Goal: Transaction & Acquisition: Purchase product/service

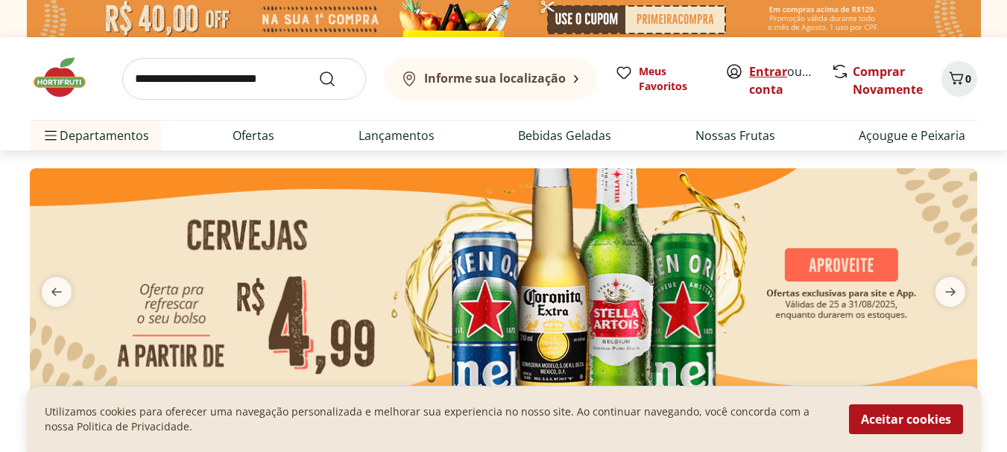
click at [761, 64] on link "Entrar" at bounding box center [768, 71] width 38 height 16
click at [769, 71] on link "Entrar" at bounding box center [768, 71] width 38 height 16
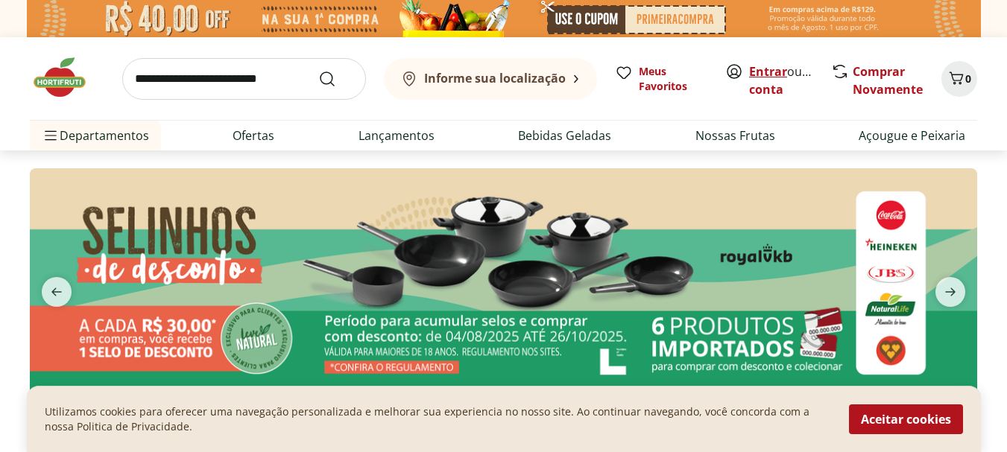
click at [769, 72] on link "Entrar" at bounding box center [768, 71] width 38 height 16
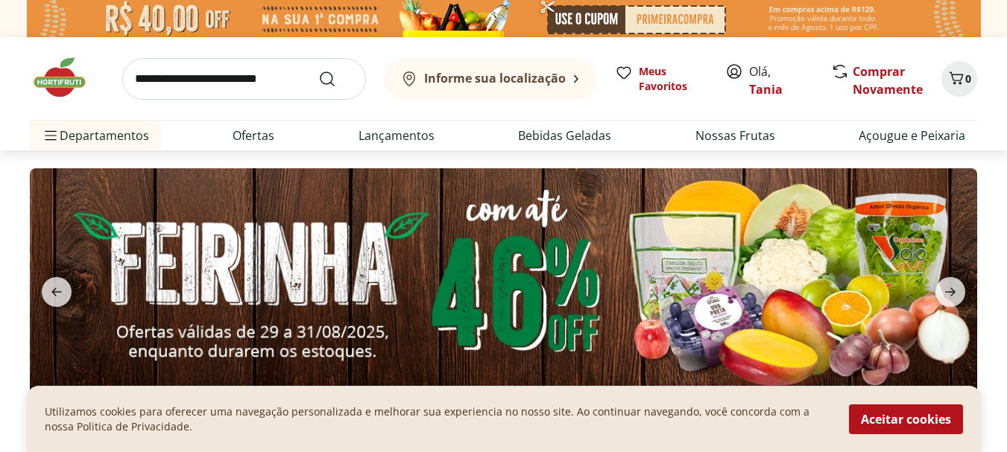
click at [567, 78] on button "Informe sua localização" at bounding box center [490, 79] width 213 height 42
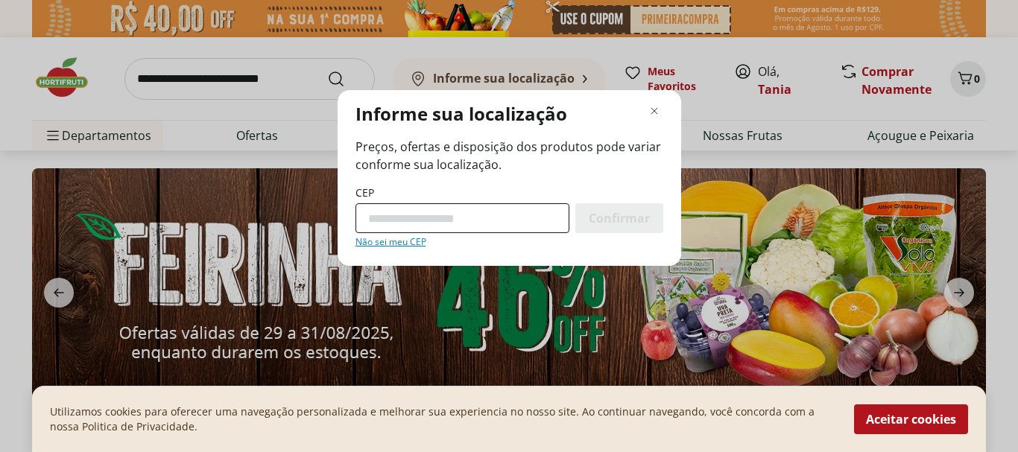
click at [372, 214] on input "CEP" at bounding box center [463, 218] width 214 height 30
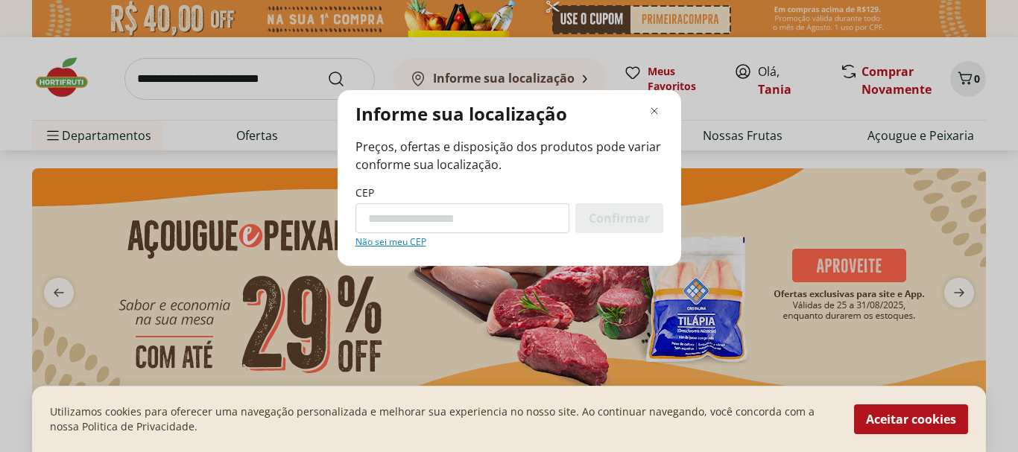
type input "*********"
click at [610, 209] on div "Confirmar" at bounding box center [619, 218] width 88 height 30
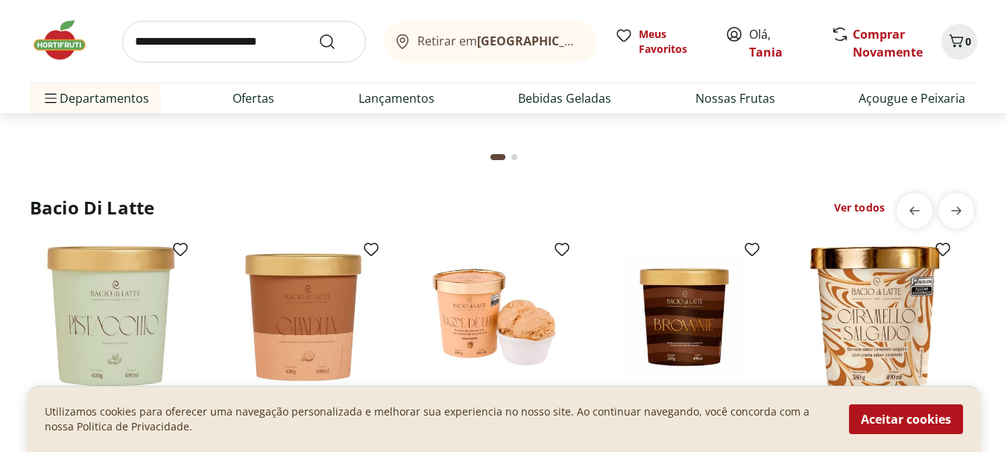
scroll to position [2606, 0]
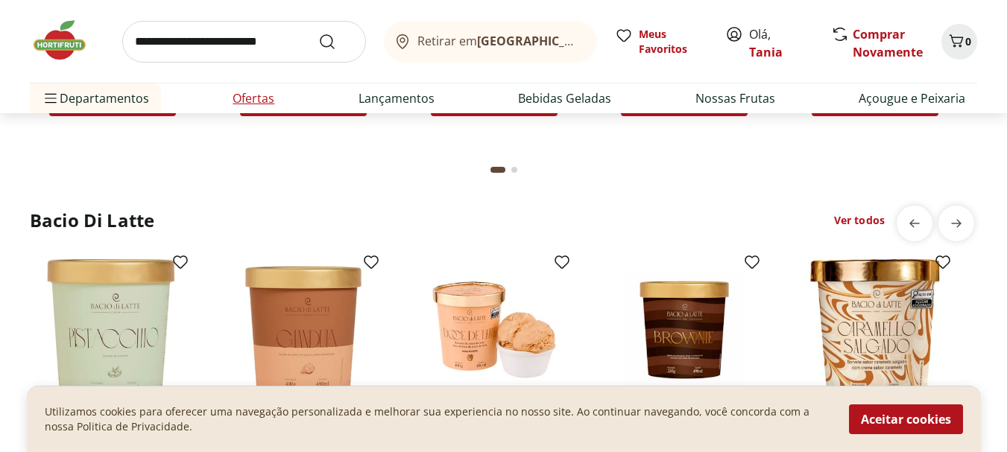
click at [250, 92] on link "Ofertas" at bounding box center [254, 98] width 42 height 18
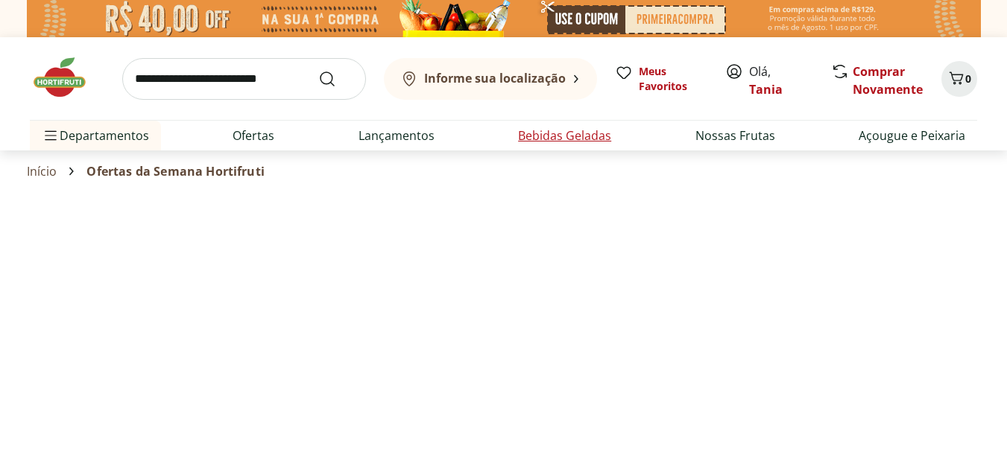
select select "**********"
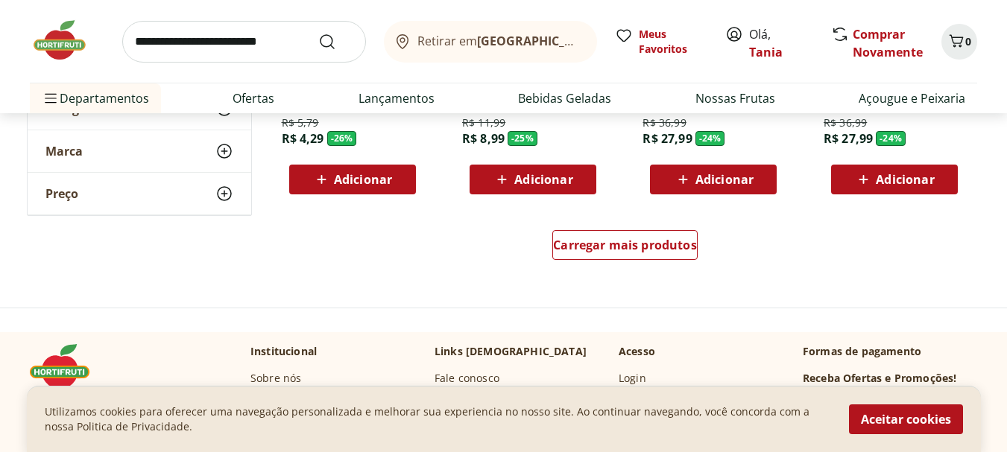
scroll to position [969, 0]
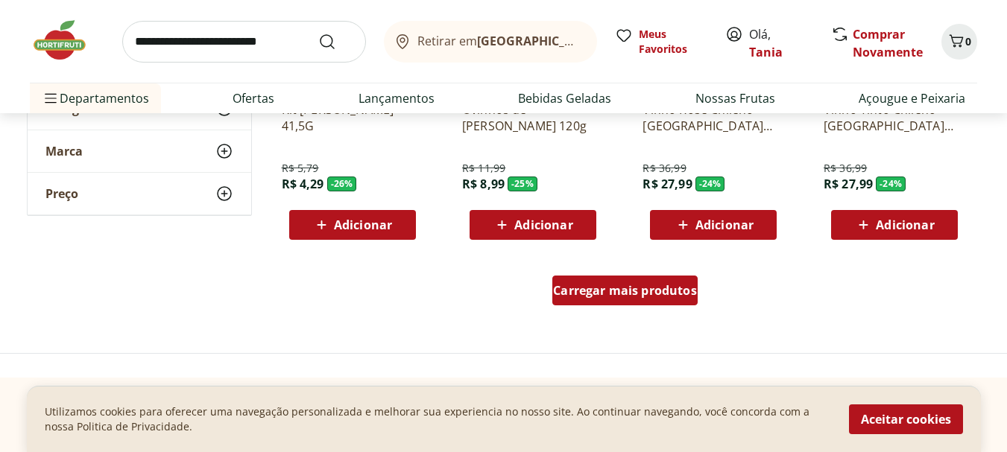
click at [630, 293] on span "Carregar mais produtos" at bounding box center [625, 291] width 144 height 12
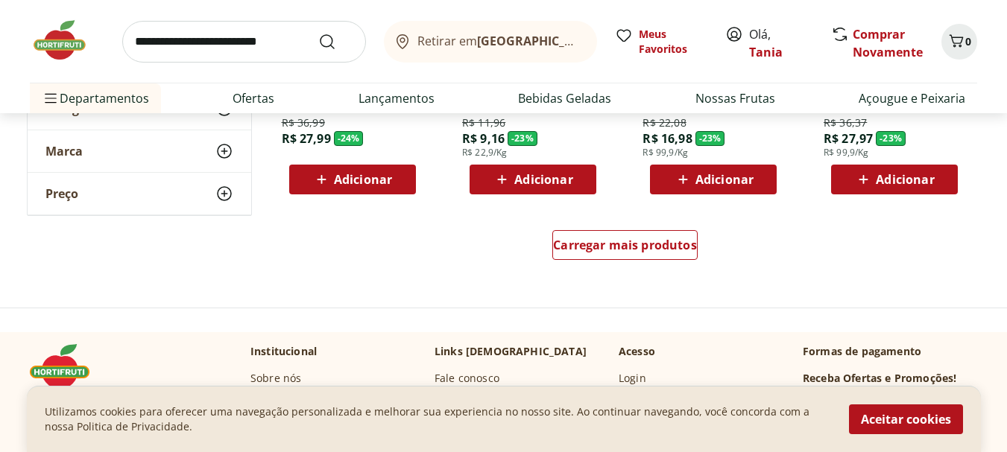
scroll to position [2013, 0]
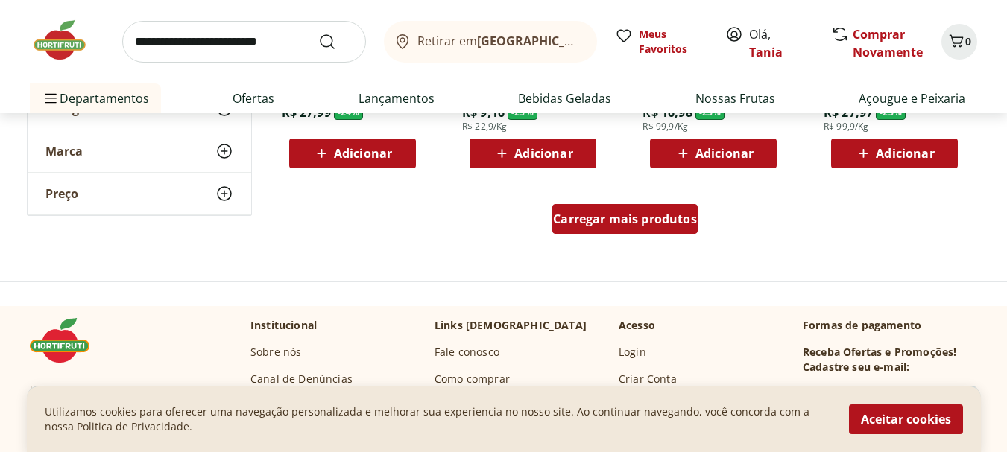
click at [629, 217] on span "Carregar mais produtos" at bounding box center [625, 219] width 144 height 12
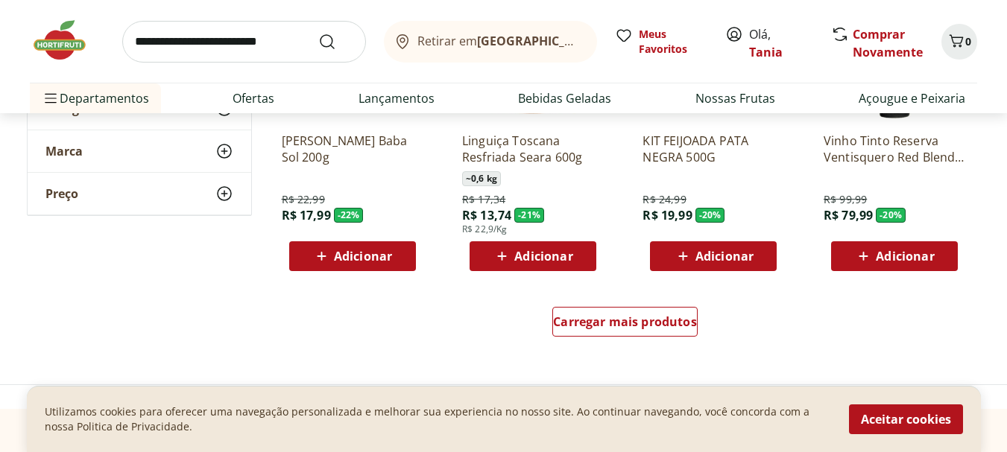
scroll to position [2907, 0]
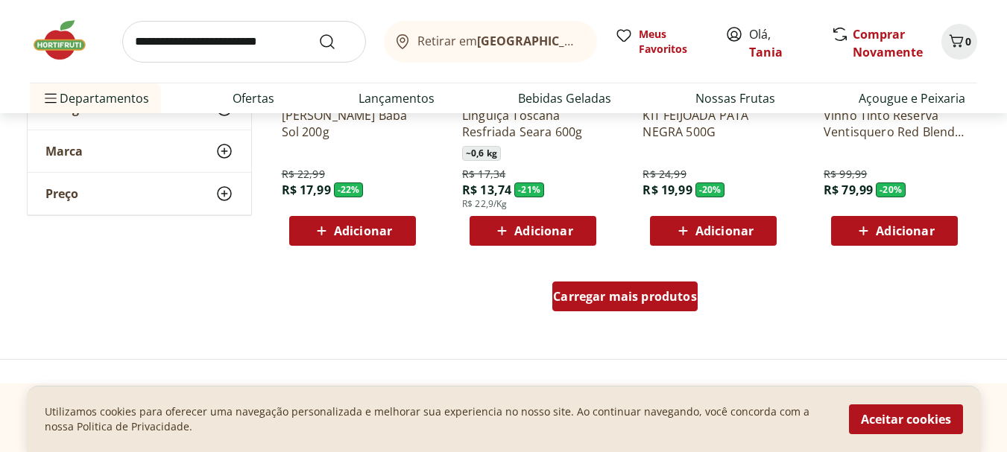
click at [610, 296] on span "Carregar mais produtos" at bounding box center [625, 297] width 144 height 12
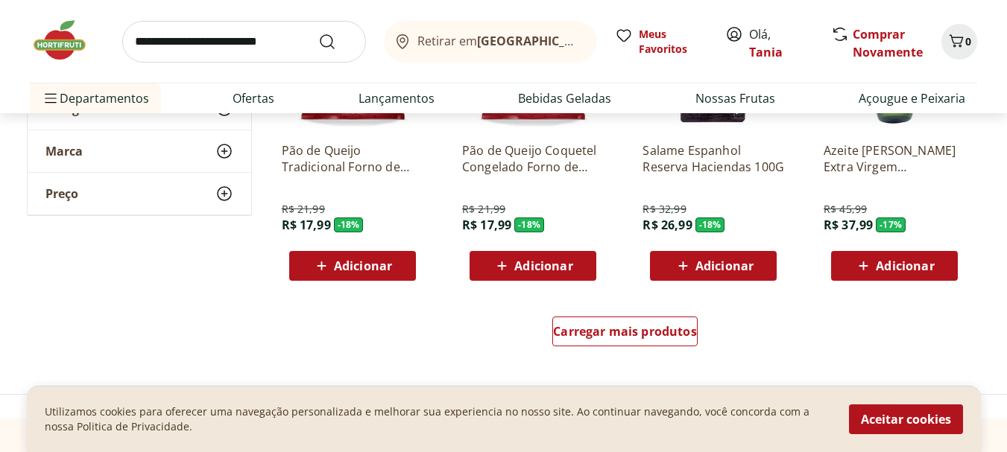
scroll to position [3876, 0]
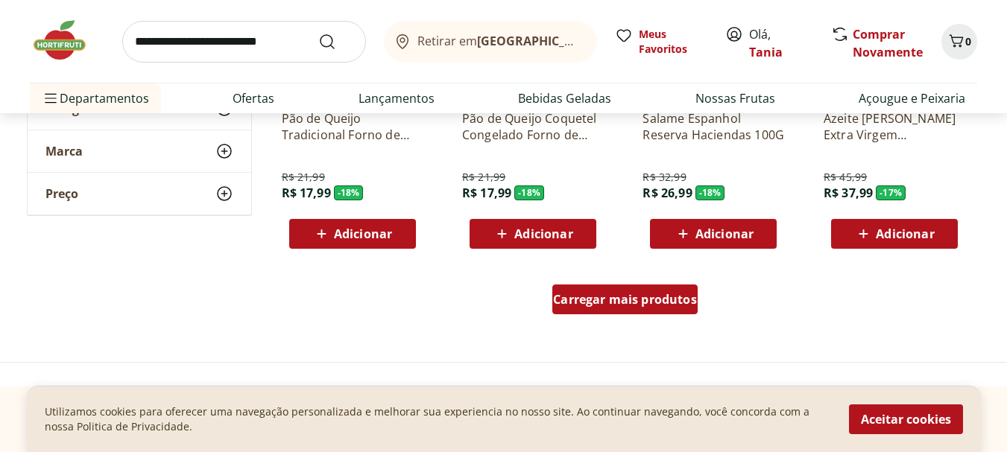
click at [650, 291] on div "Carregar mais produtos" at bounding box center [624, 300] width 145 height 30
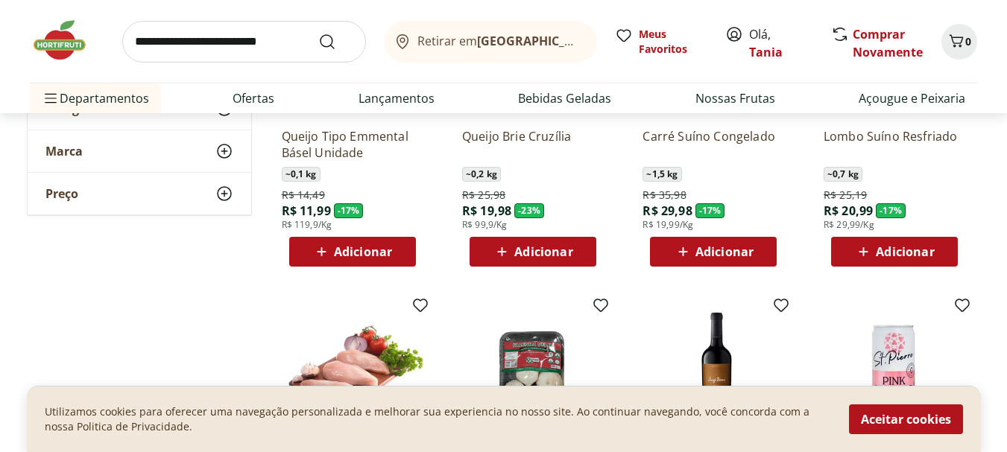
scroll to position [4100, 0]
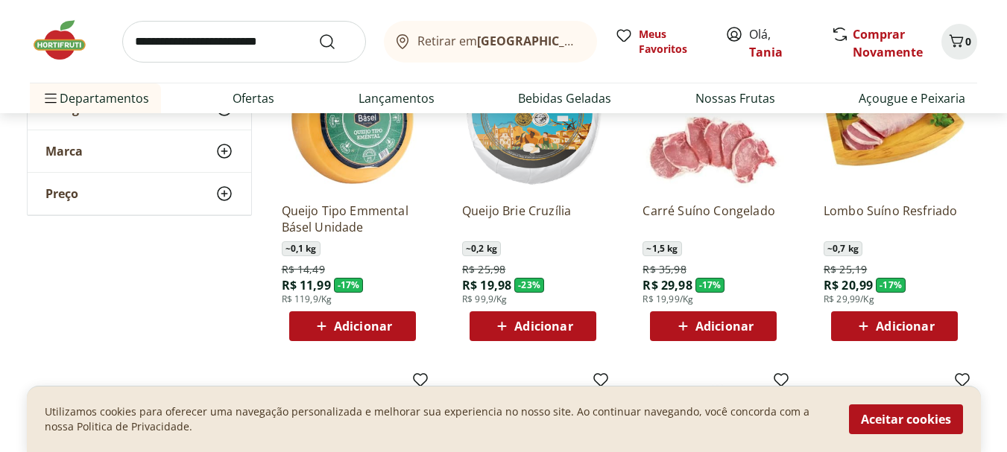
click at [722, 327] on span "Adicionar" at bounding box center [724, 327] width 58 height 12
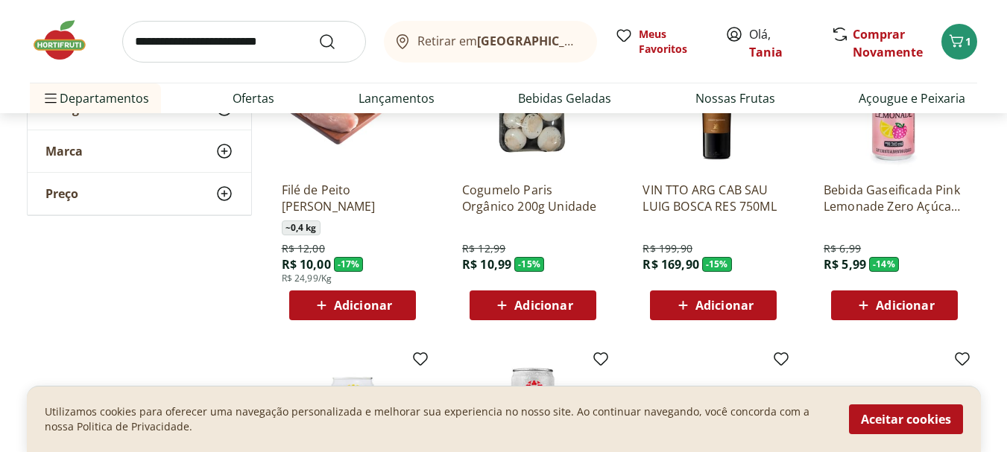
scroll to position [4473, 0]
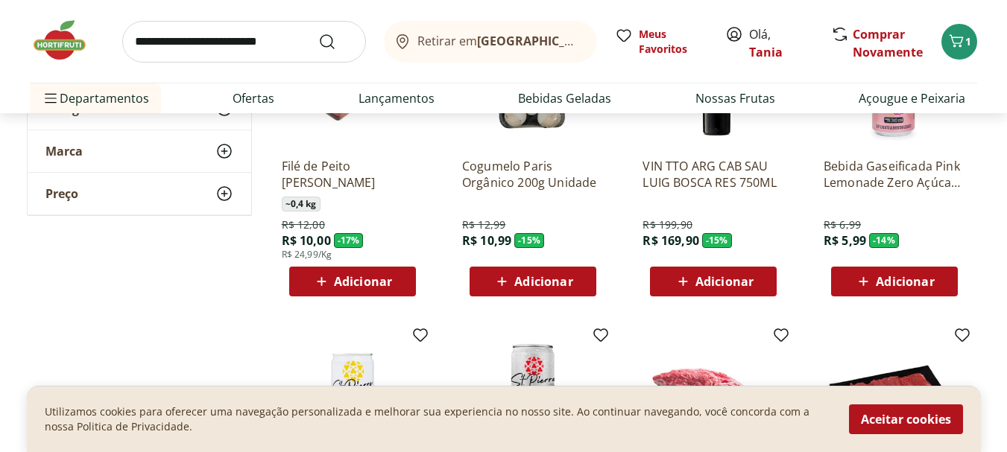
click at [370, 281] on span "Adicionar" at bounding box center [363, 282] width 58 height 12
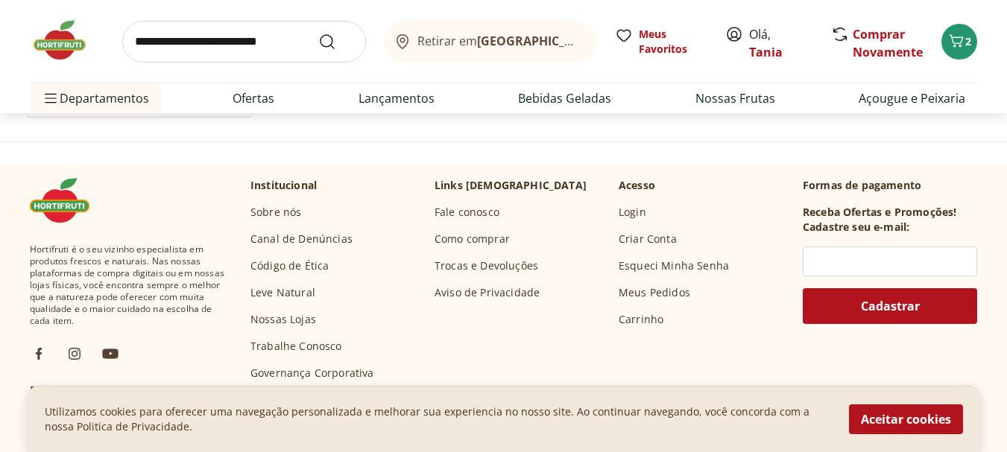
scroll to position [4920, 0]
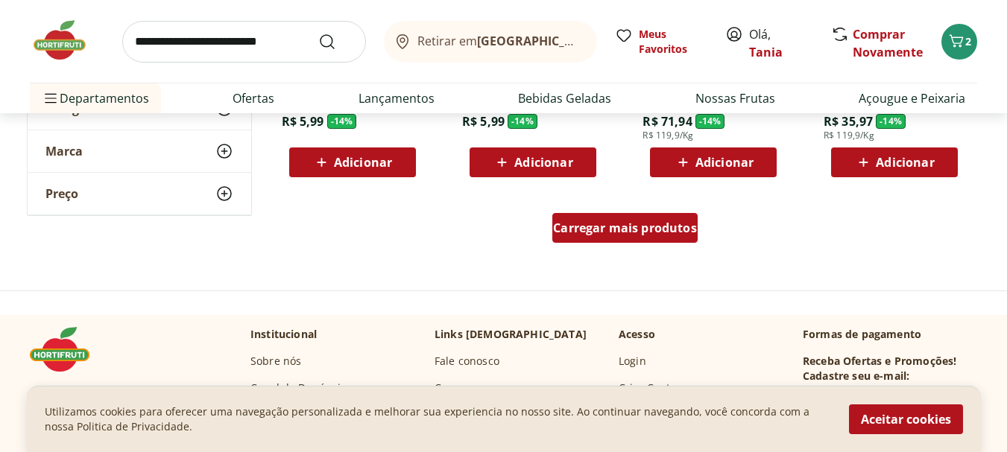
click at [593, 227] on span "Carregar mais produtos" at bounding box center [625, 228] width 144 height 12
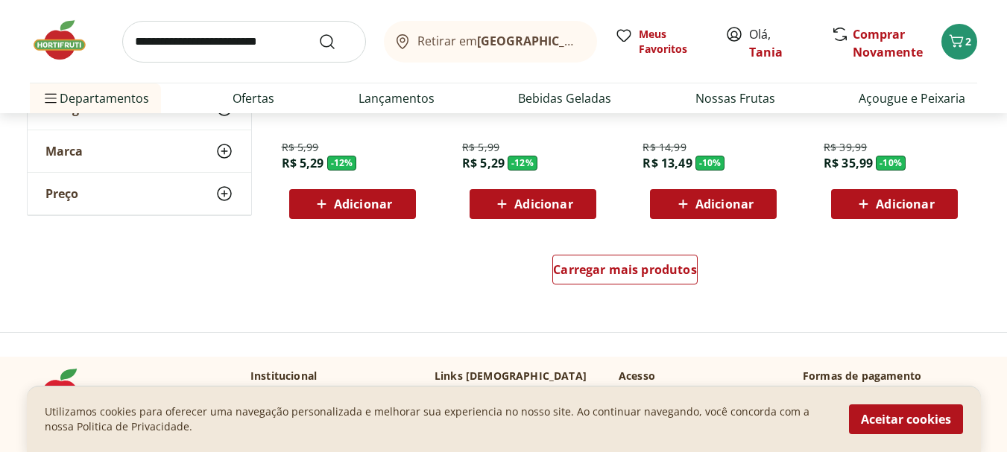
scroll to position [5963, 0]
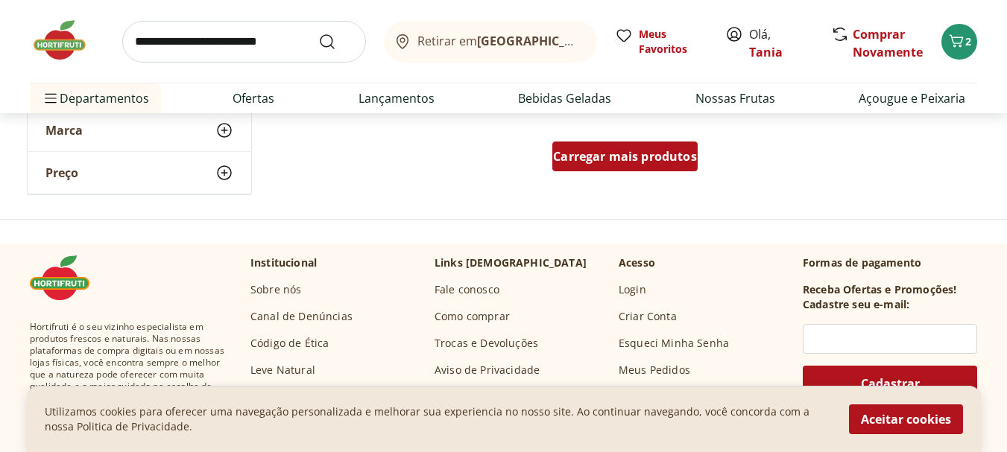
click at [619, 158] on span "Carregar mais produtos" at bounding box center [625, 157] width 144 height 12
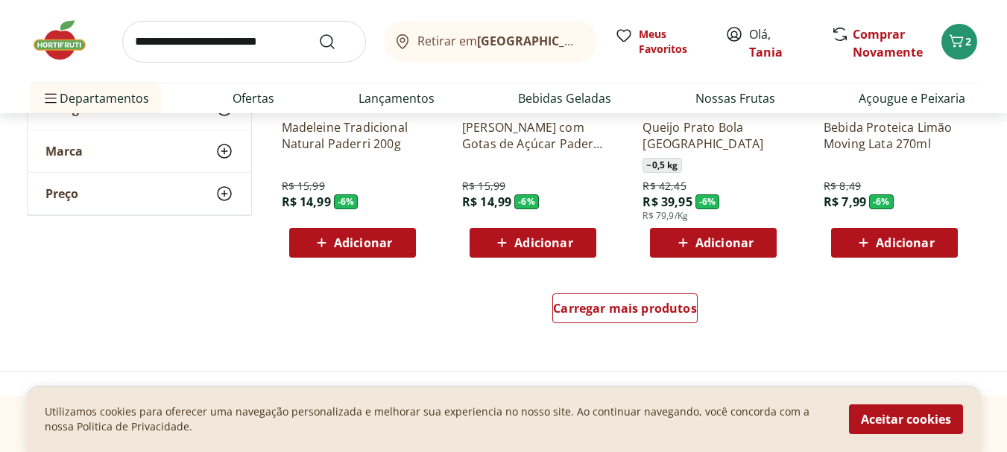
scroll to position [6858, 0]
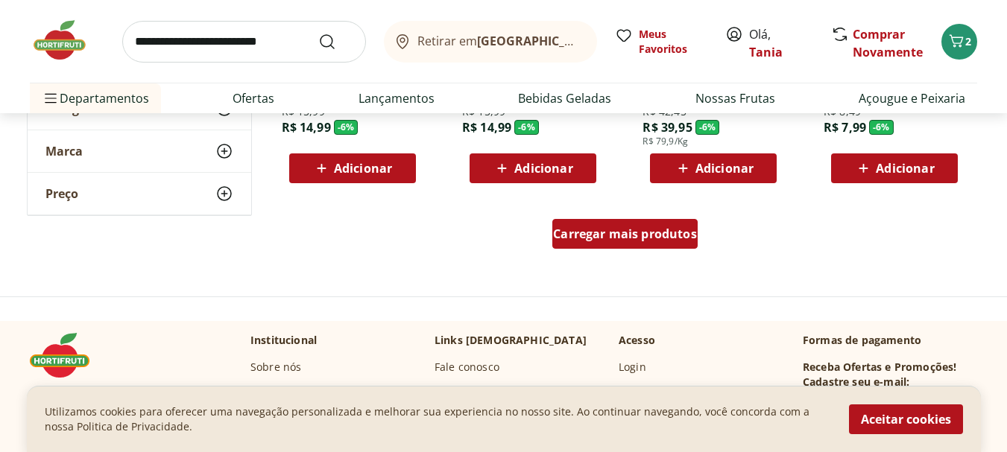
click at [634, 233] on span "Carregar mais produtos" at bounding box center [625, 234] width 144 height 12
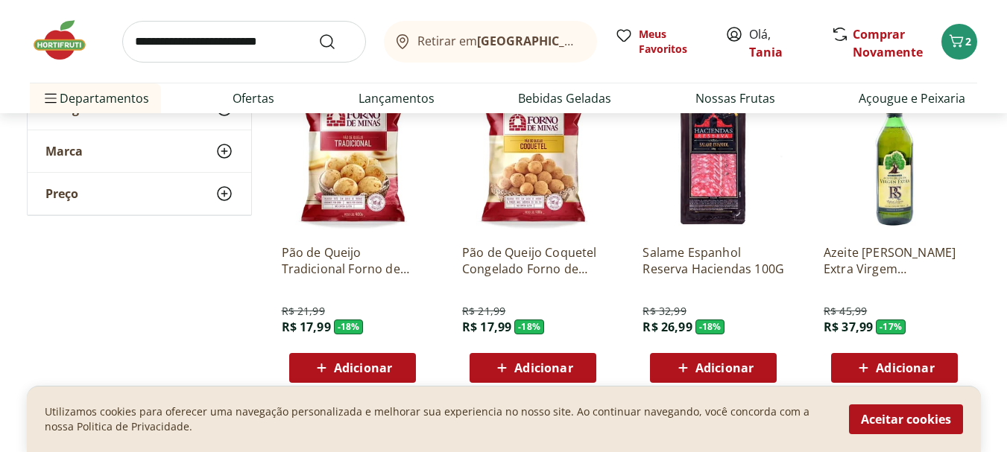
scroll to position [3727, 0]
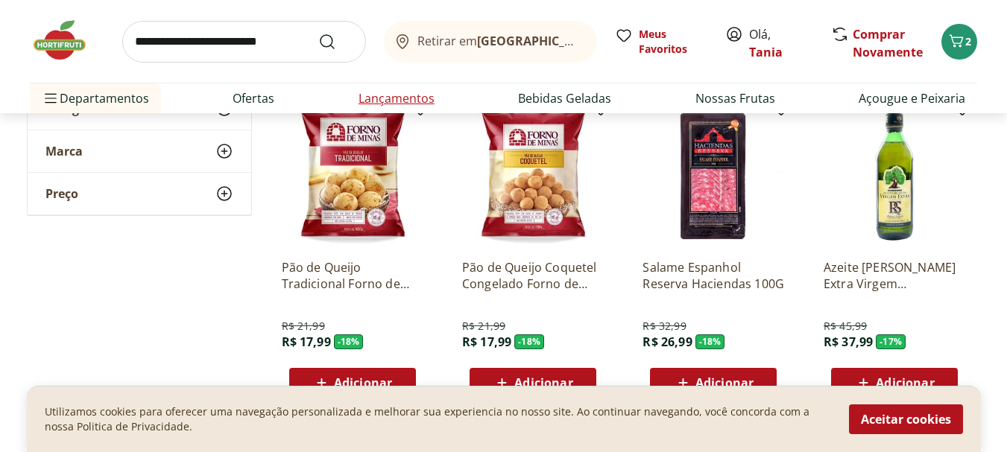
click at [398, 98] on link "Lançamentos" at bounding box center [397, 98] width 76 height 18
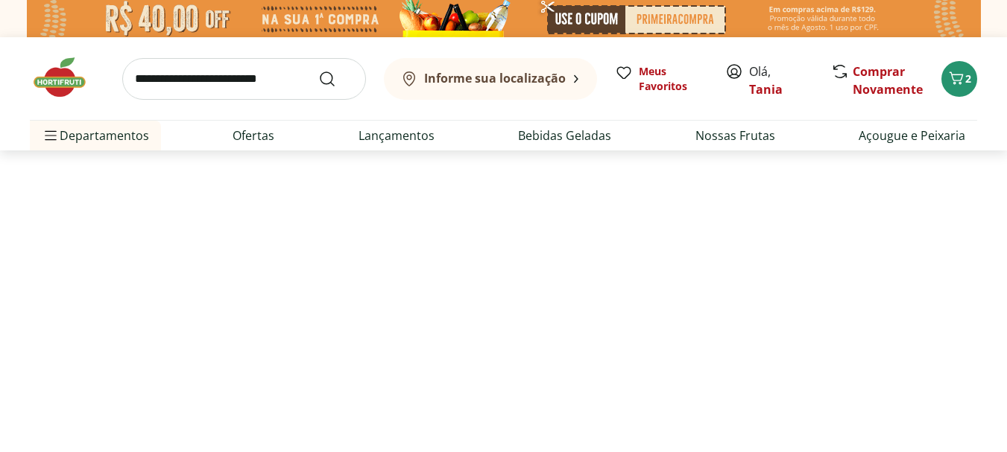
select select "**********"
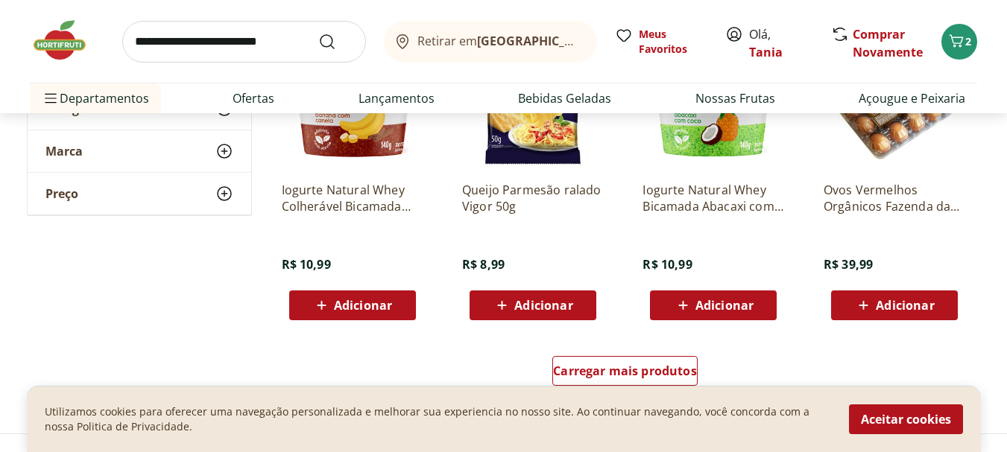
scroll to position [895, 0]
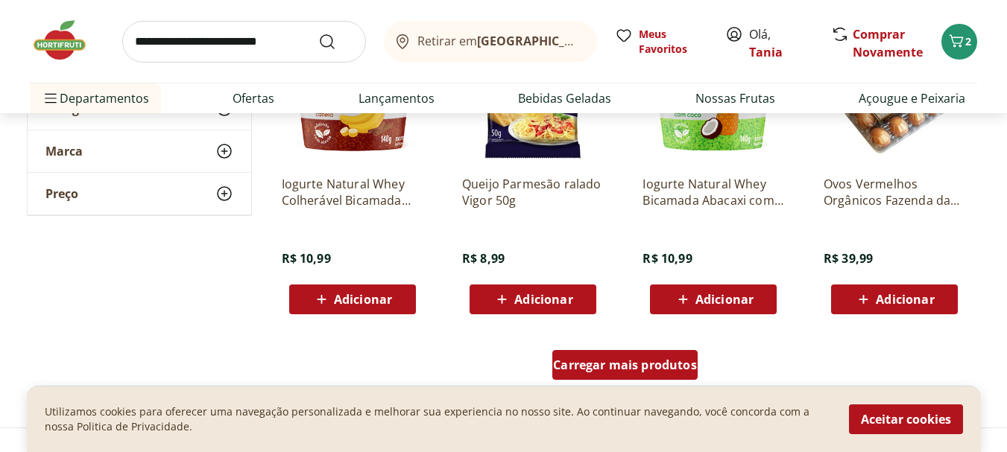
click at [616, 362] on span "Carregar mais produtos" at bounding box center [625, 365] width 144 height 12
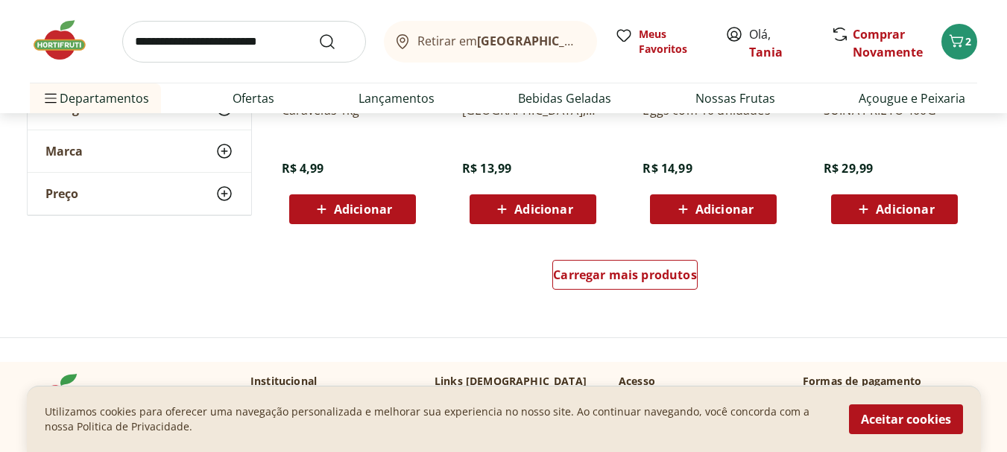
scroll to position [2013, 0]
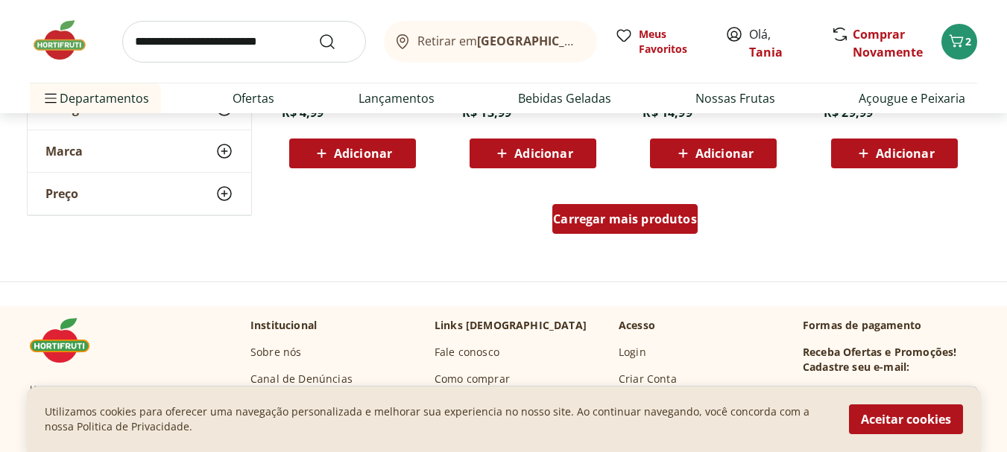
click at [588, 218] on span "Carregar mais produtos" at bounding box center [625, 219] width 144 height 12
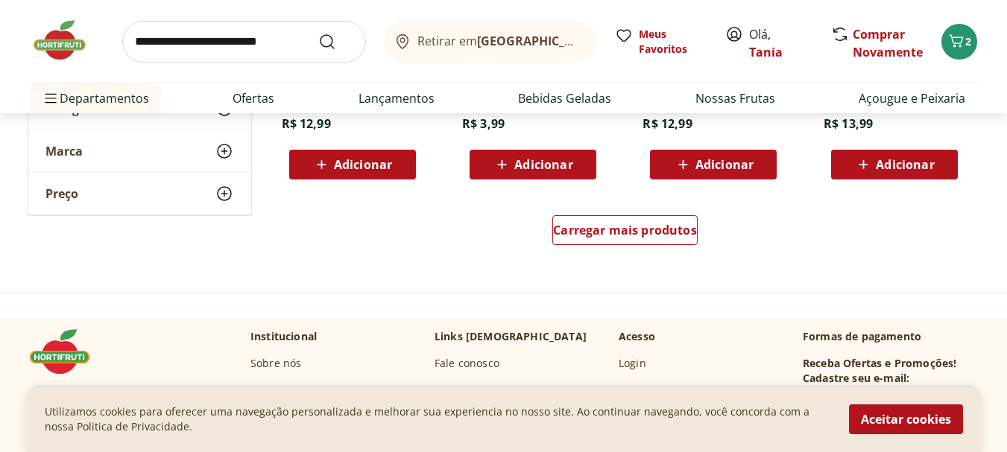
scroll to position [2982, 0]
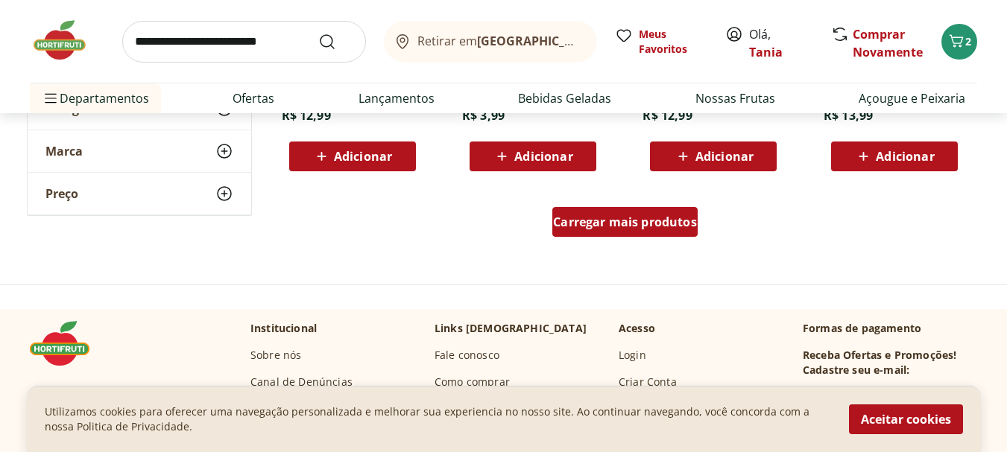
click at [661, 213] on div "Carregar mais produtos" at bounding box center [624, 222] width 145 height 30
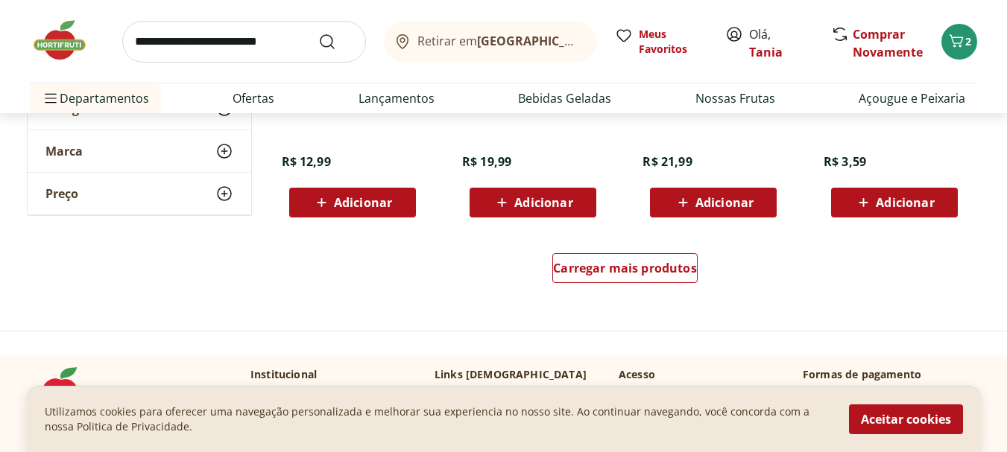
scroll to position [4025, 0]
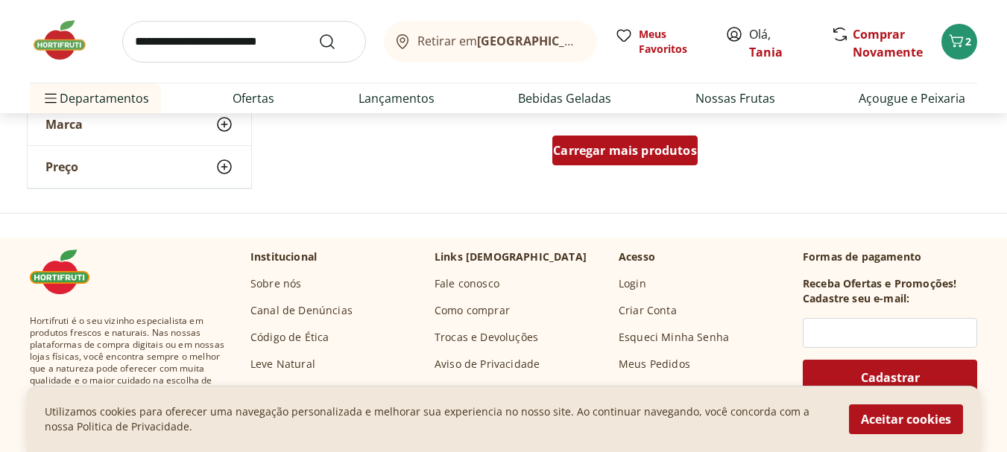
click at [651, 145] on span "Carregar mais produtos" at bounding box center [625, 151] width 144 height 12
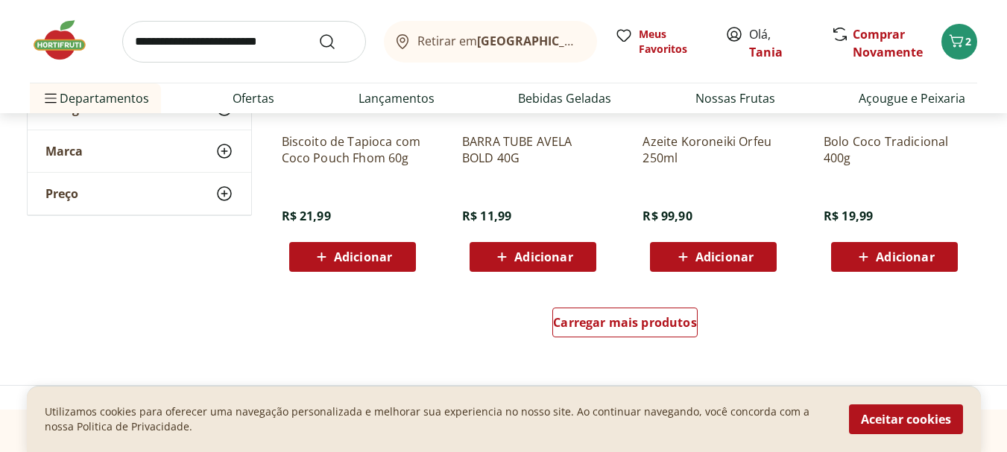
scroll to position [4845, 0]
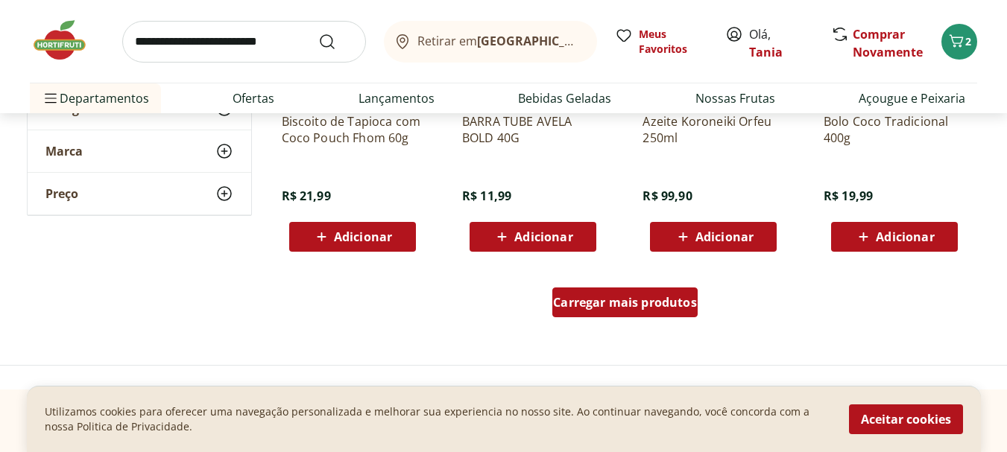
click at [600, 300] on span "Carregar mais produtos" at bounding box center [625, 303] width 144 height 12
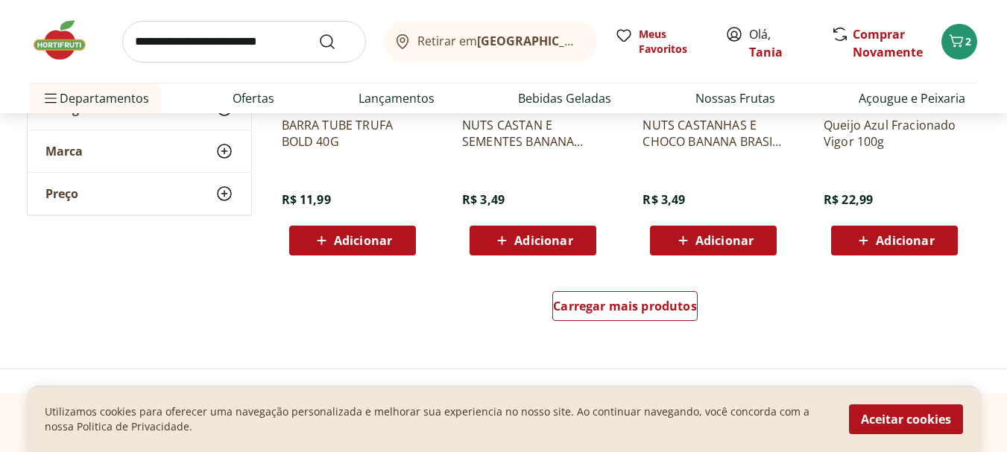
scroll to position [5814, 0]
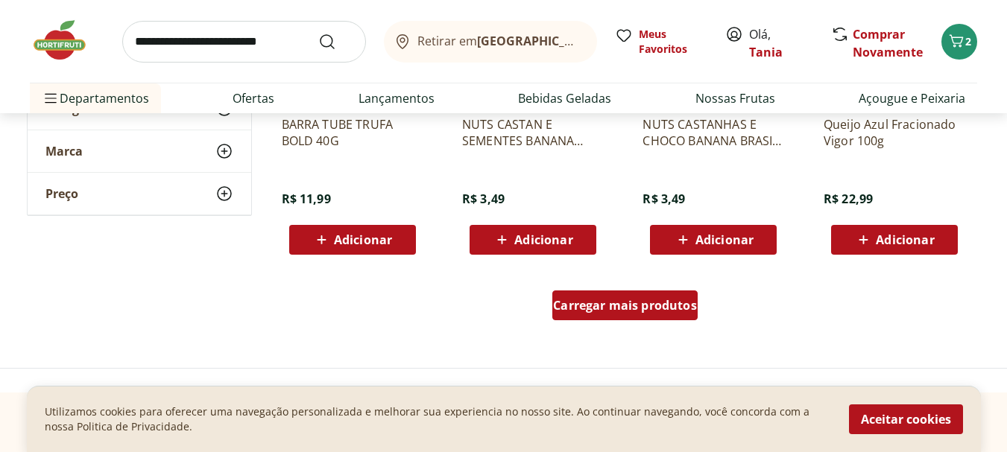
click at [634, 301] on span "Carregar mais produtos" at bounding box center [625, 306] width 144 height 12
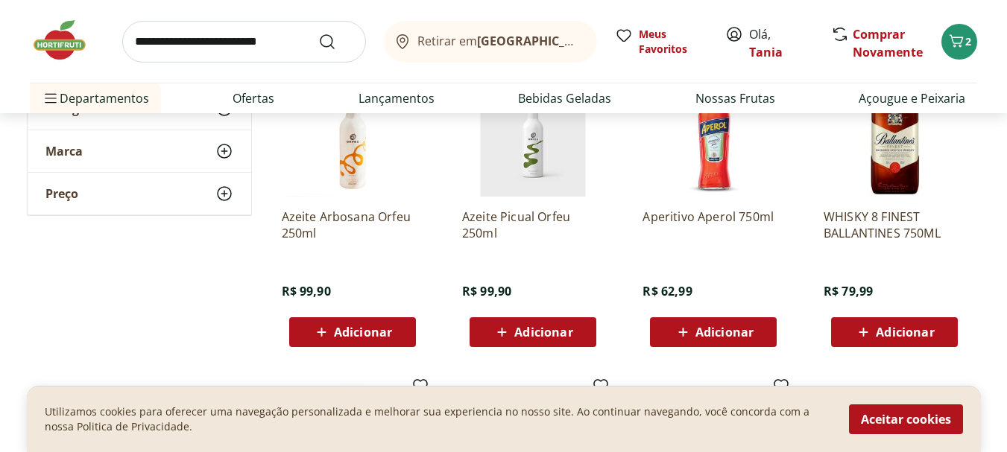
scroll to position [5963, 0]
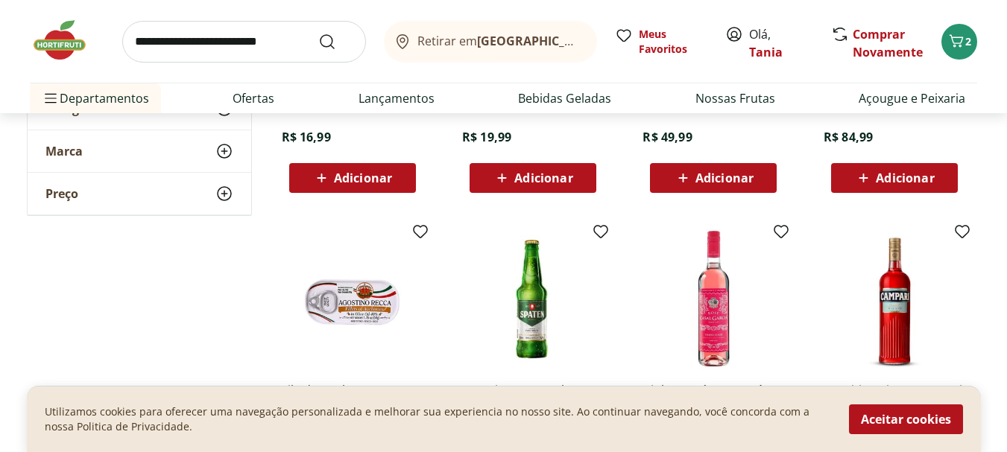
scroll to position [5218, 0]
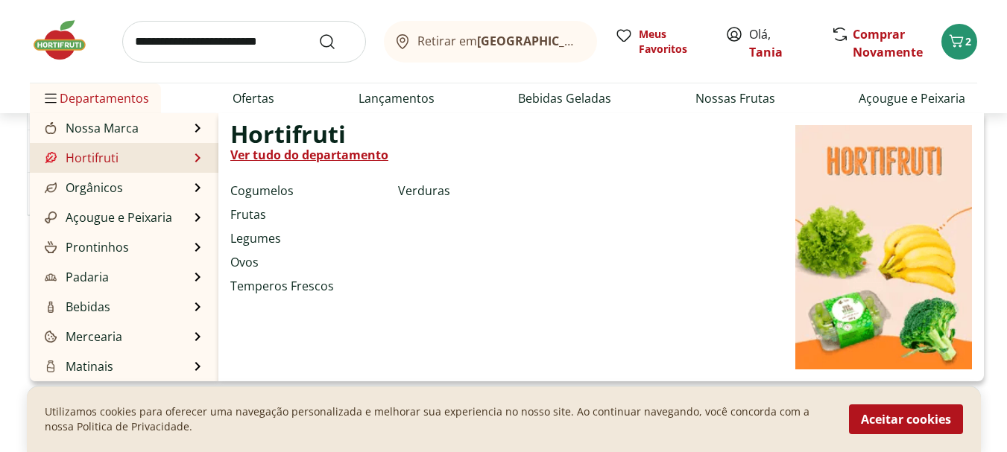
click at [97, 154] on link "Hortifruti" at bounding box center [80, 158] width 77 height 18
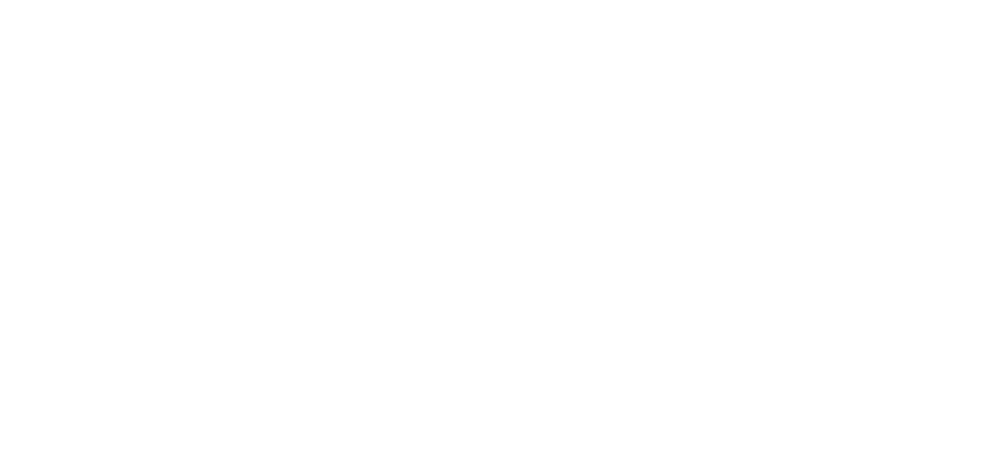
select select "**********"
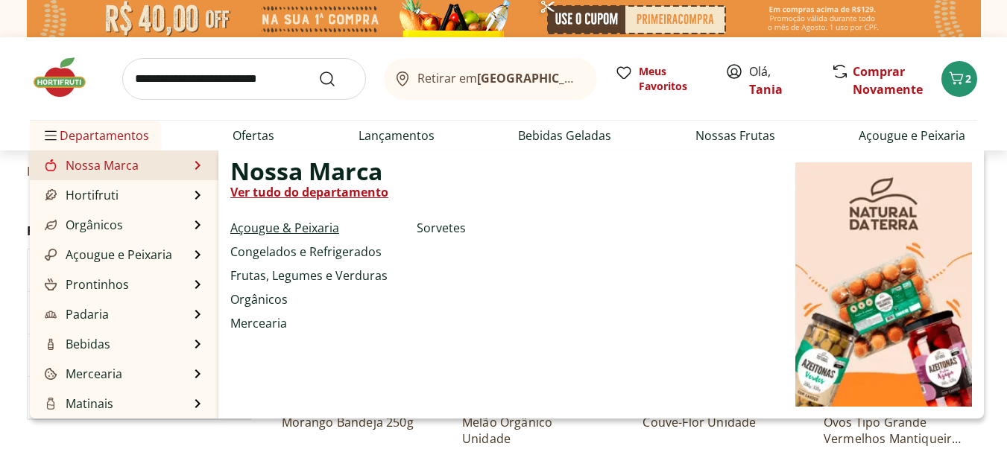
click at [292, 224] on link "Açougue & Peixaria" at bounding box center [284, 228] width 109 height 18
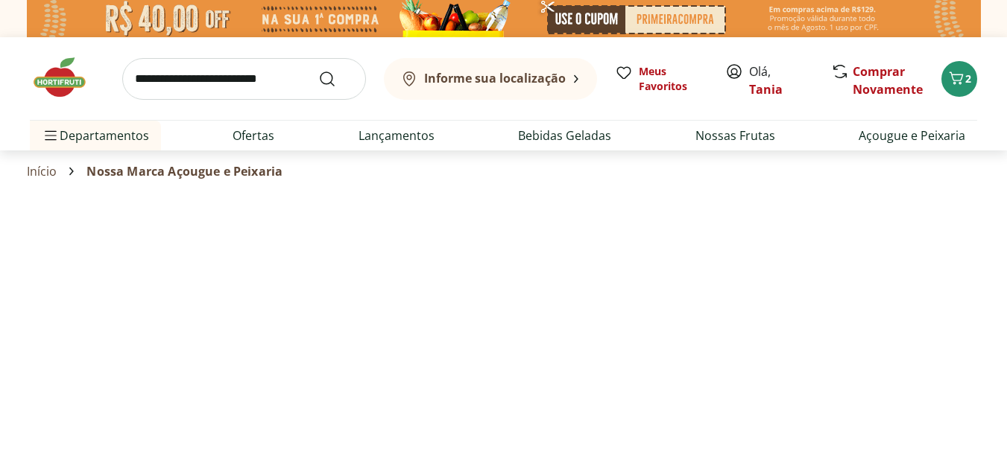
select select "**********"
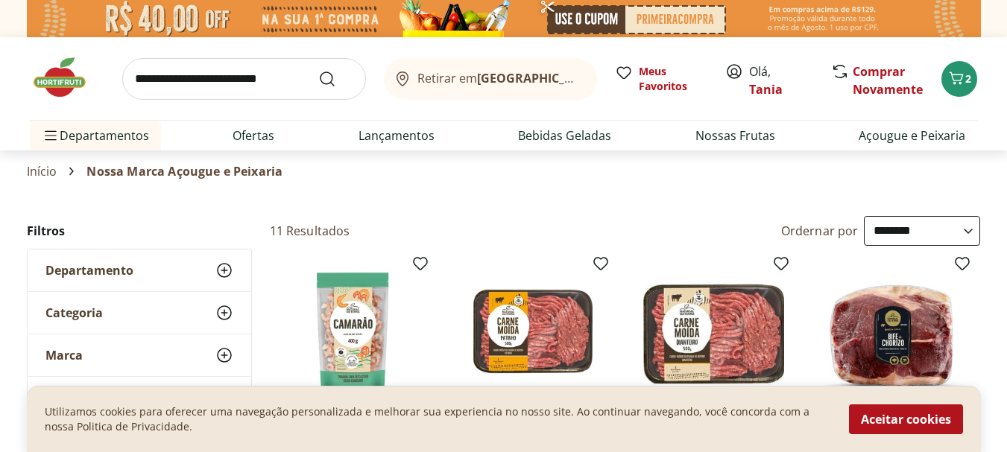
click at [142, 75] on input "search" at bounding box center [244, 79] width 244 height 42
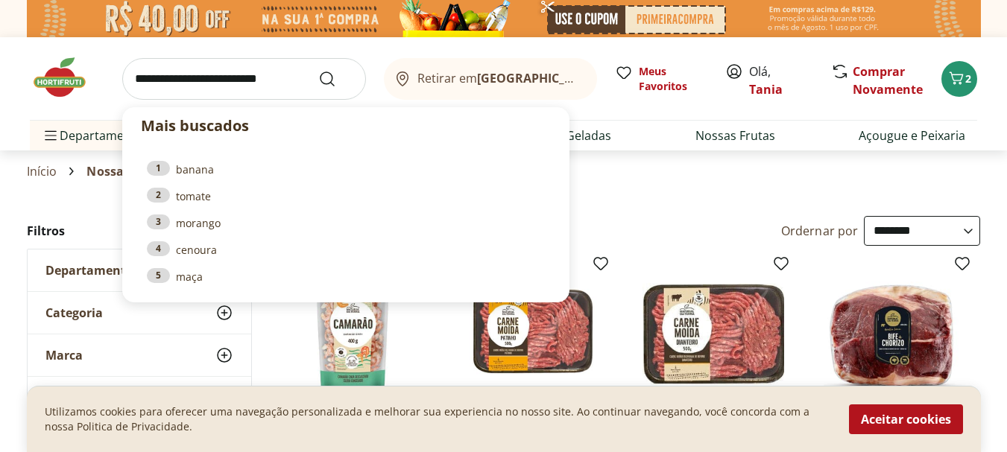
click at [306, 78] on input "search" at bounding box center [244, 79] width 244 height 42
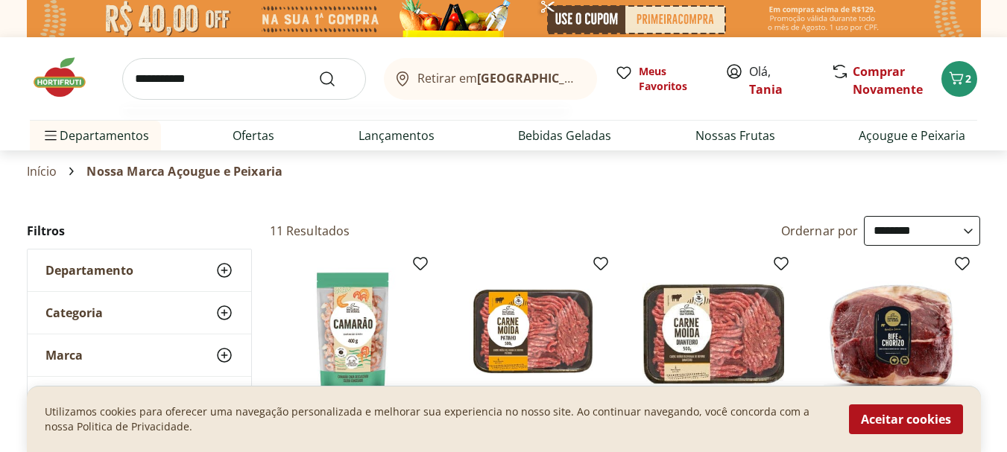
type input "**********"
click at [318, 70] on button "Submit Search" at bounding box center [336, 79] width 36 height 18
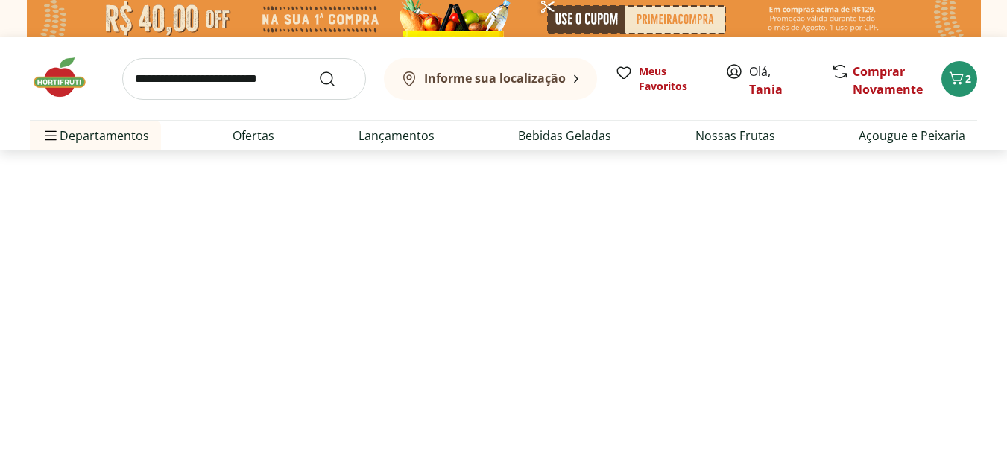
select select "**********"
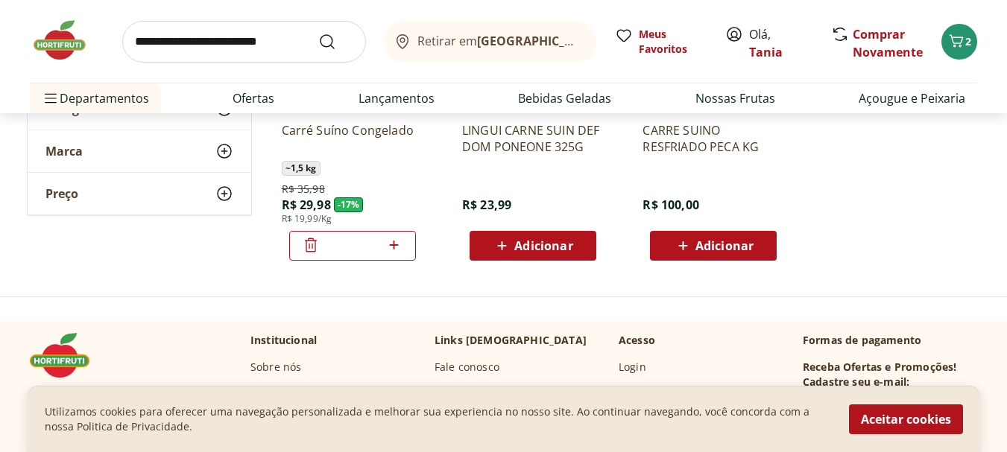
scroll to position [373, 0]
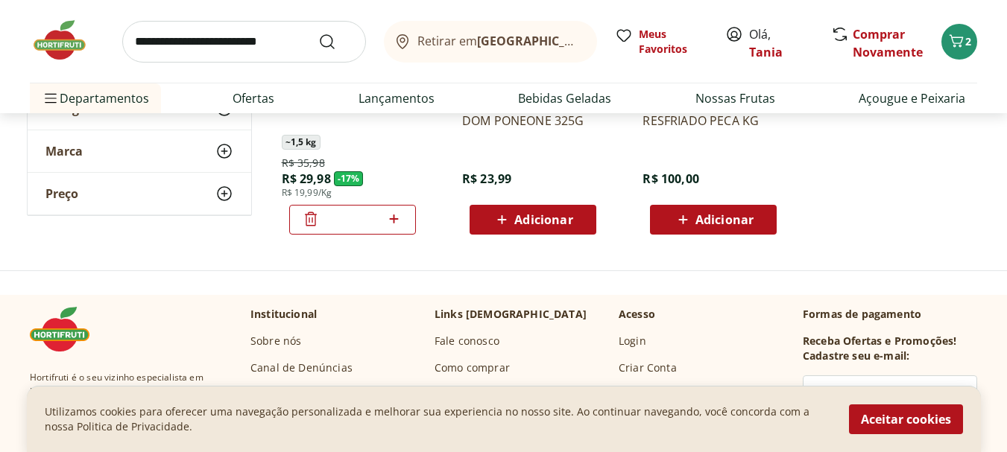
click at [423, 38] on span "Retirar em [GEOGRAPHIC_DATA]/[GEOGRAPHIC_DATA]" at bounding box center [499, 40] width 165 height 13
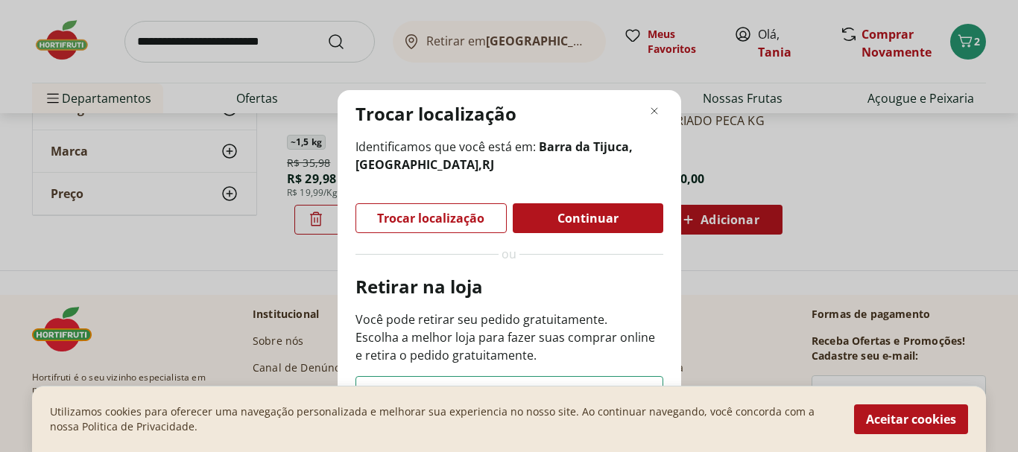
click at [574, 218] on span "Continuar" at bounding box center [588, 218] width 61 height 12
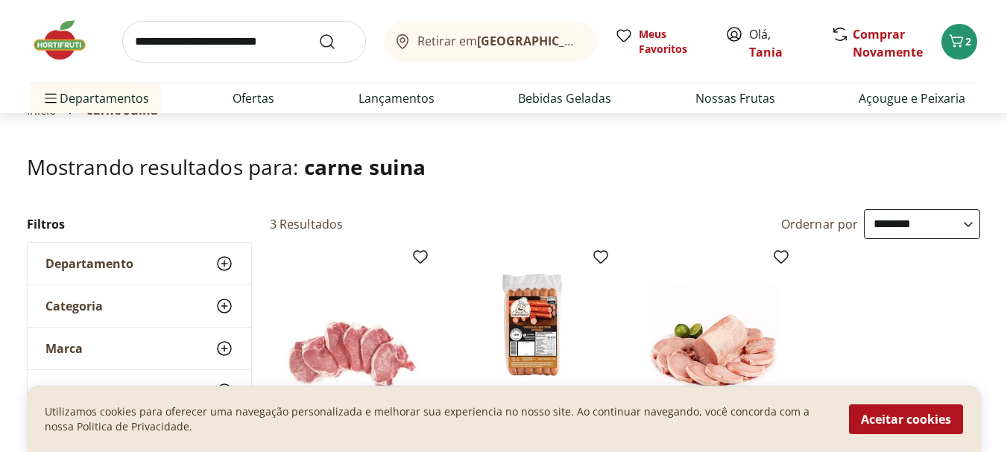
scroll to position [75, 0]
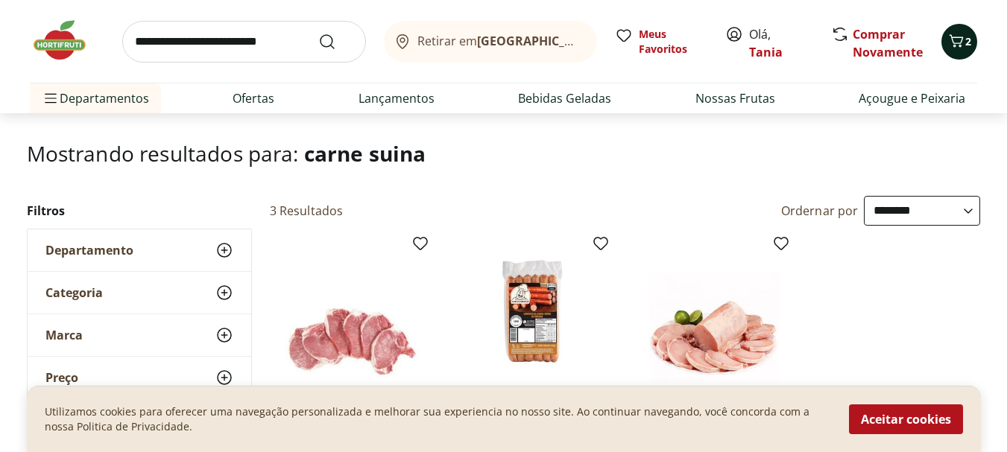
click at [956, 49] on span "Carrinho" at bounding box center [956, 41] width 18 height 19
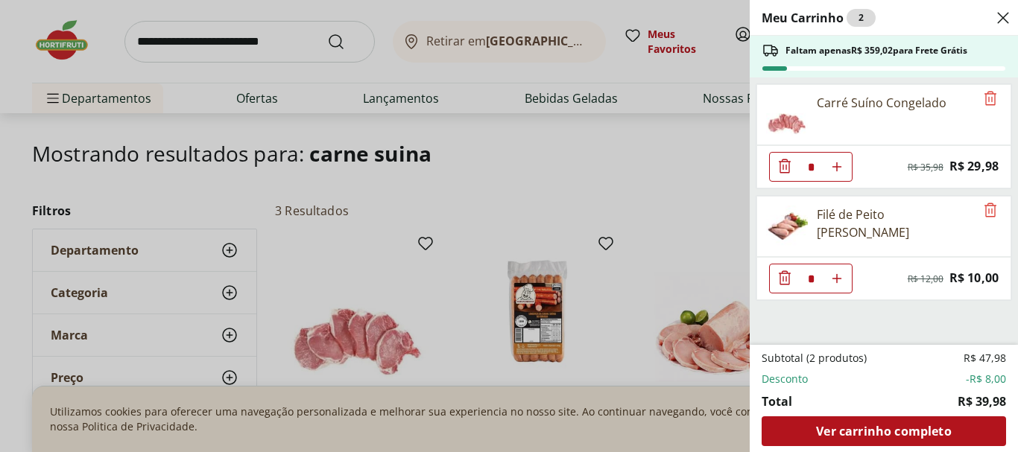
click at [956, 49] on span "Faltam apenas R$ 359,02 para Frete Grátis" at bounding box center [877, 51] width 182 height 12
click at [1006, 16] on icon "Close" at bounding box center [1003, 18] width 18 height 18
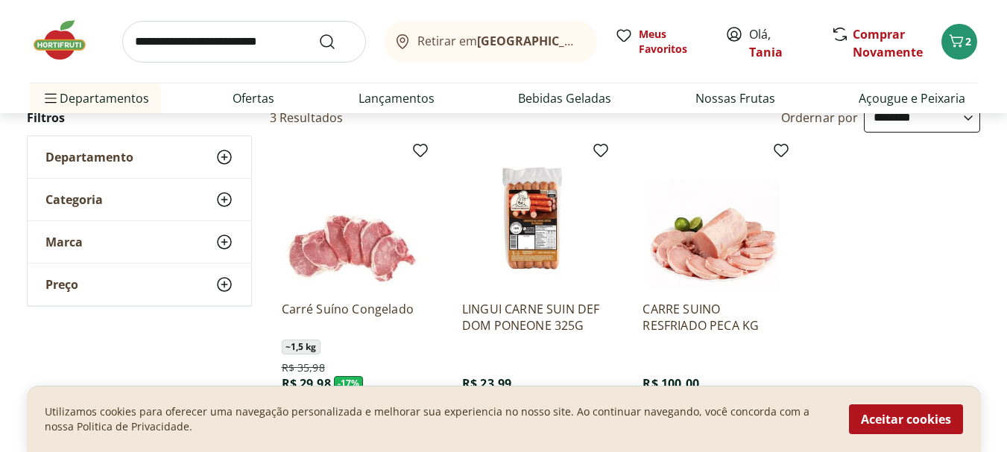
scroll to position [0, 0]
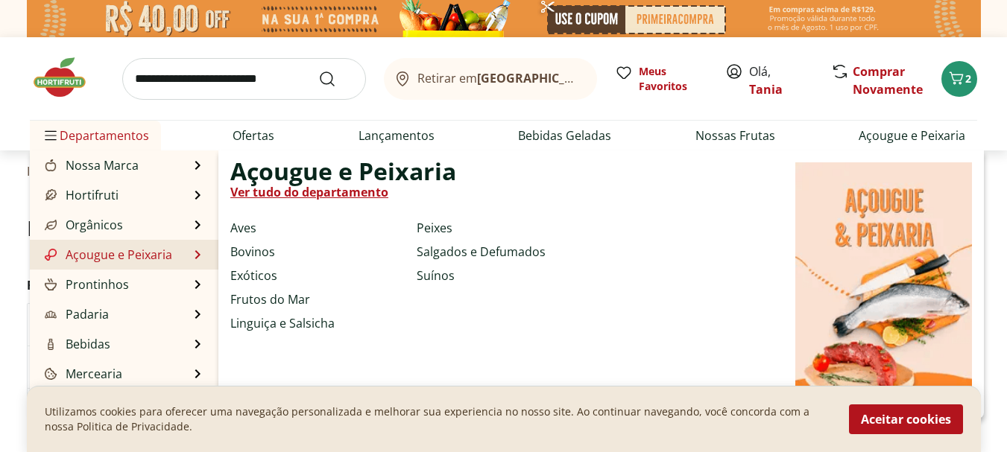
click at [93, 257] on link "Açougue e Peixaria" at bounding box center [107, 255] width 130 height 18
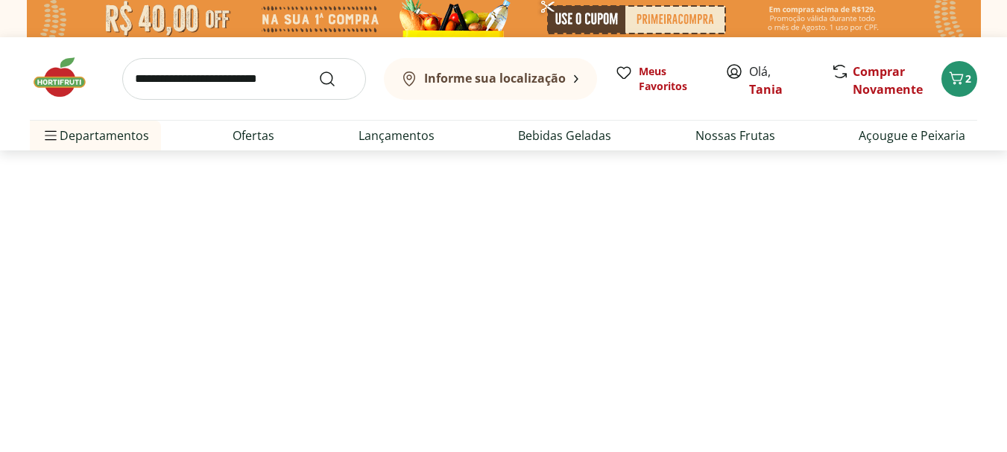
select select "**********"
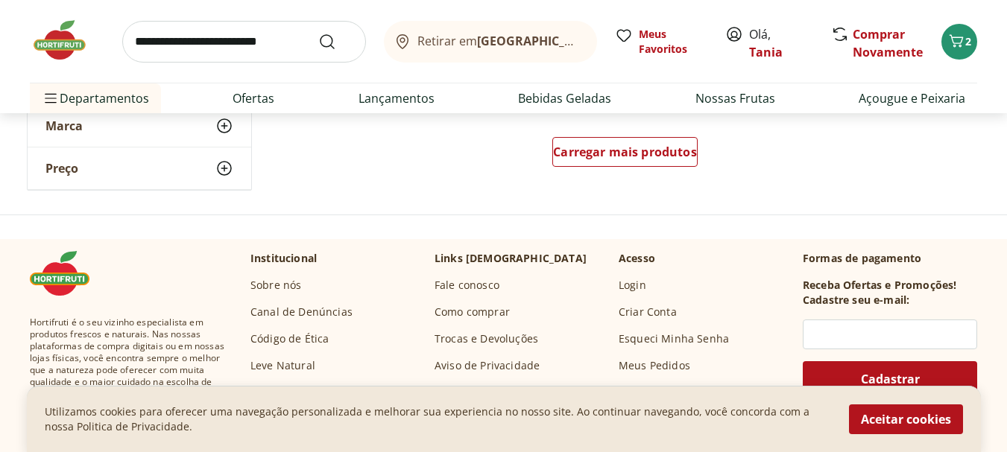
scroll to position [1118, 0]
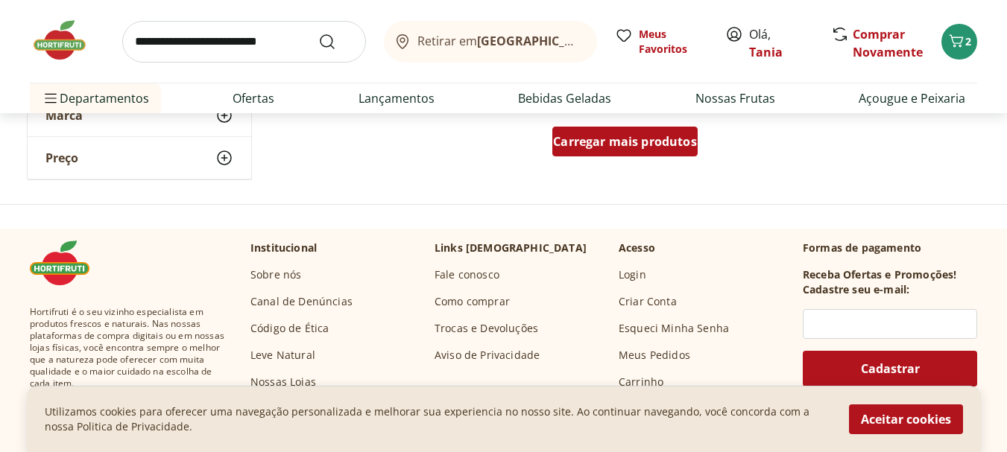
click at [650, 136] on span "Carregar mais produtos" at bounding box center [625, 142] width 144 height 12
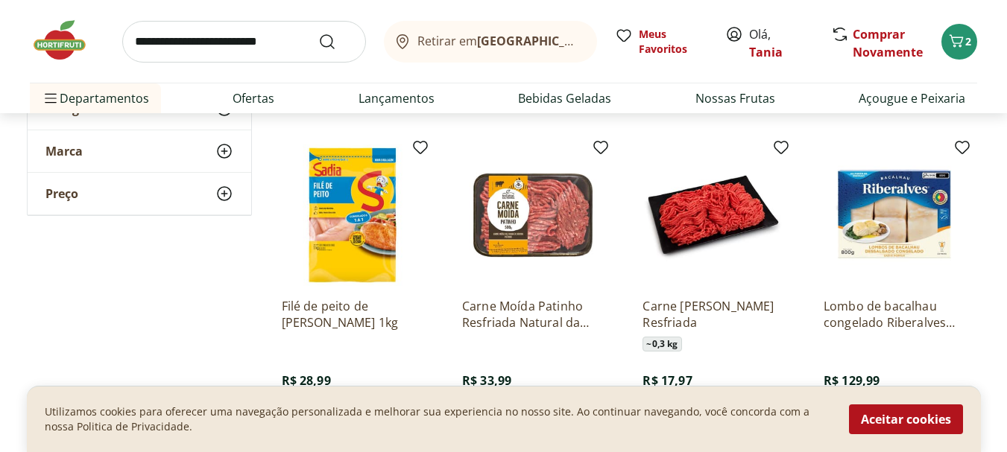
scroll to position [1491, 0]
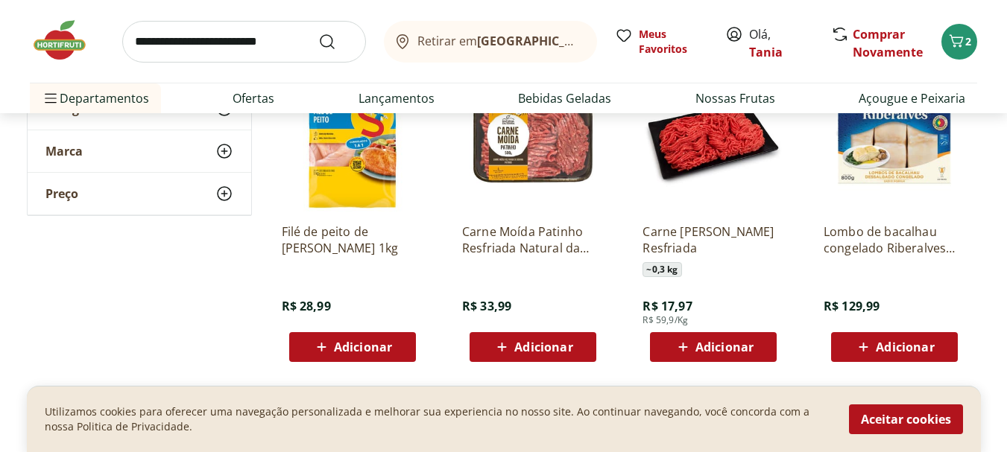
click at [716, 347] on span "Adicionar" at bounding box center [724, 347] width 58 height 12
click at [671, 341] on icon at bounding box center [672, 347] width 18 height 18
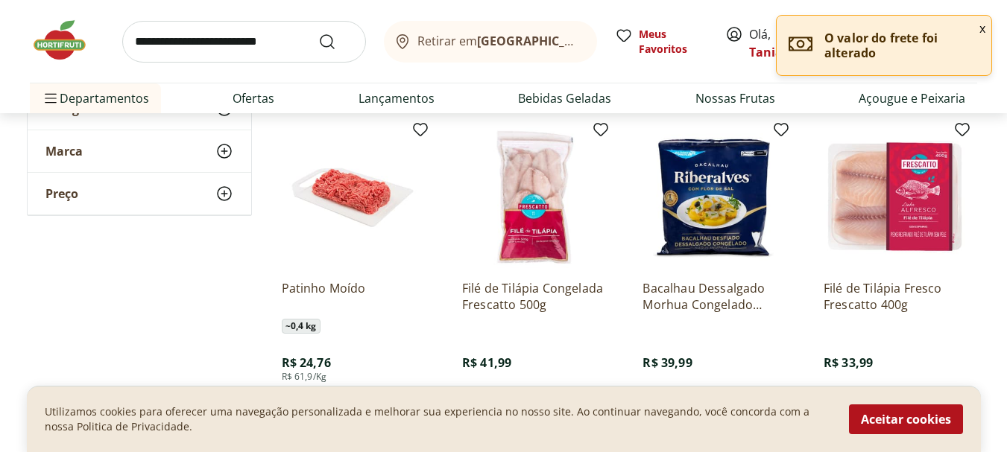
scroll to position [1789, 0]
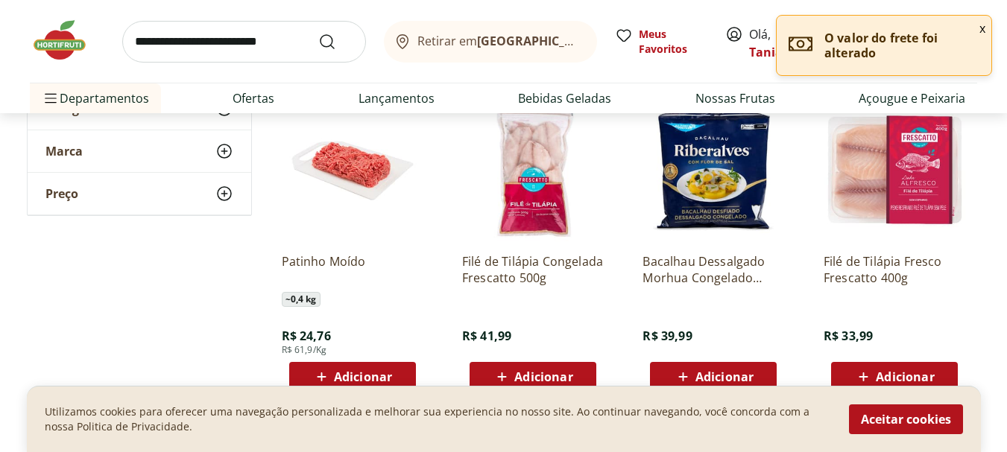
click at [345, 375] on span "Adicionar" at bounding box center [363, 377] width 58 height 12
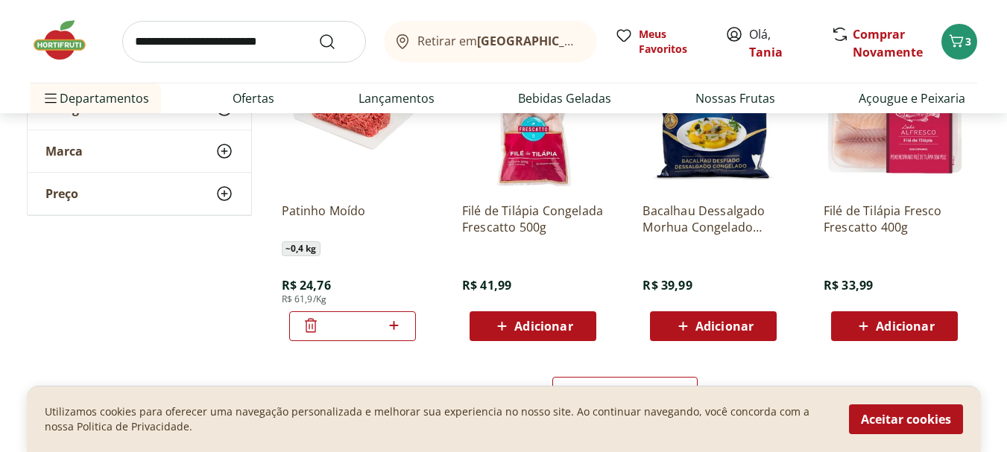
scroll to position [1864, 0]
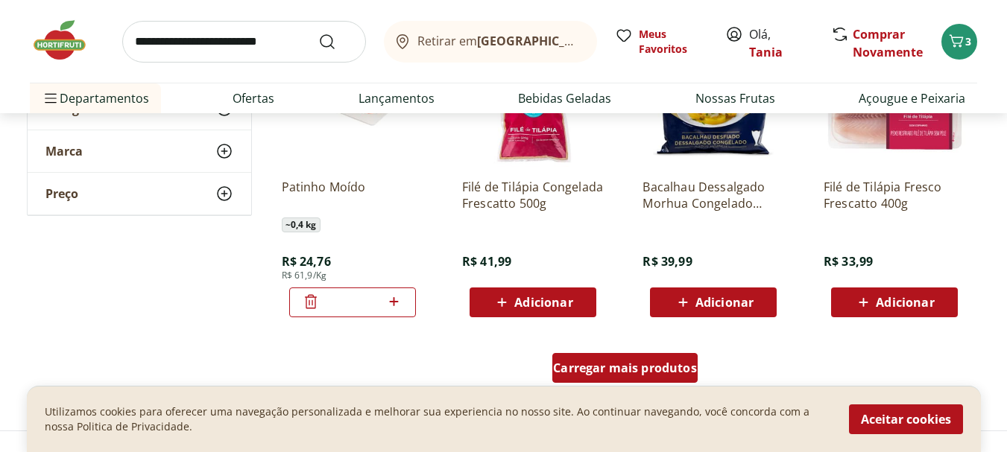
click at [617, 365] on span "Carregar mais produtos" at bounding box center [625, 368] width 144 height 12
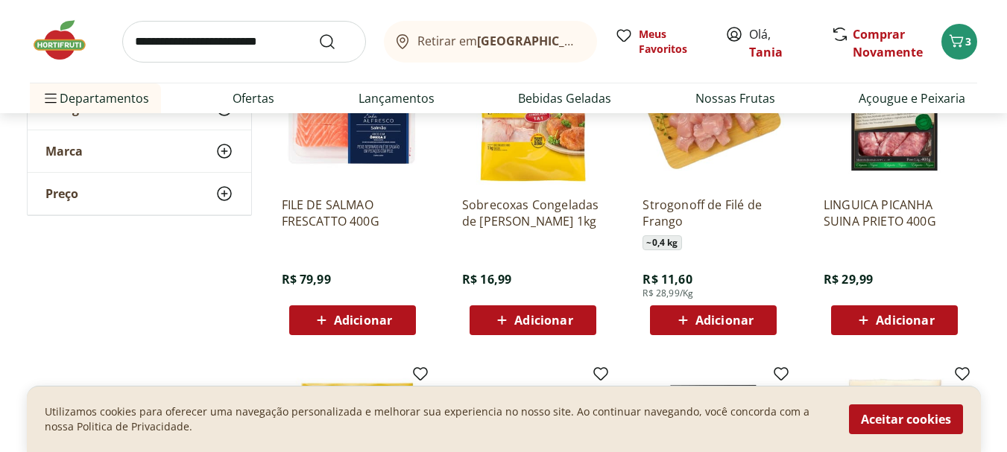
scroll to position [2236, 0]
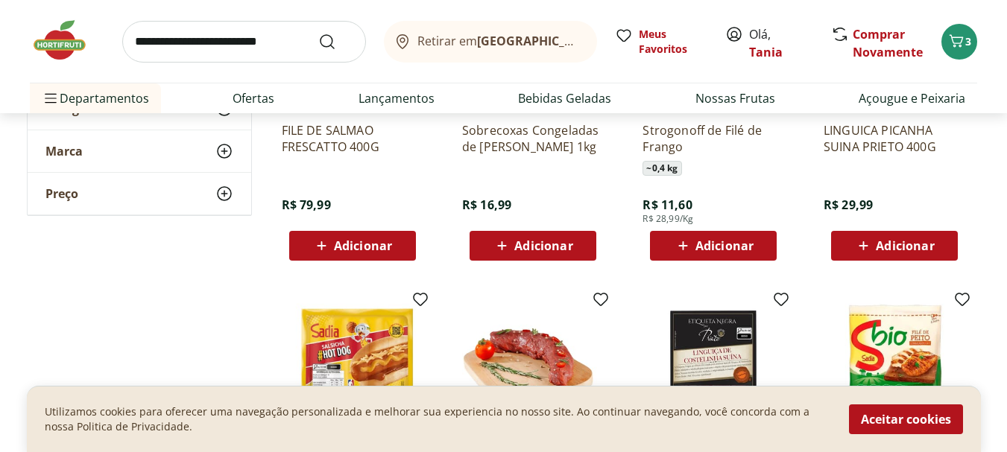
click at [540, 242] on span "Adicionar" at bounding box center [543, 246] width 58 height 12
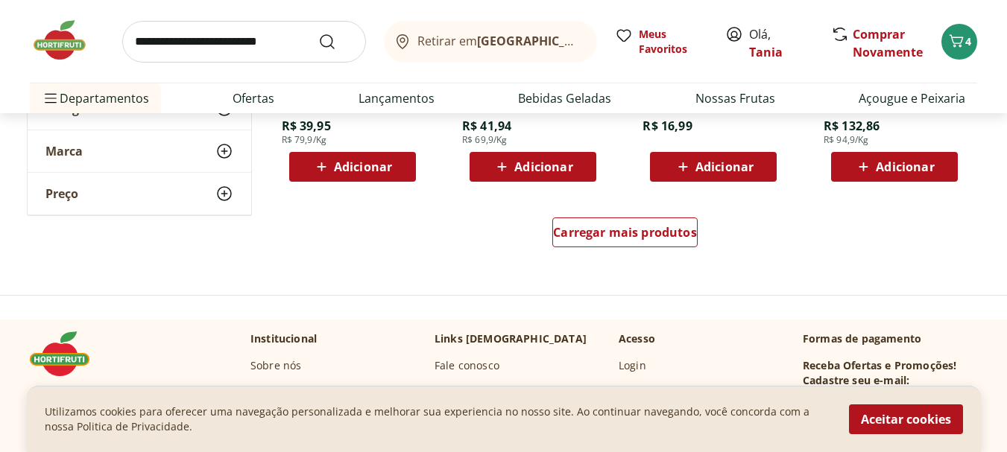
scroll to position [2982, 0]
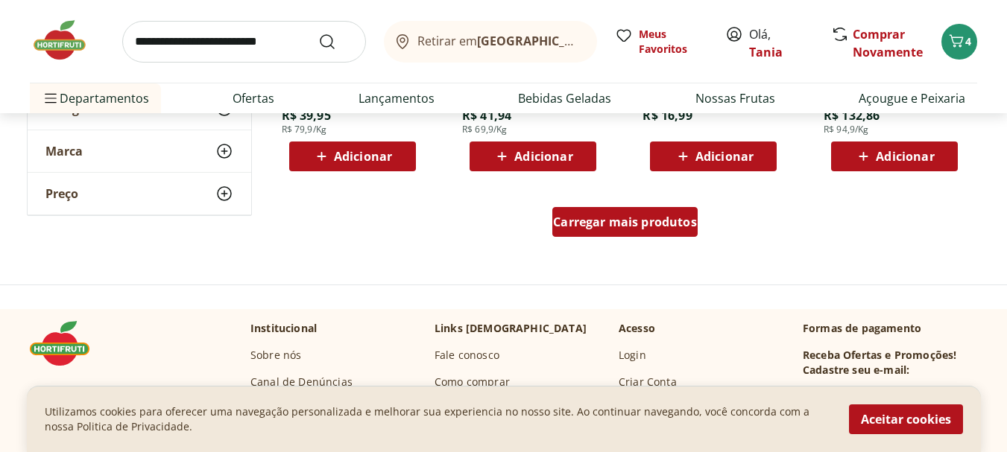
click at [654, 226] on span "Carregar mais produtos" at bounding box center [625, 222] width 144 height 12
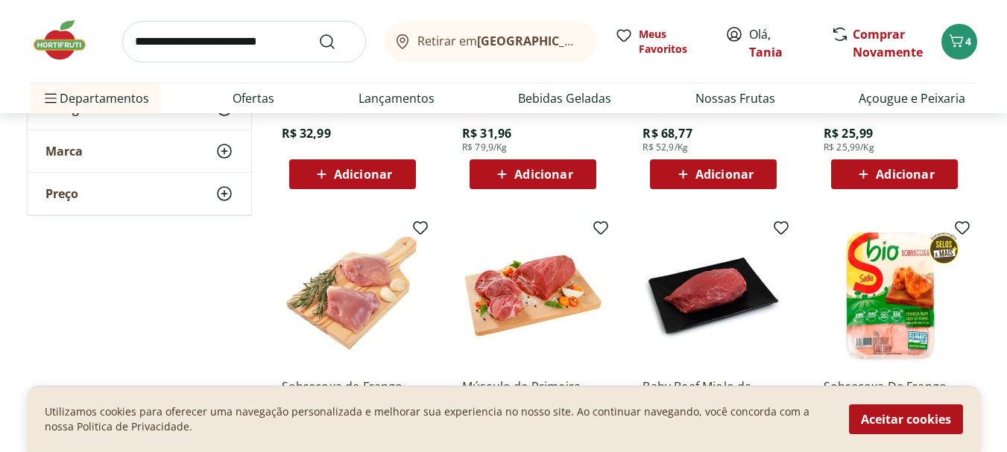
scroll to position [3429, 0]
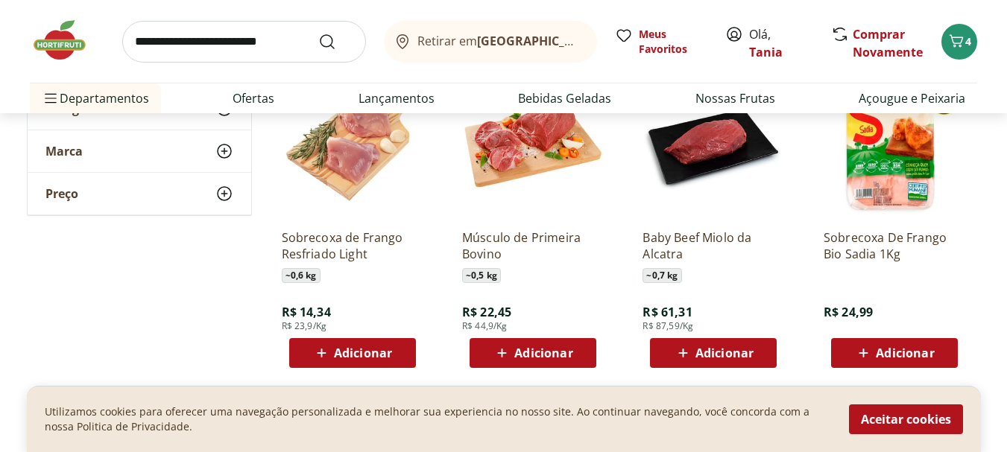
click at [540, 348] on span "Adicionar" at bounding box center [543, 353] width 58 height 12
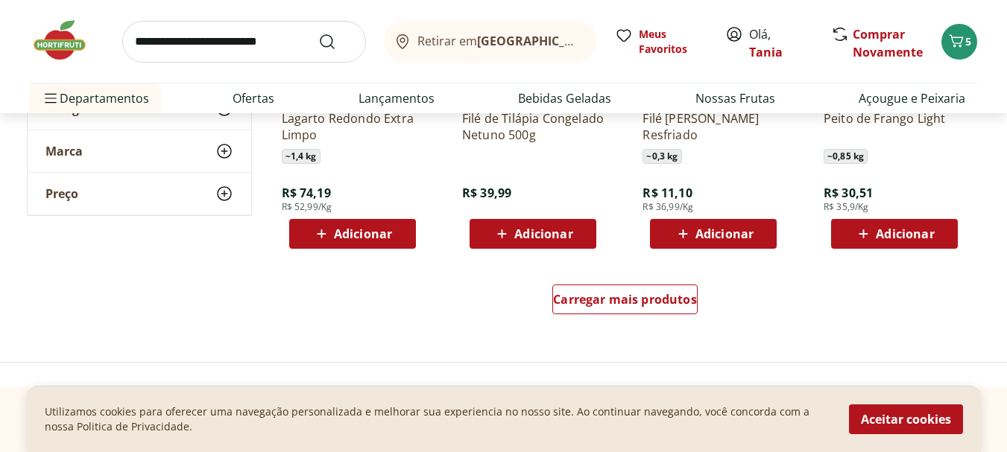
scroll to position [3951, 0]
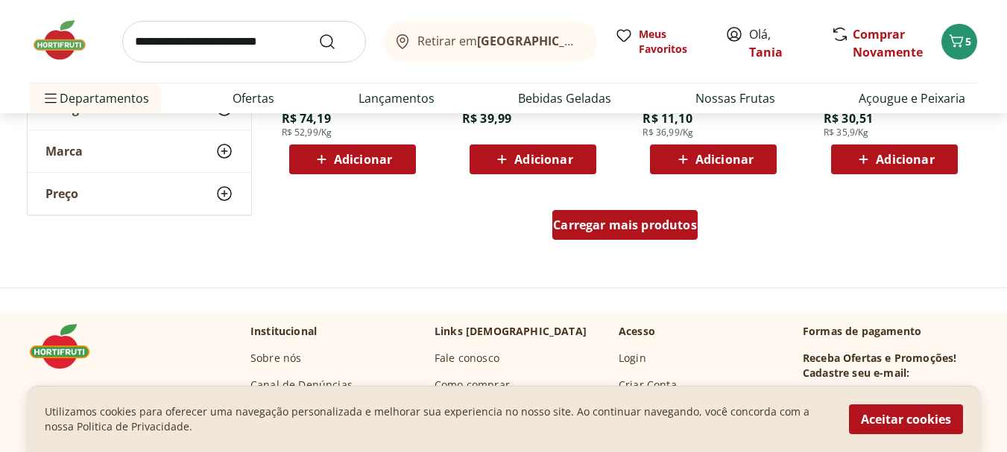
click at [642, 225] on span "Carregar mais produtos" at bounding box center [625, 225] width 144 height 12
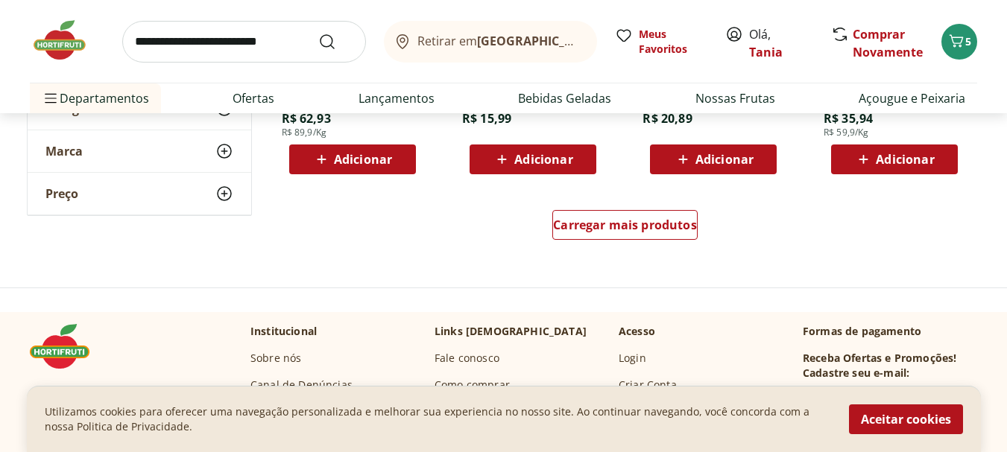
scroll to position [4994, 0]
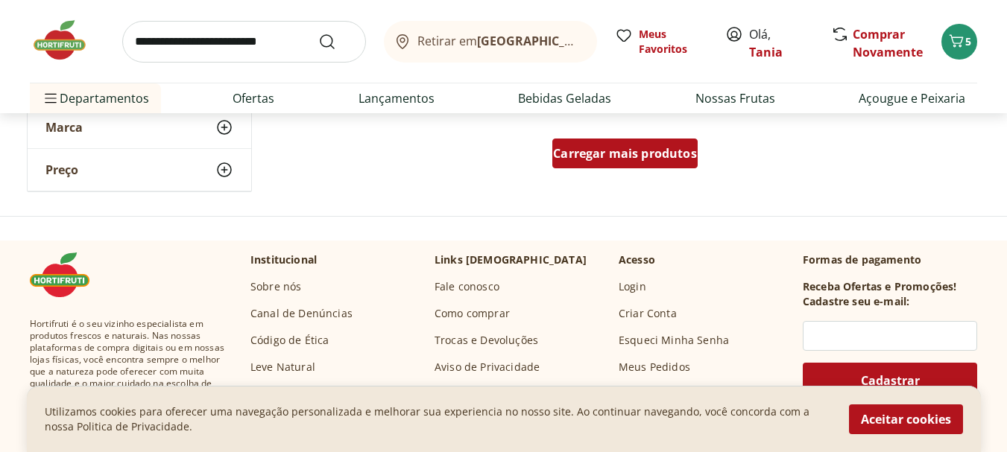
click at [668, 148] on span "Carregar mais produtos" at bounding box center [625, 154] width 144 height 12
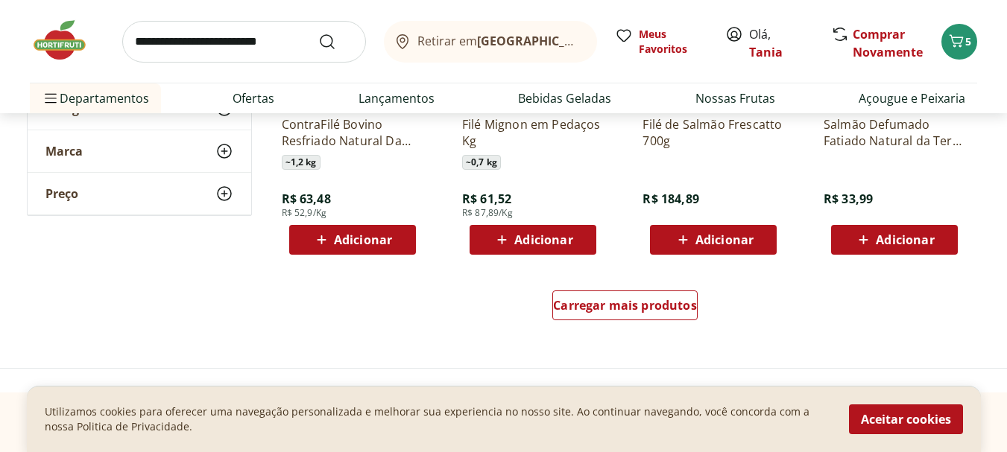
scroll to position [5740, 0]
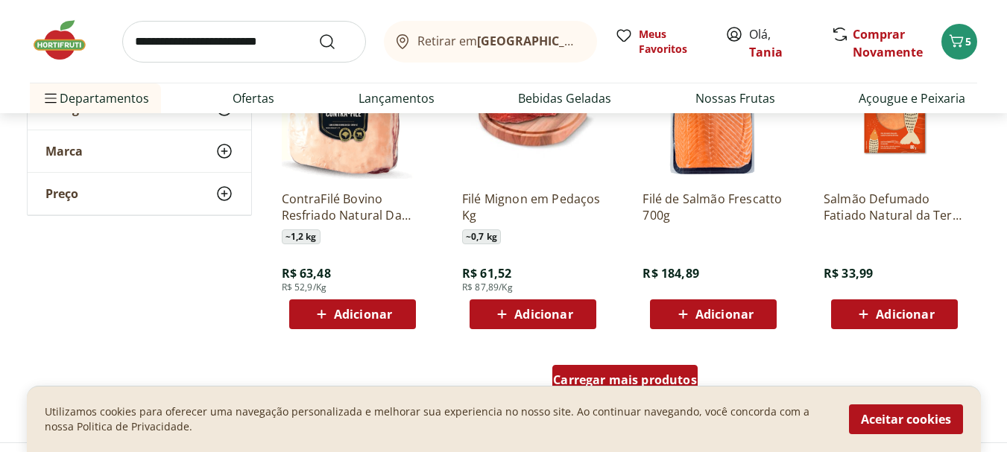
click at [642, 367] on div "Carregar mais produtos" at bounding box center [624, 380] width 145 height 30
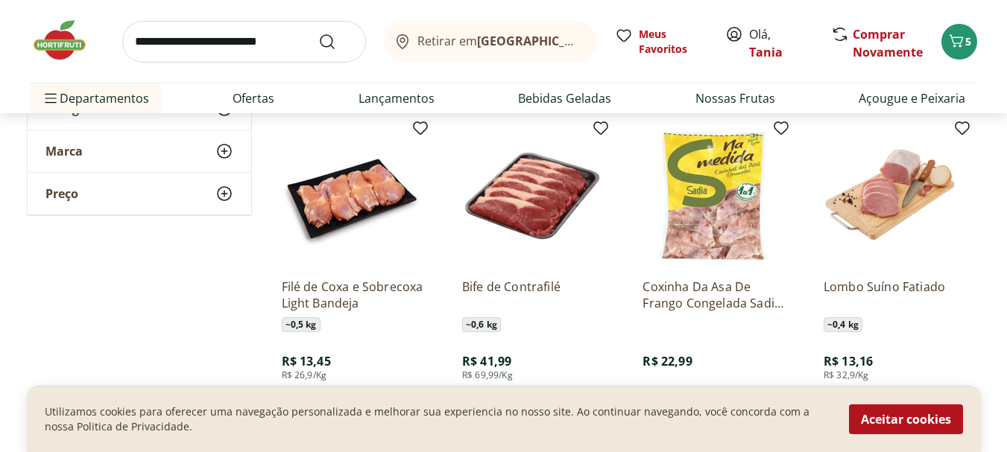
scroll to position [6038, 0]
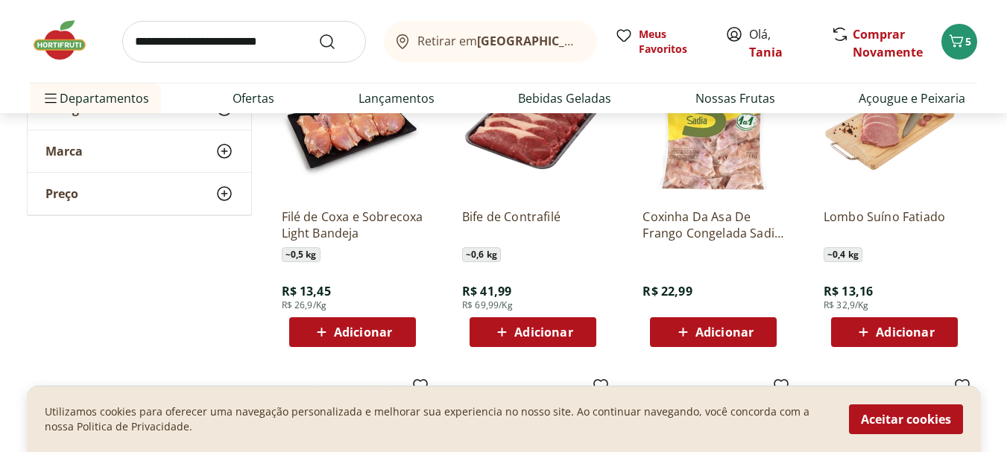
click at [344, 329] on span "Adicionar" at bounding box center [363, 332] width 58 height 12
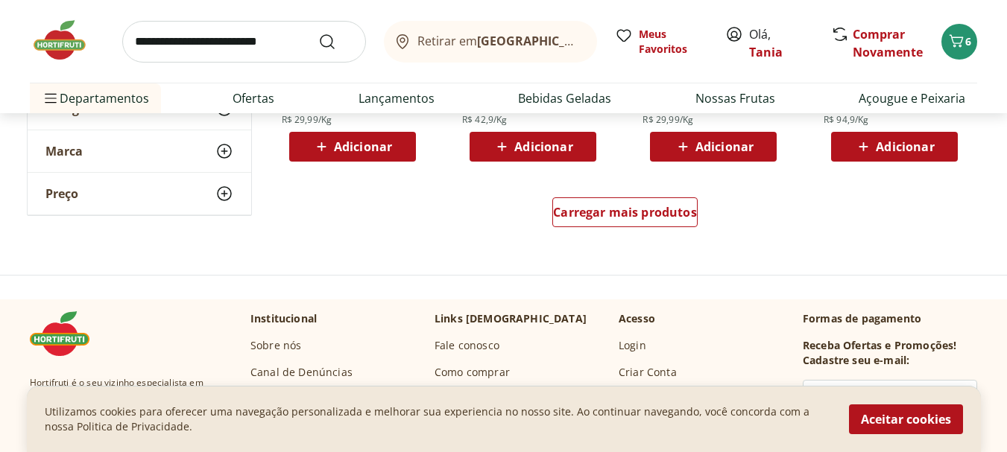
scroll to position [6932, 0]
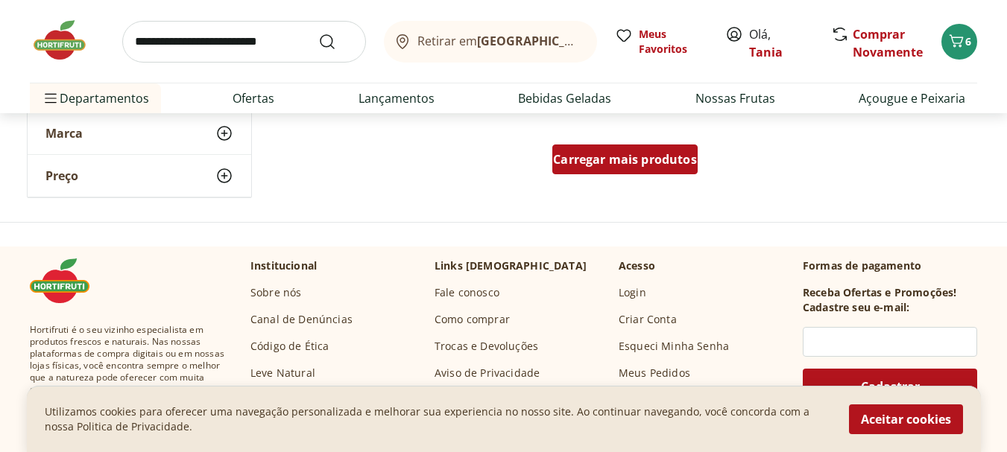
click at [643, 154] on span "Carregar mais produtos" at bounding box center [625, 160] width 144 height 12
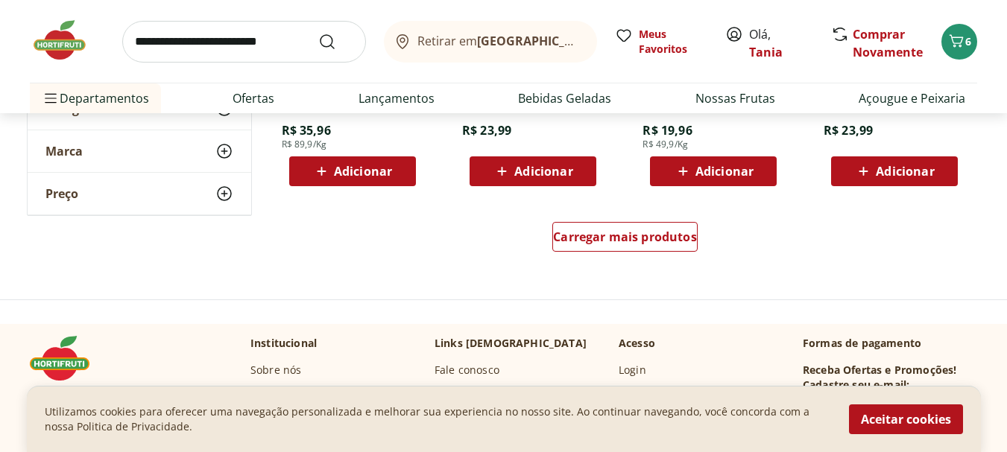
scroll to position [7901, 0]
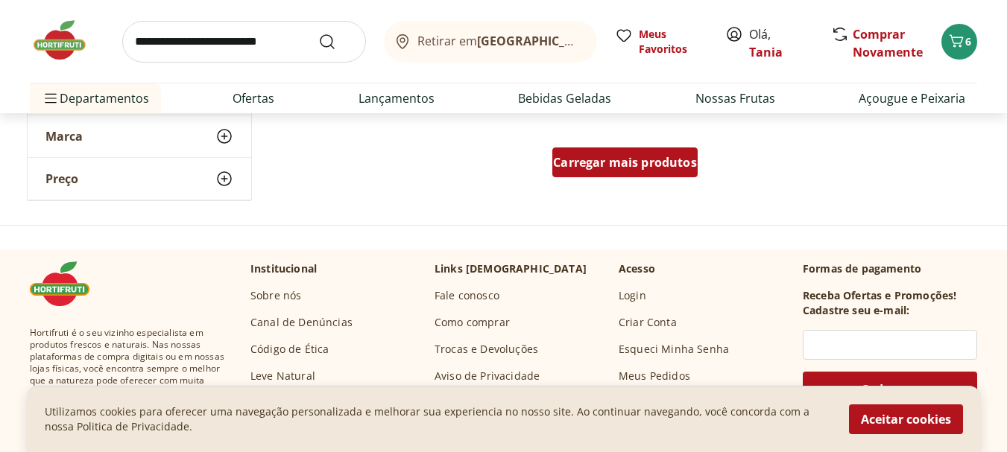
click at [672, 166] on span "Carregar mais produtos" at bounding box center [625, 163] width 144 height 12
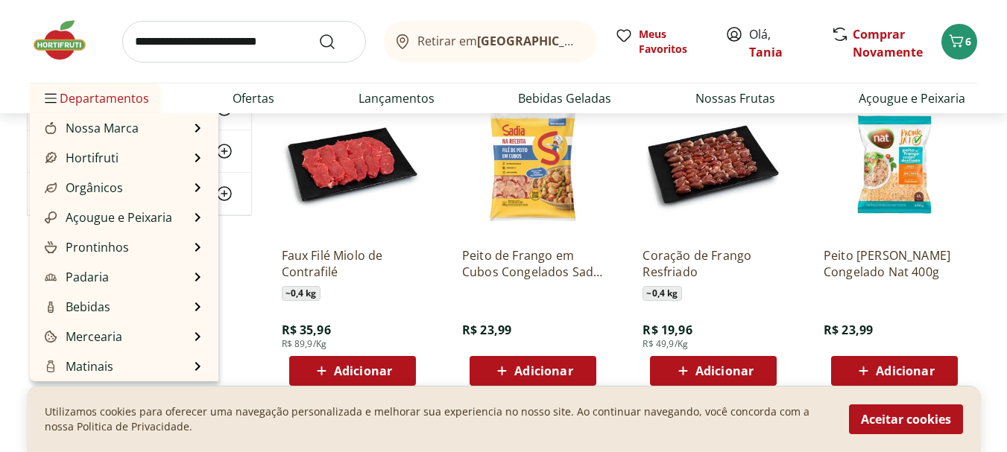
scroll to position [7603, 0]
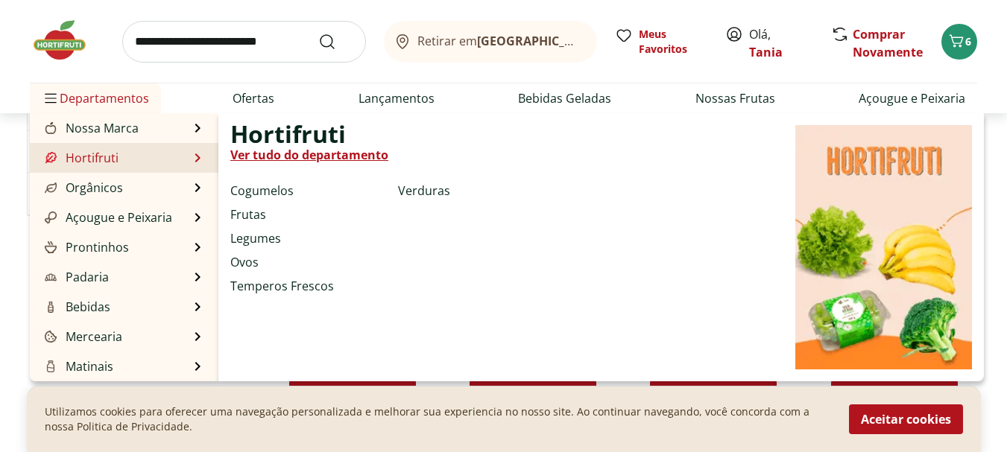
click at [95, 160] on link "Hortifruti" at bounding box center [80, 158] width 77 height 18
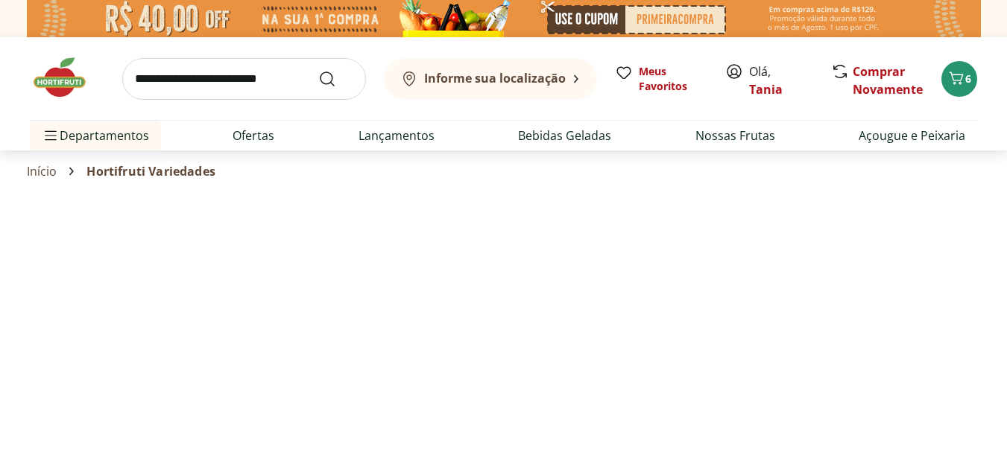
select select "**********"
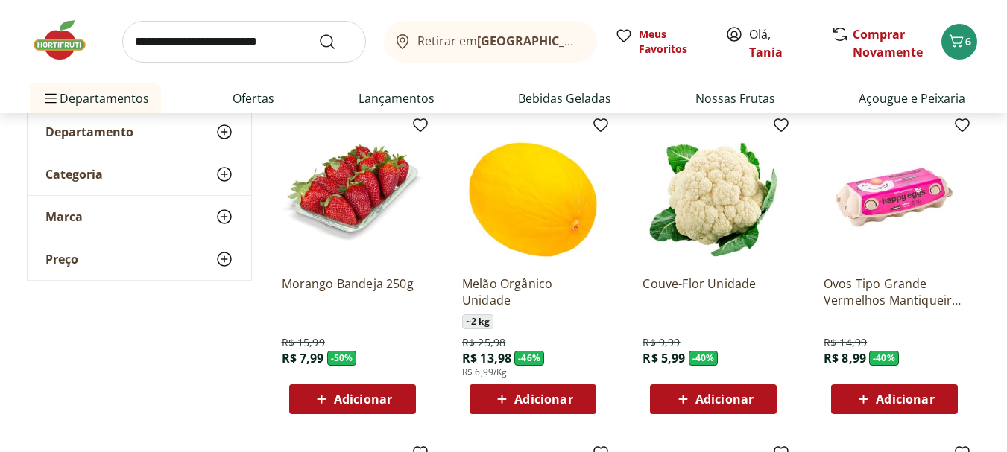
scroll to position [224, 0]
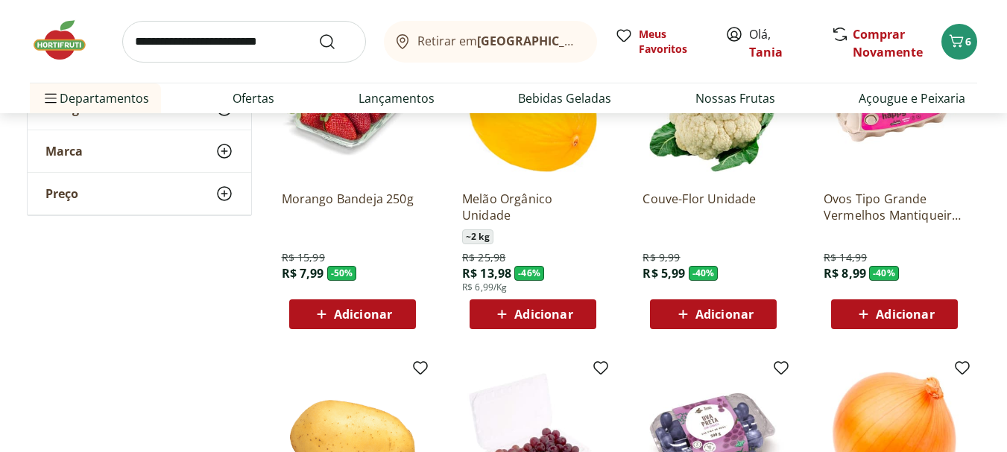
click at [719, 309] on span "Adicionar" at bounding box center [724, 315] width 58 height 12
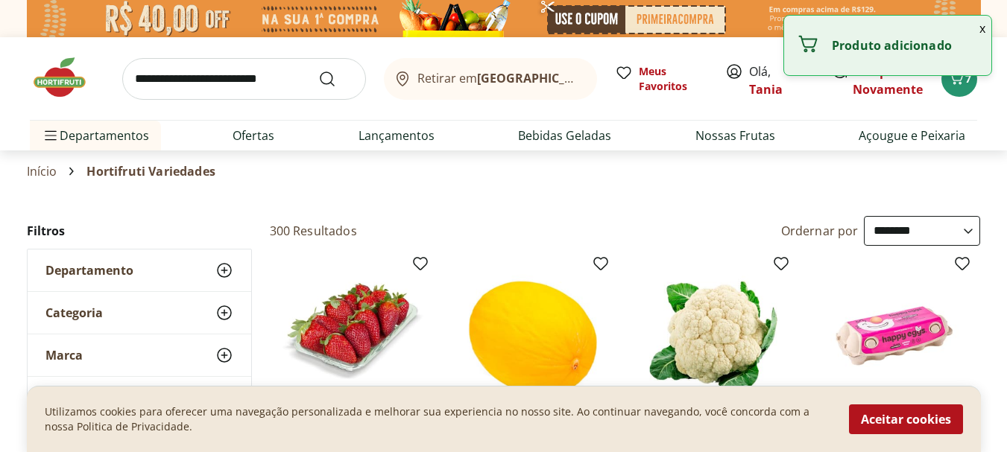
select select "**********"
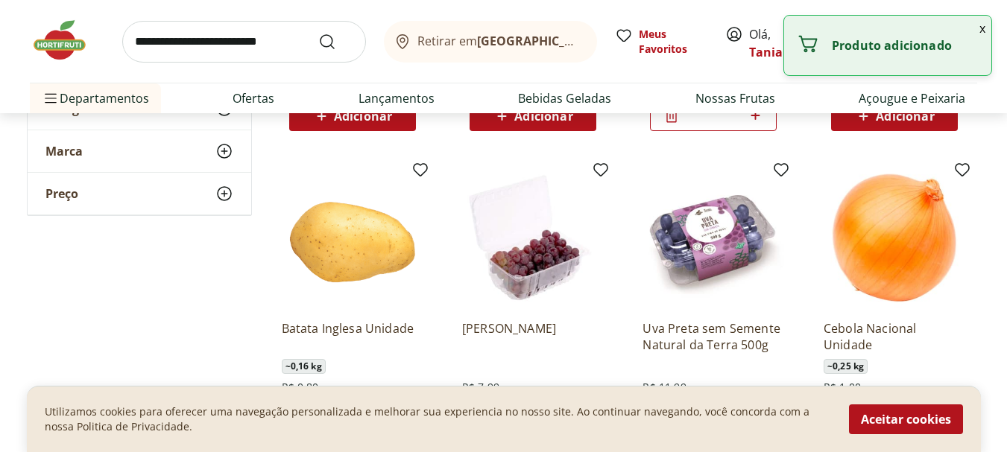
scroll to position [522, 0]
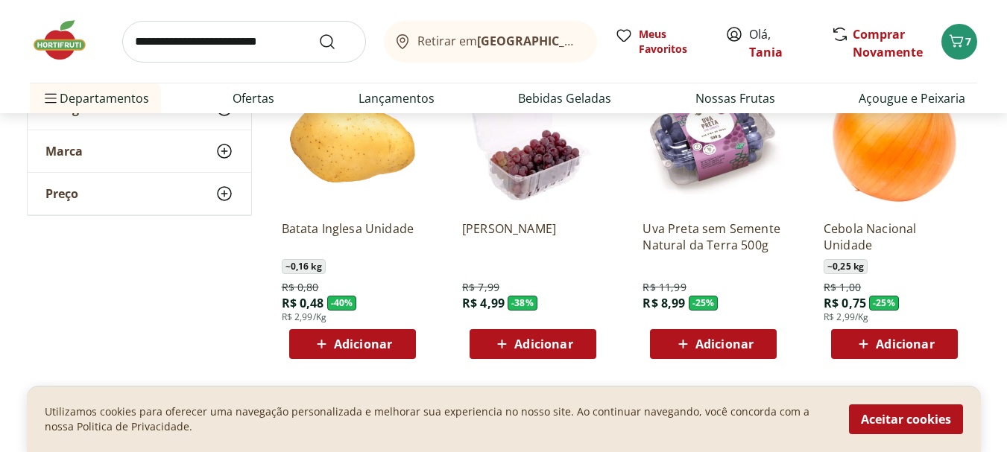
click at [353, 338] on span "Adicionar" at bounding box center [363, 344] width 58 height 12
click at [912, 345] on span "Adicionar" at bounding box center [905, 344] width 58 height 12
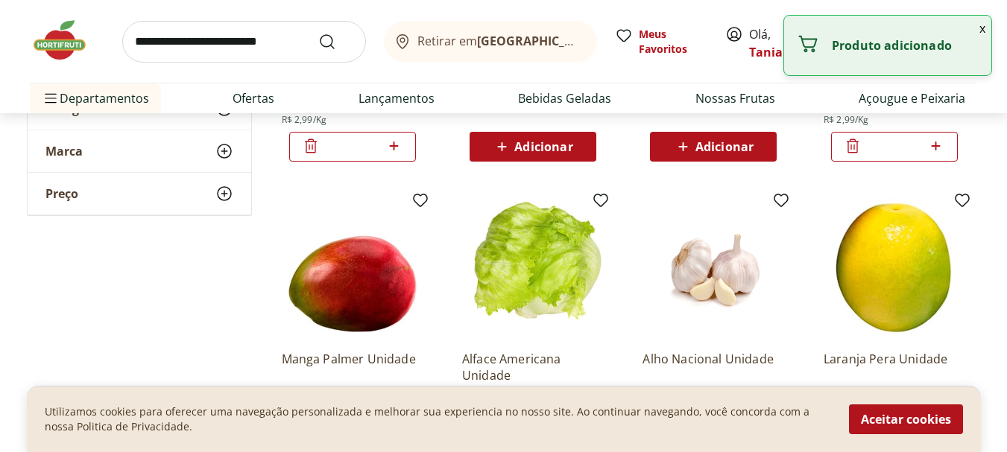
scroll to position [820, 0]
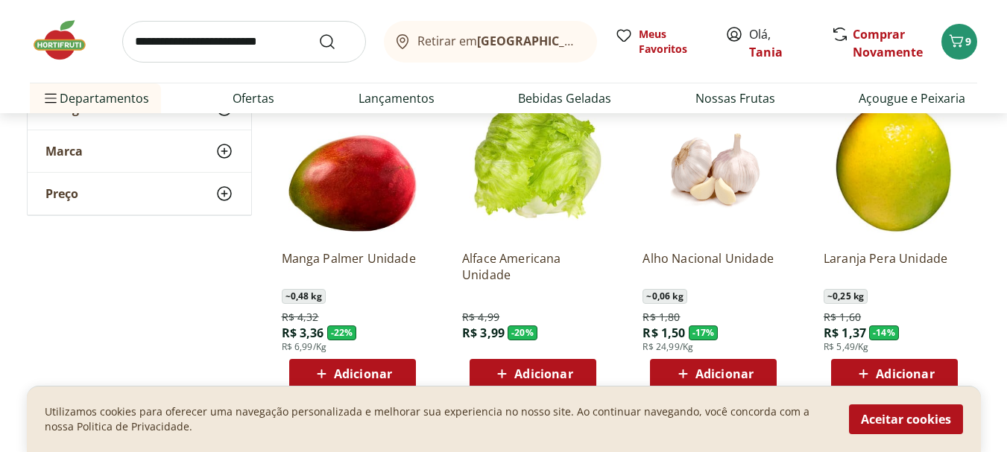
click at [359, 370] on span "Adicionar" at bounding box center [363, 374] width 58 height 12
click at [724, 365] on span "Adicionar" at bounding box center [714, 374] width 80 height 18
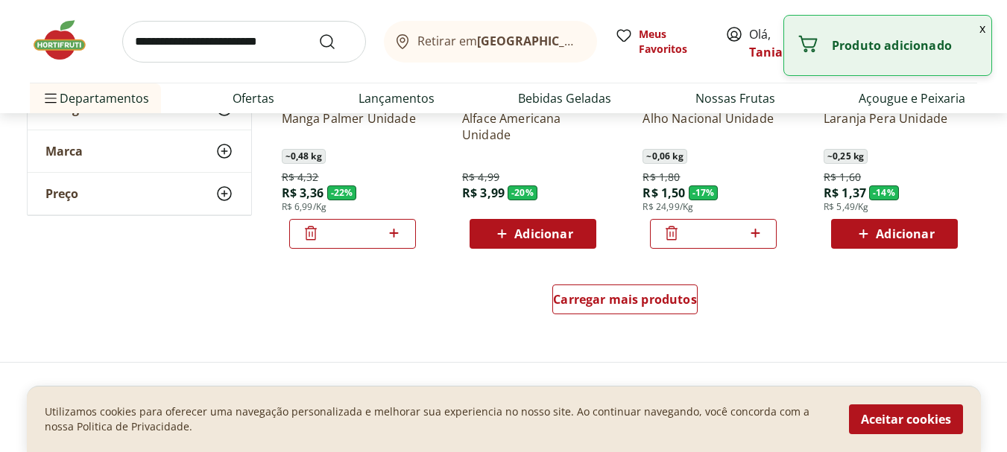
scroll to position [969, 0]
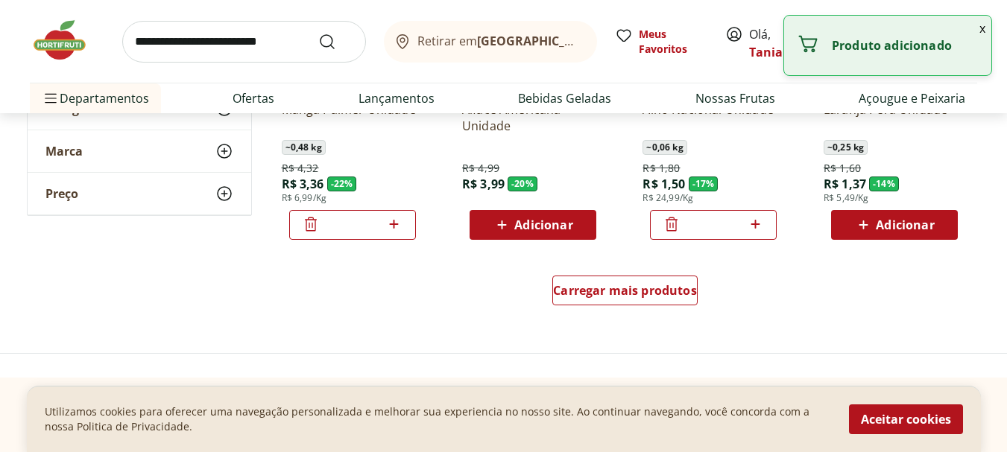
click at [895, 223] on span "Adicionar" at bounding box center [905, 225] width 58 height 12
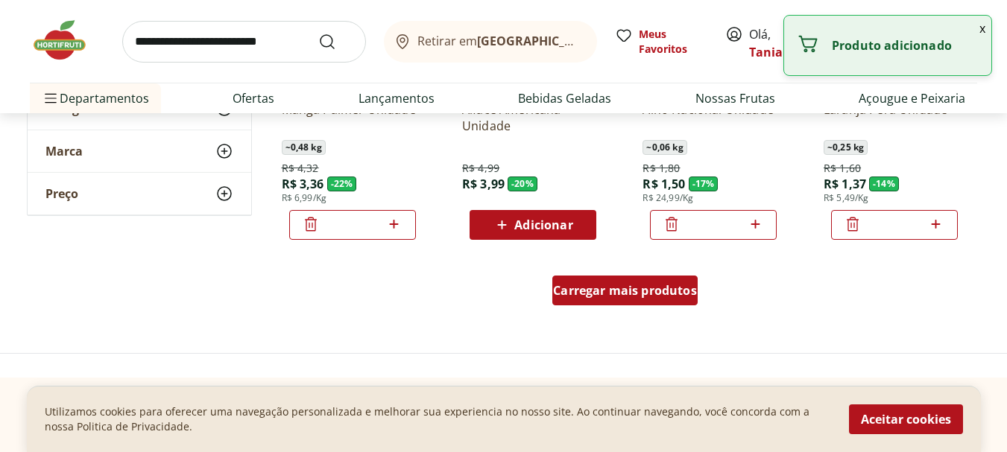
click at [653, 288] on span "Carregar mais produtos" at bounding box center [625, 291] width 144 height 12
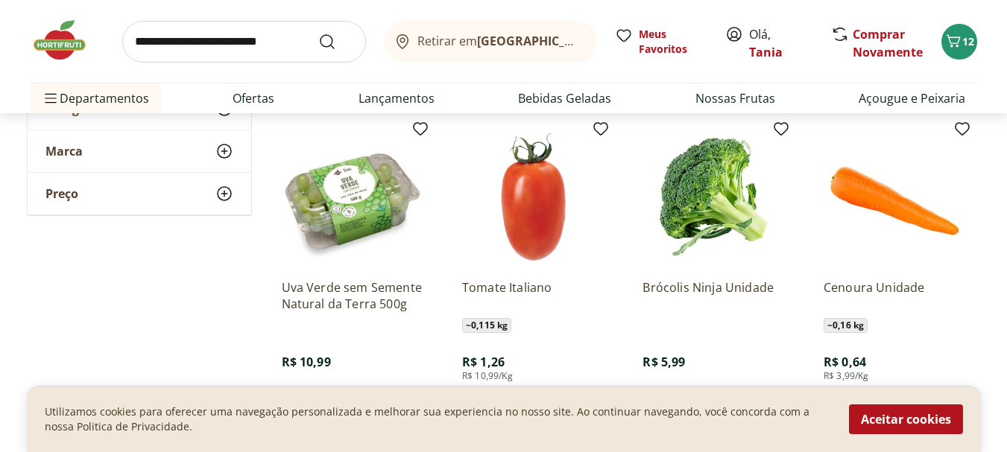
scroll to position [1789, 0]
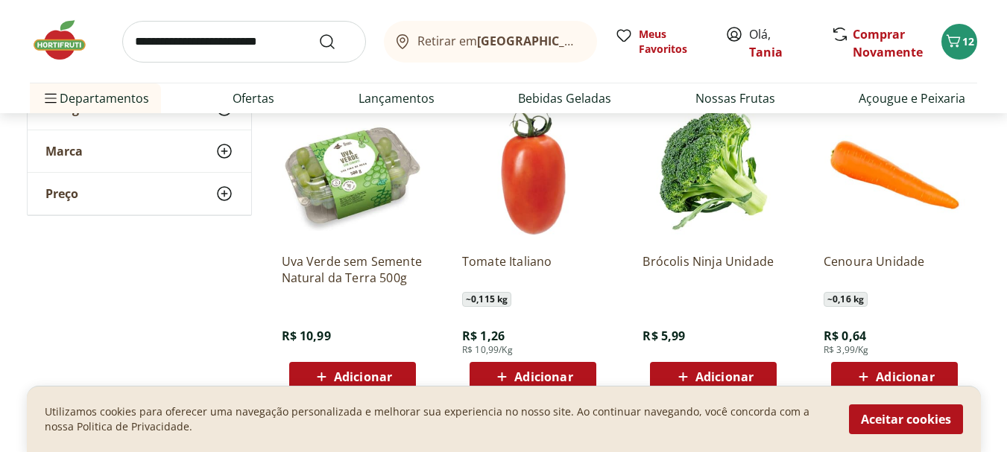
drag, startPoint x: 711, startPoint y: 366, endPoint x: 757, endPoint y: 359, distance: 46.1
click at [712, 366] on div "Adicionar" at bounding box center [713, 377] width 103 height 27
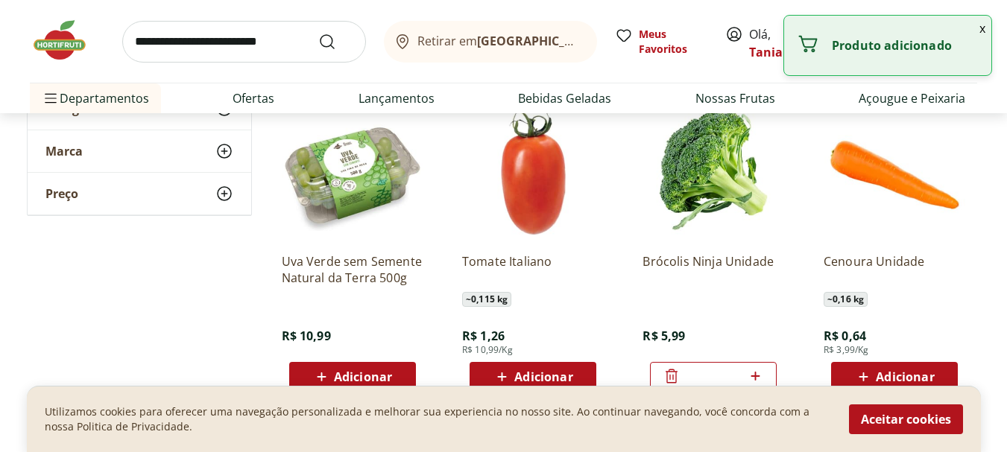
click at [880, 376] on span "Adicionar" at bounding box center [905, 377] width 58 height 12
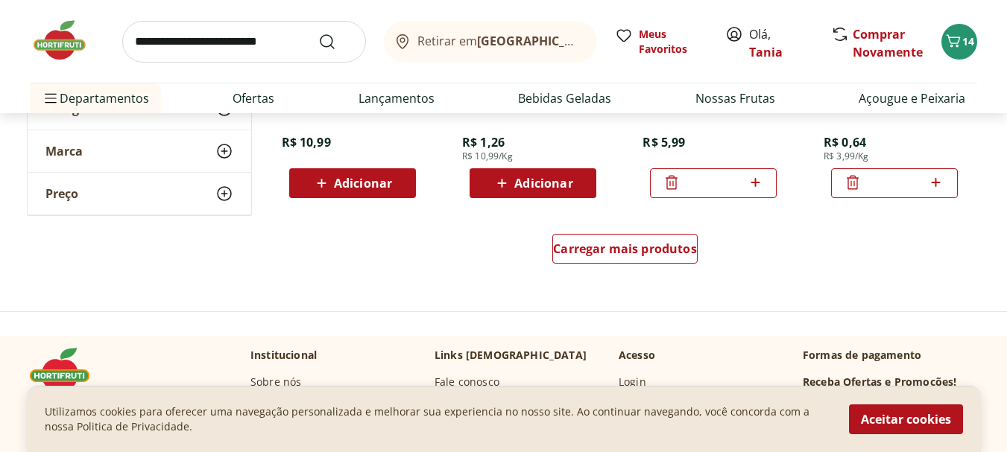
scroll to position [2013, 0]
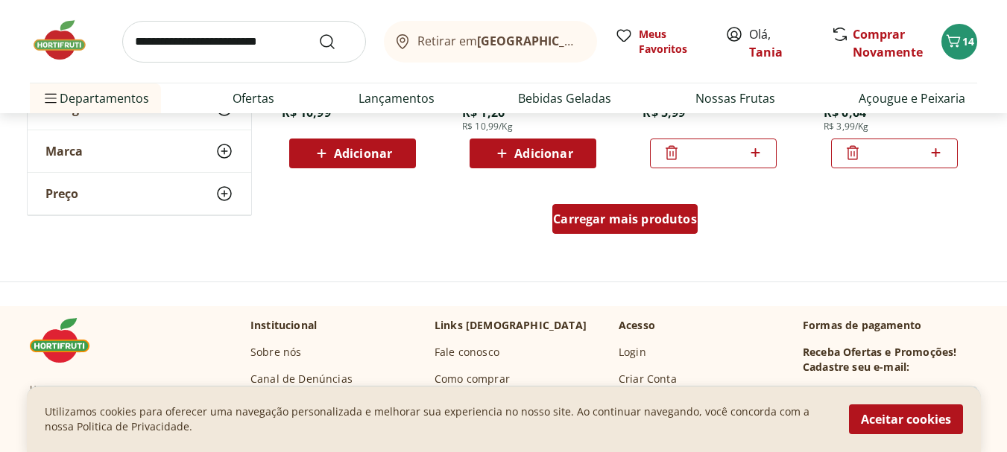
click at [654, 208] on div "Carregar mais produtos" at bounding box center [624, 219] width 145 height 30
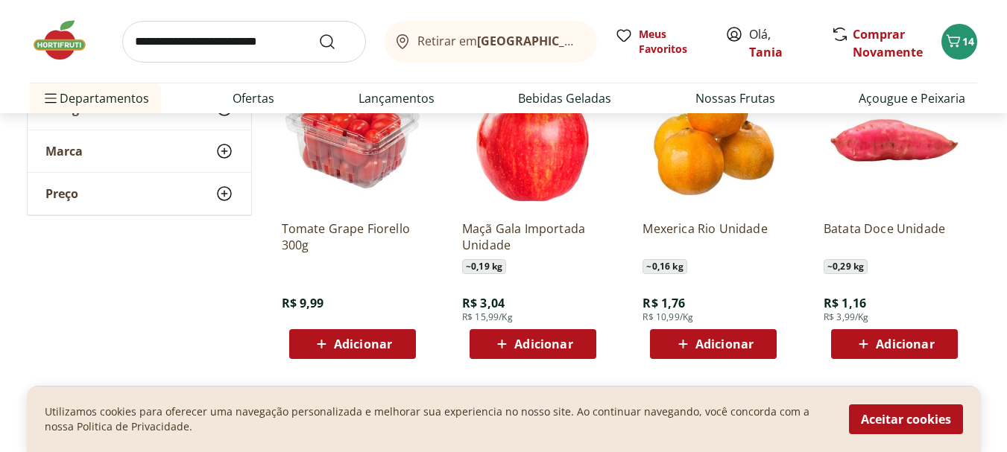
scroll to position [2162, 0]
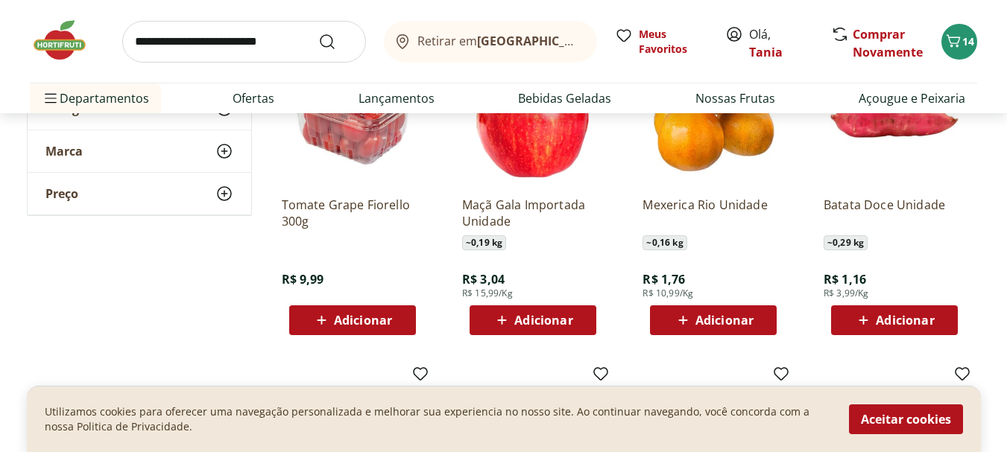
click at [886, 315] on span "Adicionar" at bounding box center [905, 321] width 58 height 12
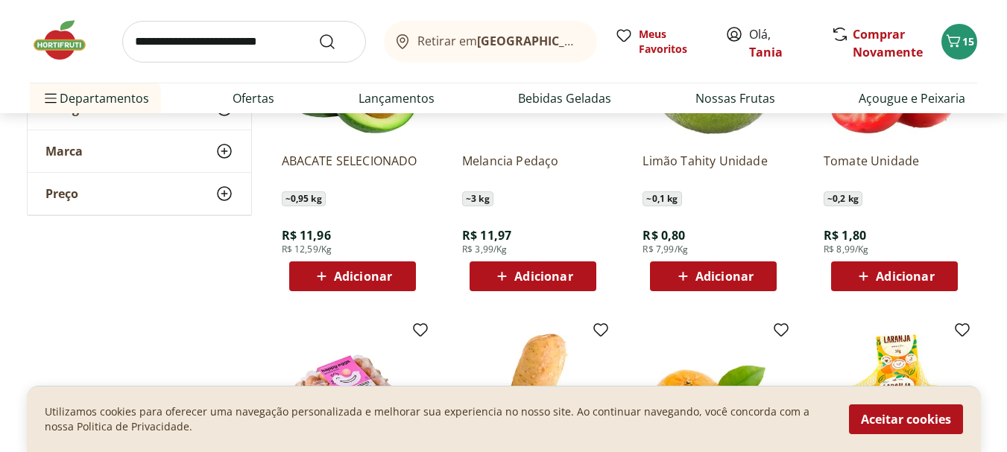
scroll to position [2534, 0]
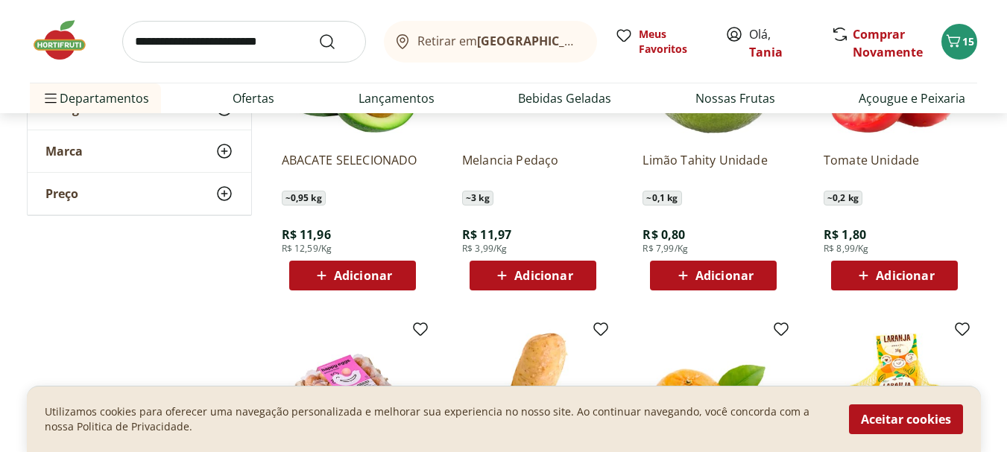
click at [722, 278] on span "Adicionar" at bounding box center [724, 276] width 58 height 12
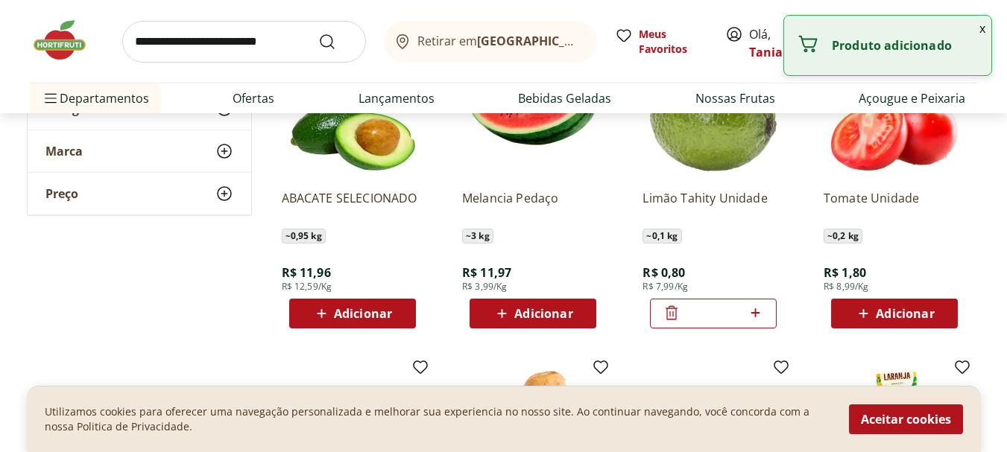
scroll to position [2460, 0]
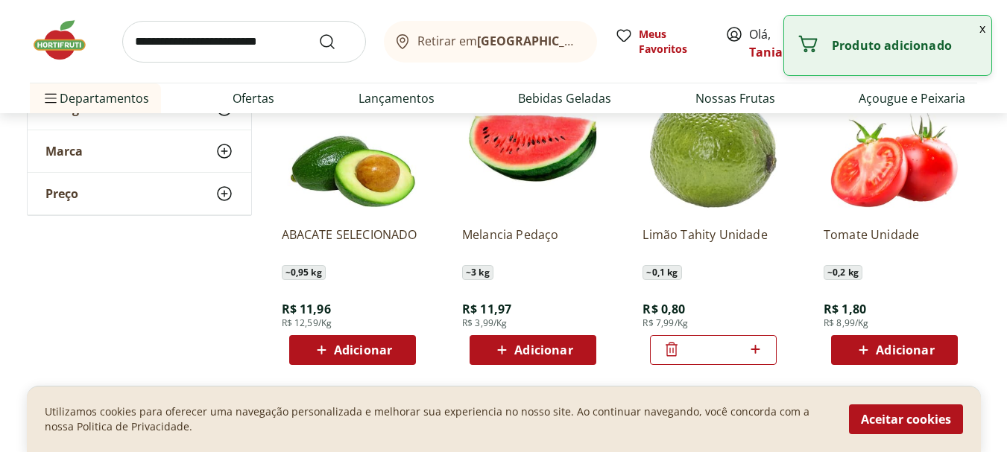
click at [909, 353] on span "Adicionar" at bounding box center [905, 350] width 58 height 12
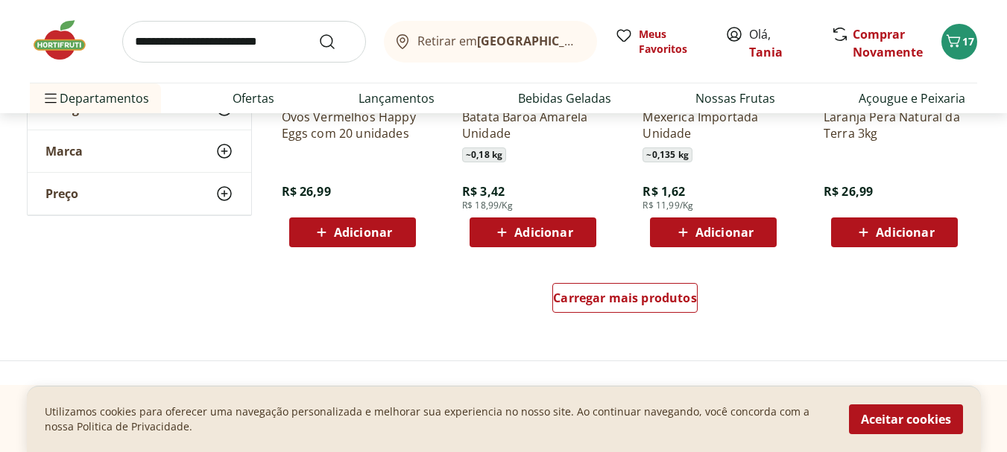
scroll to position [2907, 0]
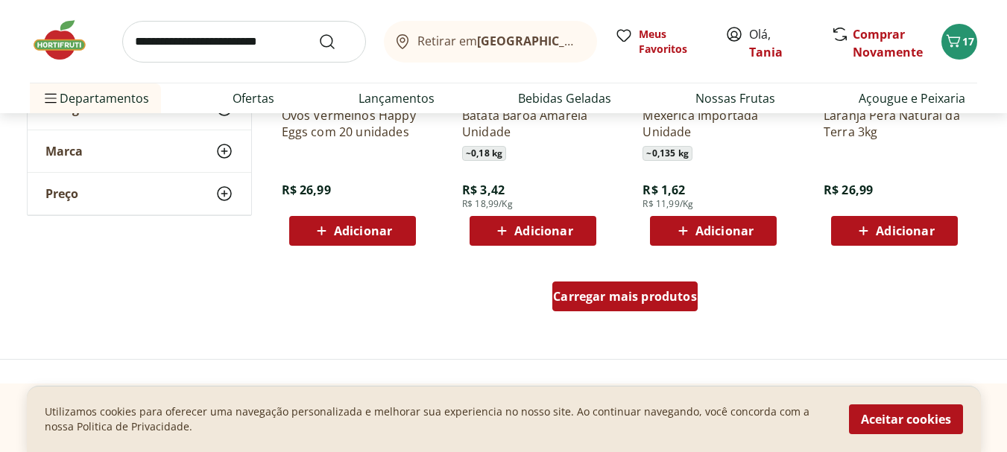
click at [621, 295] on span "Carregar mais produtos" at bounding box center [625, 297] width 144 height 12
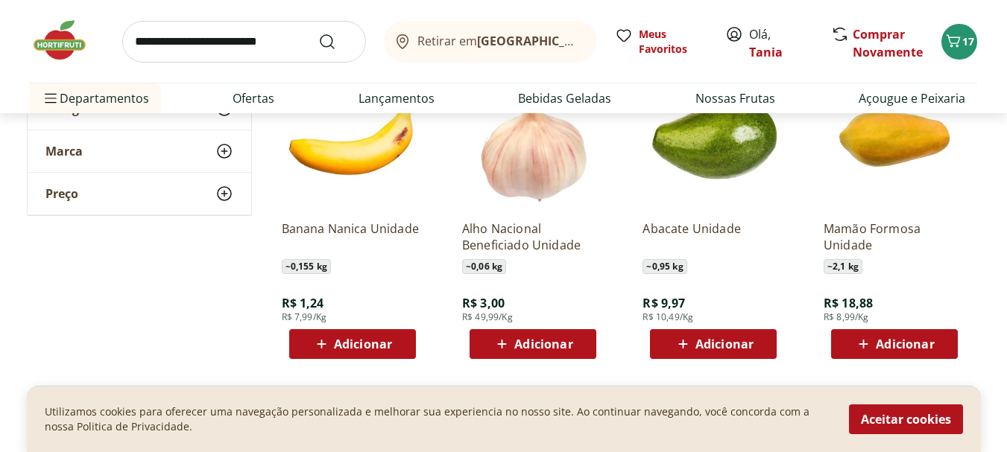
scroll to position [3131, 0]
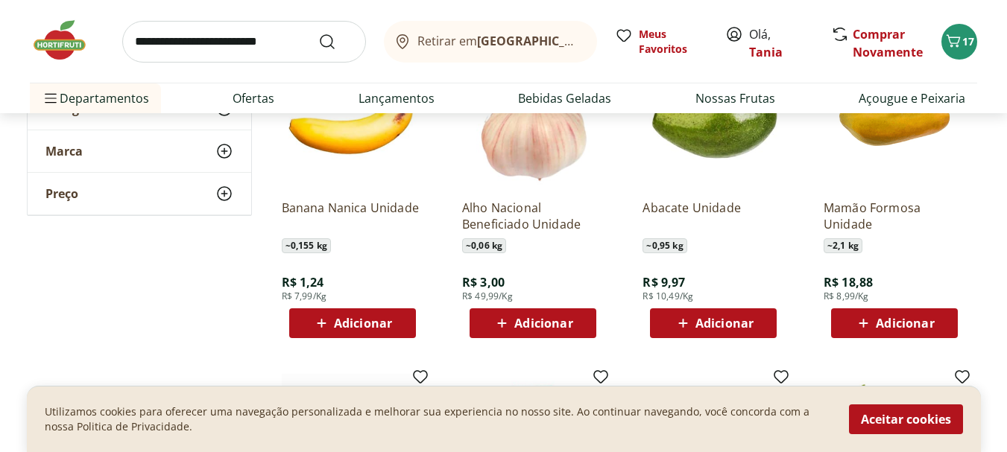
click at [906, 321] on span "Adicionar" at bounding box center [905, 324] width 58 height 12
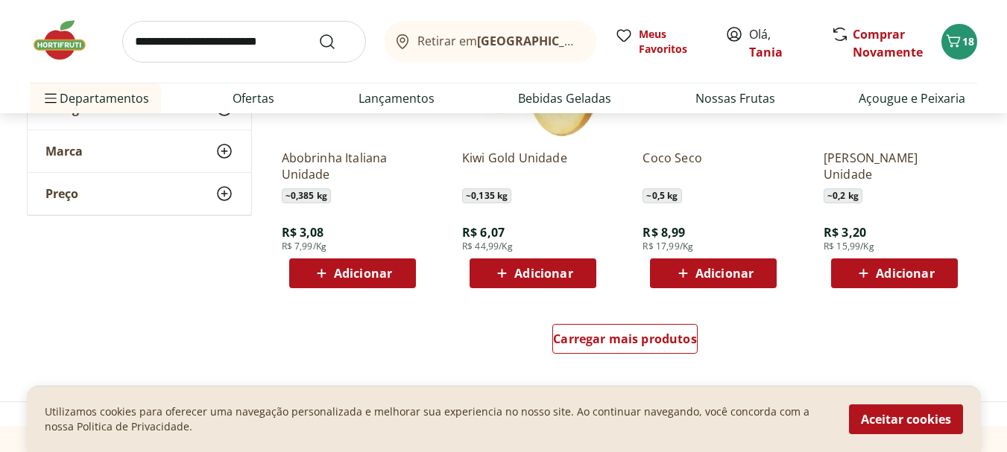
scroll to position [3876, 0]
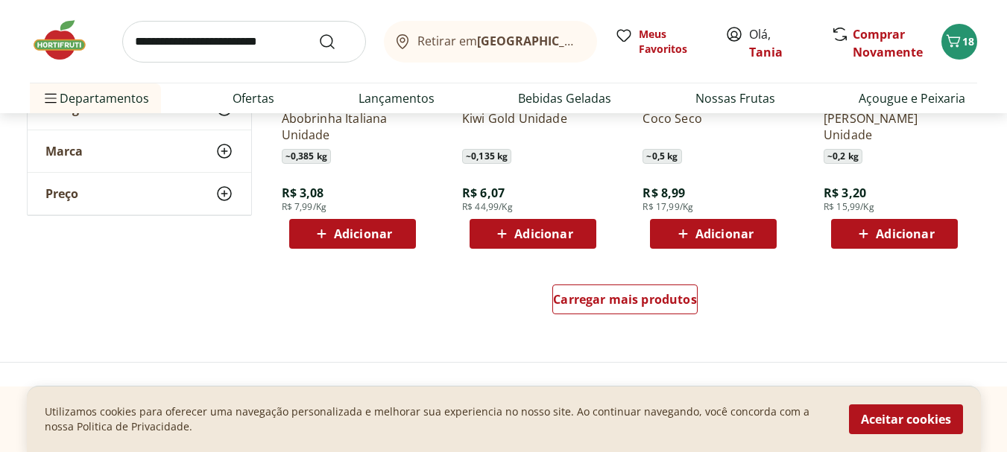
click at [353, 228] on span "Adicionar" at bounding box center [363, 234] width 58 height 12
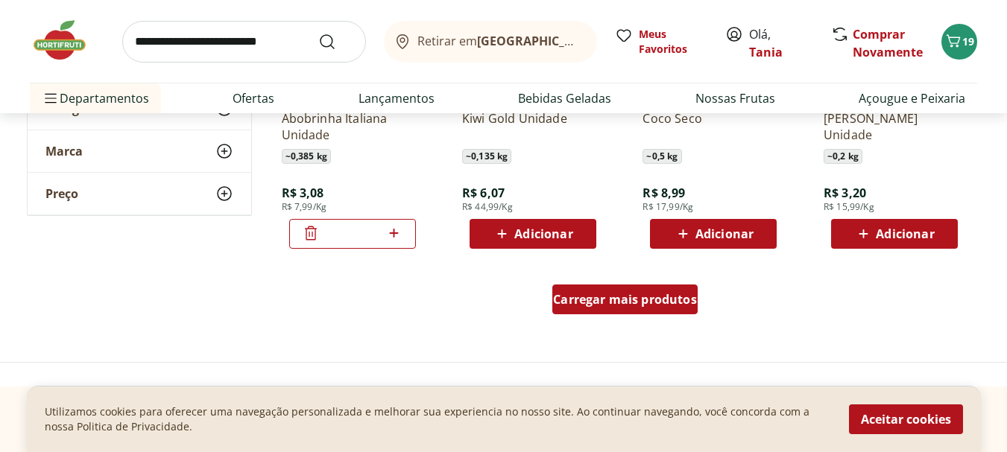
click at [629, 297] on span "Carregar mais produtos" at bounding box center [625, 300] width 144 height 12
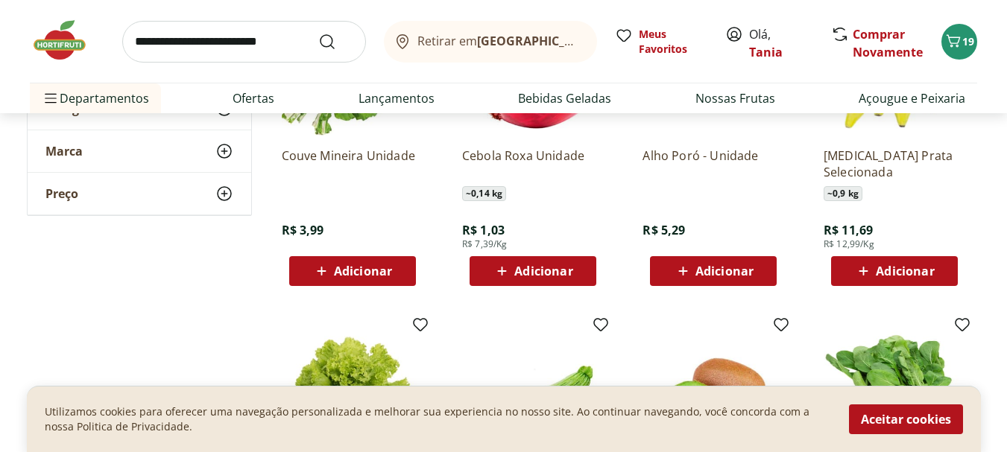
scroll to position [4174, 0]
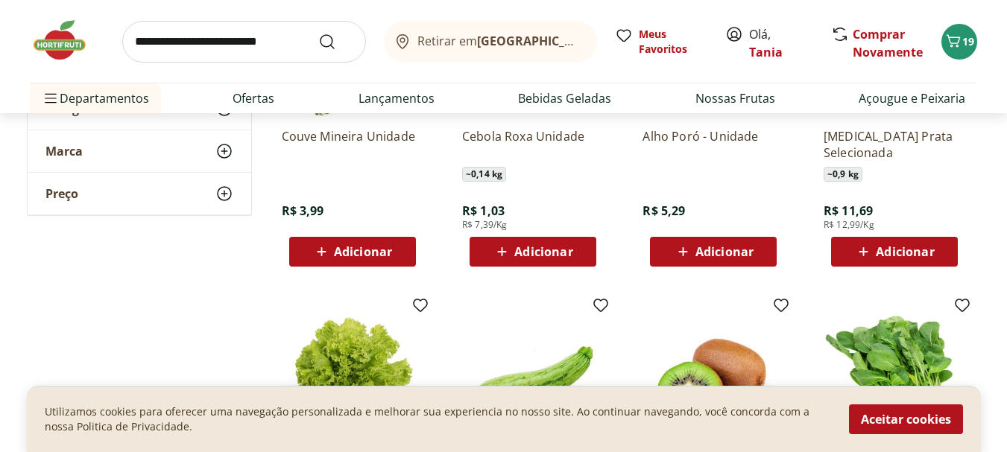
click at [894, 251] on span "Adicionar" at bounding box center [905, 252] width 58 height 12
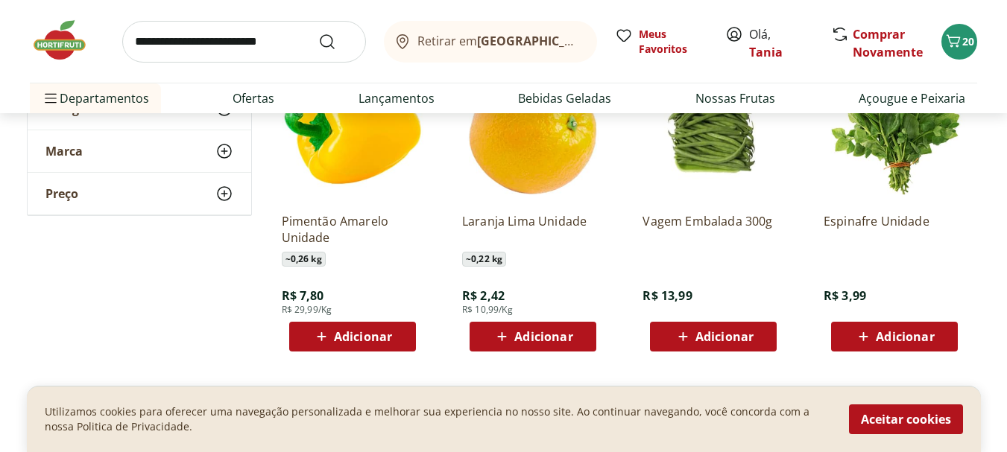
scroll to position [4771, 0]
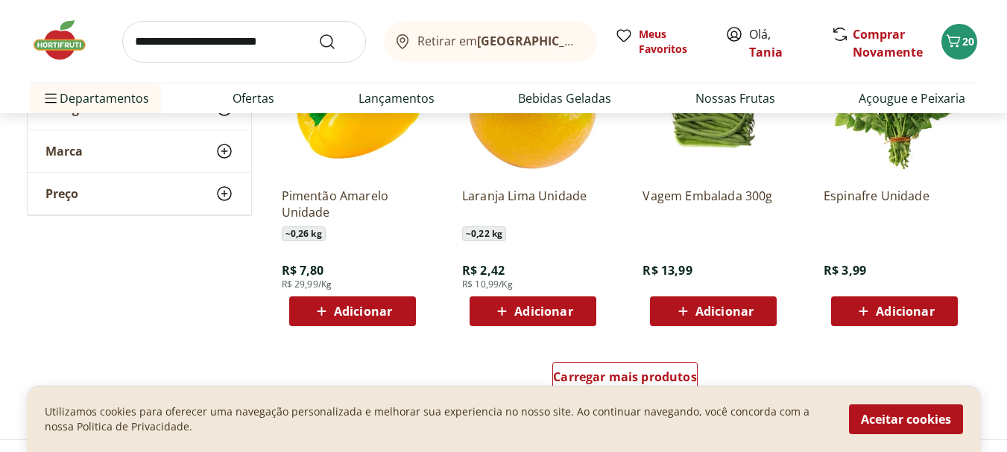
click at [902, 302] on div "Adicionar" at bounding box center [894, 311] width 103 height 27
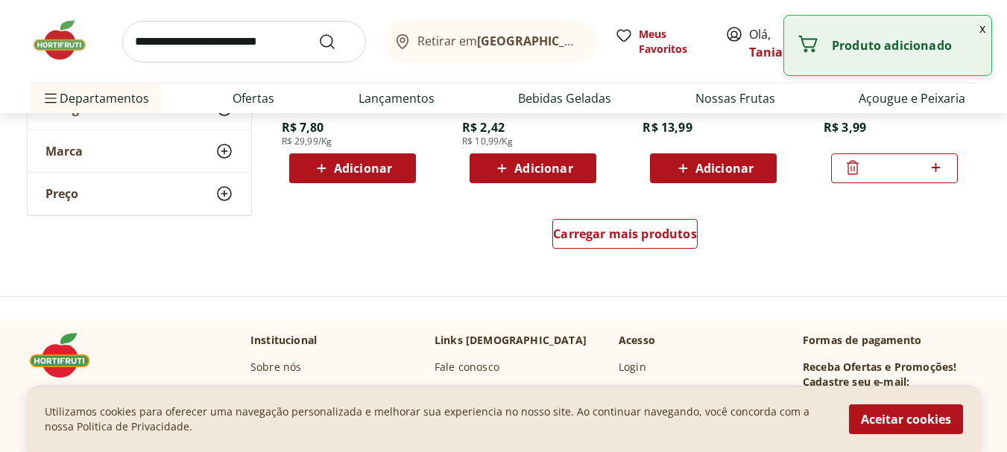
scroll to position [4920, 0]
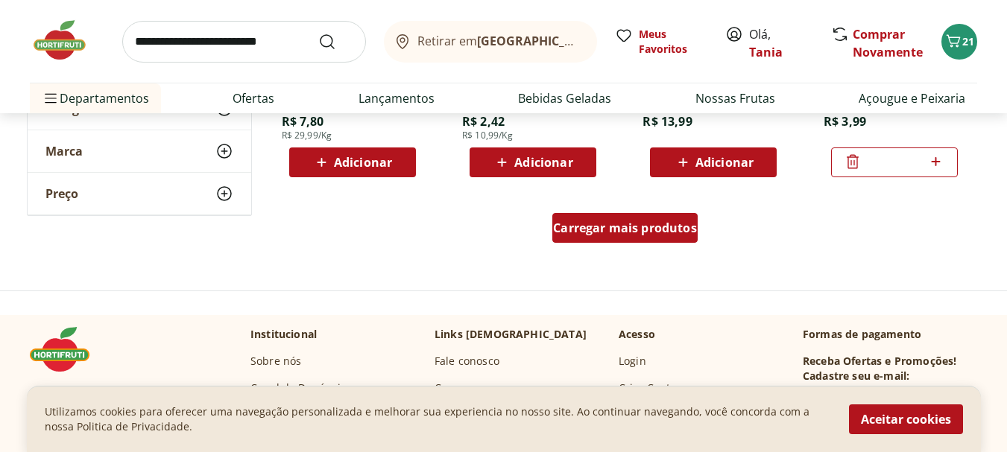
click at [631, 222] on span "Carregar mais produtos" at bounding box center [625, 228] width 144 height 12
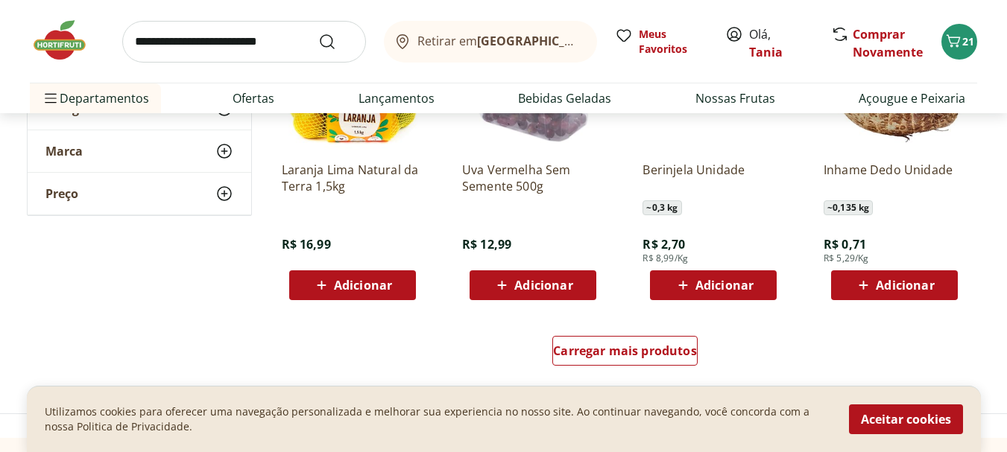
scroll to position [5814, 0]
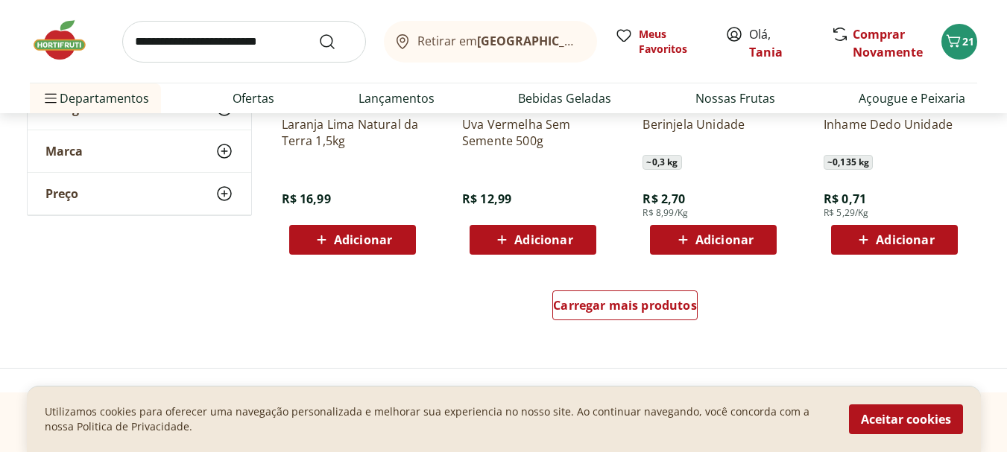
click at [899, 232] on div "Adicionar" at bounding box center [894, 240] width 103 height 27
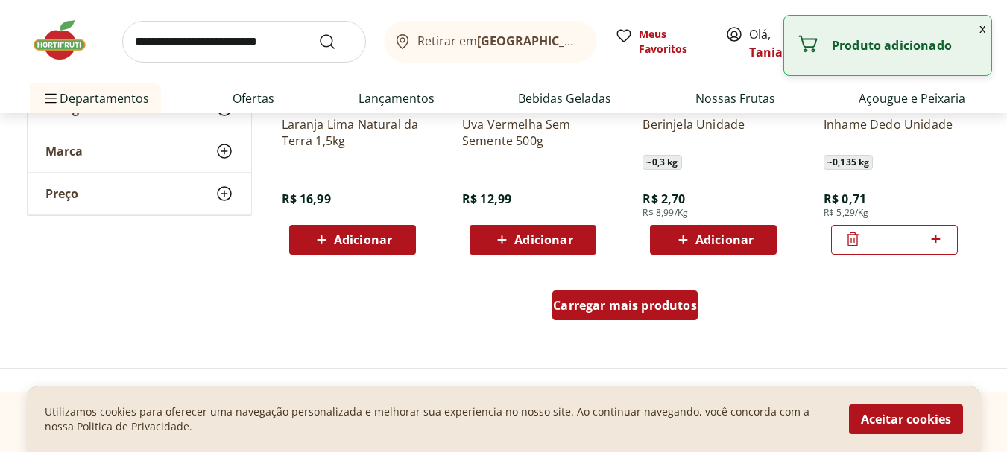
click at [635, 300] on span "Carregar mais produtos" at bounding box center [625, 306] width 144 height 12
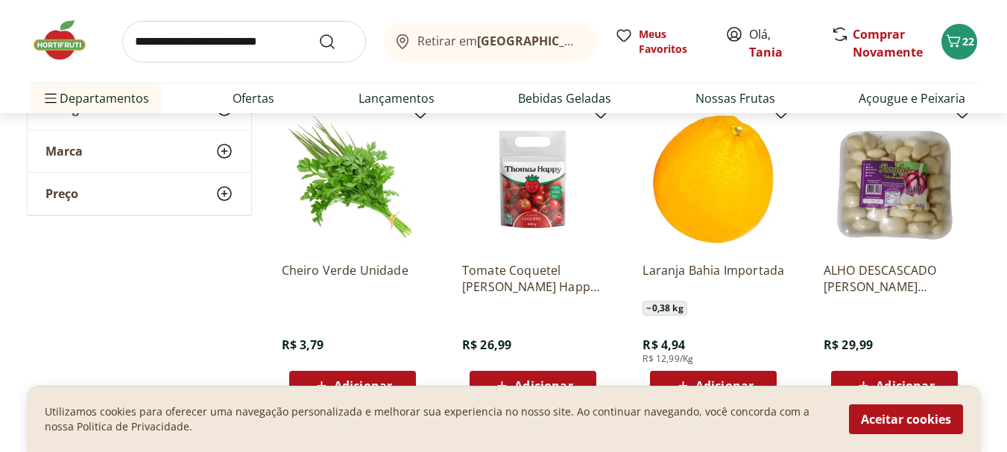
scroll to position [6336, 0]
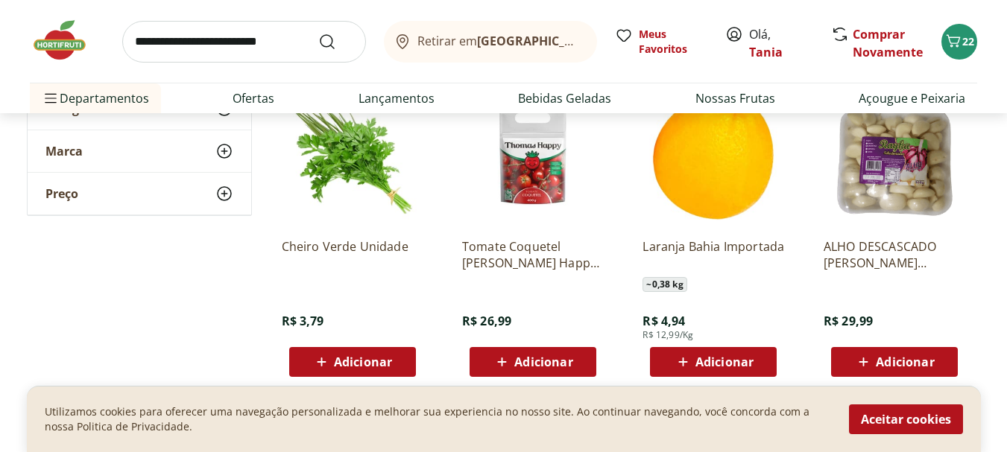
click at [359, 359] on span "Adicionar" at bounding box center [363, 362] width 58 height 12
click at [890, 351] on div "Adicionar" at bounding box center [894, 362] width 103 height 27
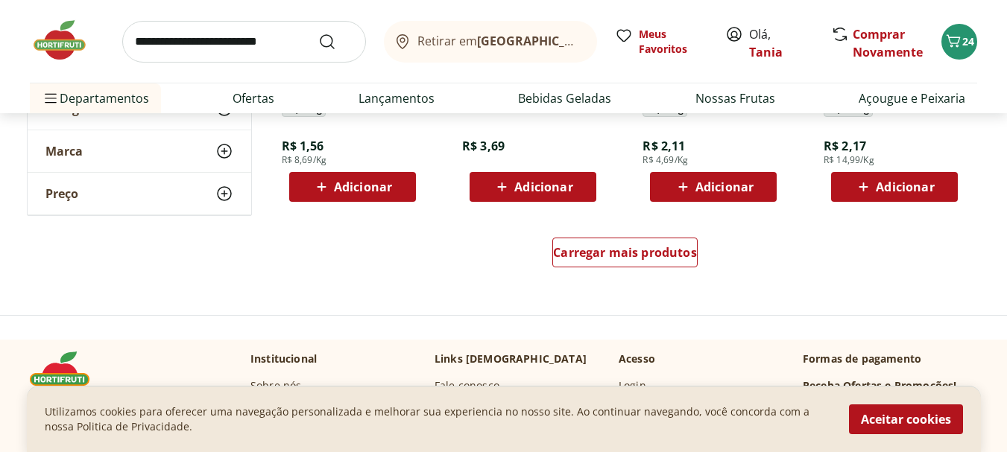
scroll to position [6858, 0]
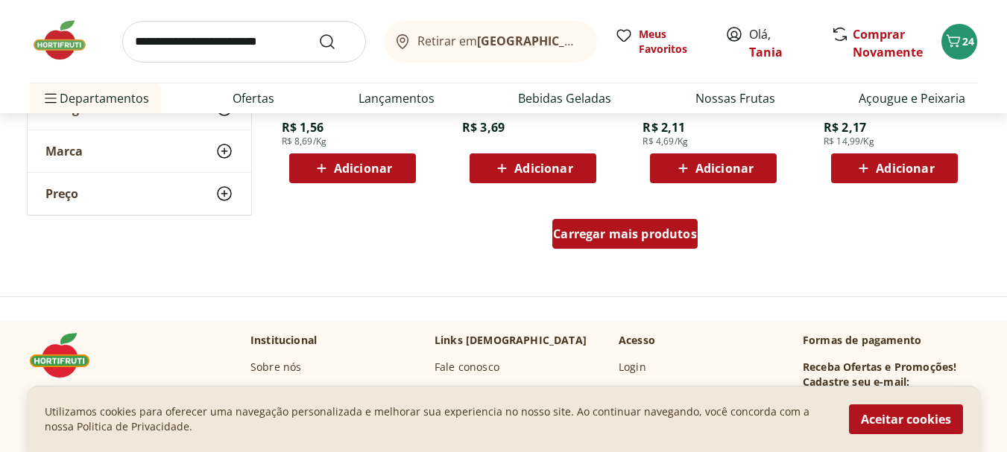
click at [656, 230] on span "Carregar mais produtos" at bounding box center [625, 234] width 144 height 12
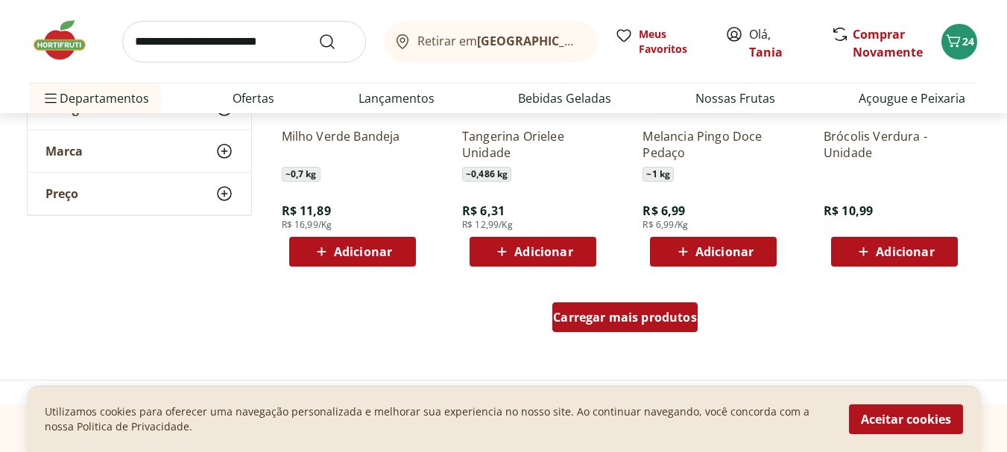
scroll to position [7752, 0]
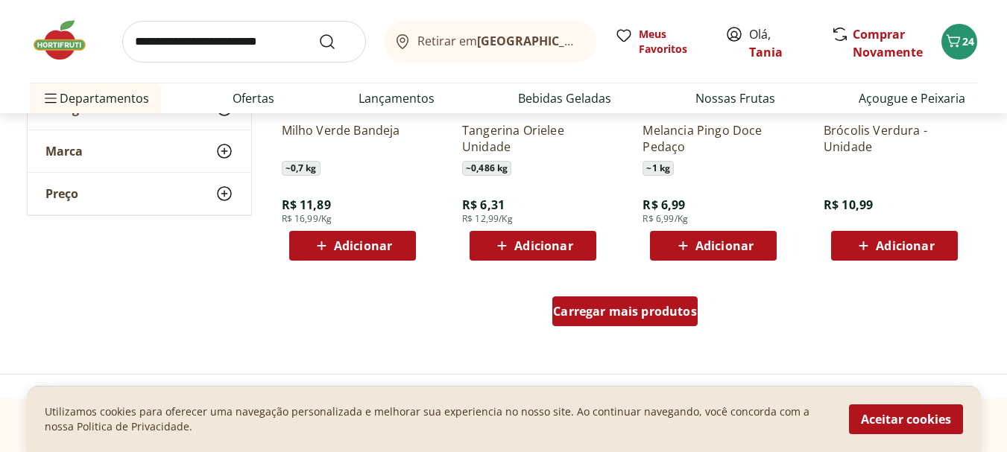
click at [656, 310] on span "Carregar mais produtos" at bounding box center [625, 312] width 144 height 12
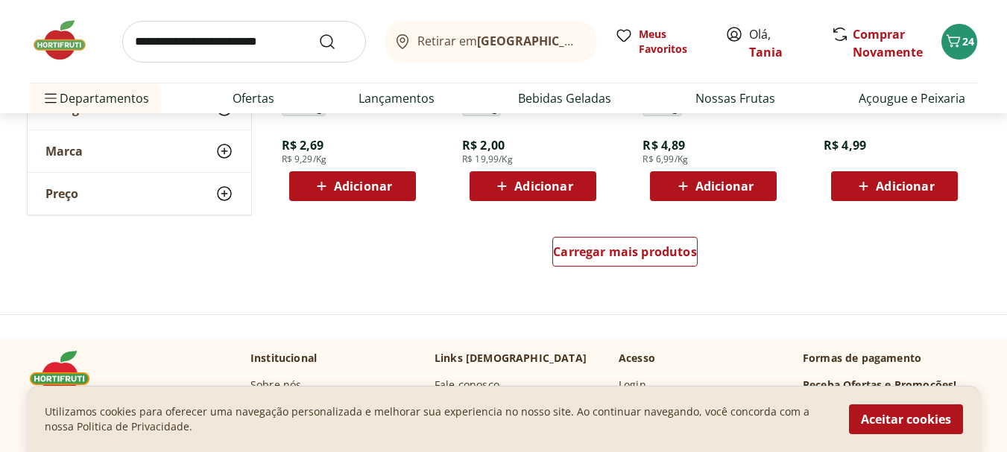
scroll to position [8796, 0]
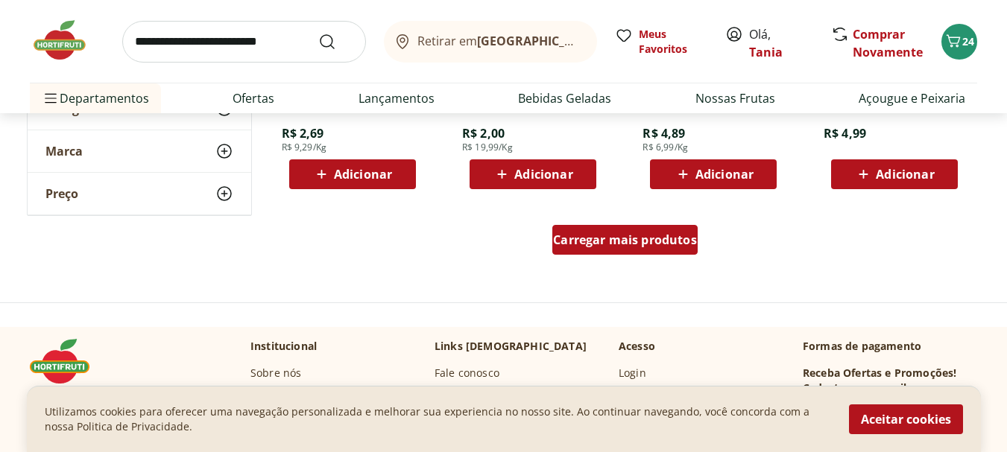
click at [644, 245] on span "Carregar mais produtos" at bounding box center [625, 240] width 144 height 12
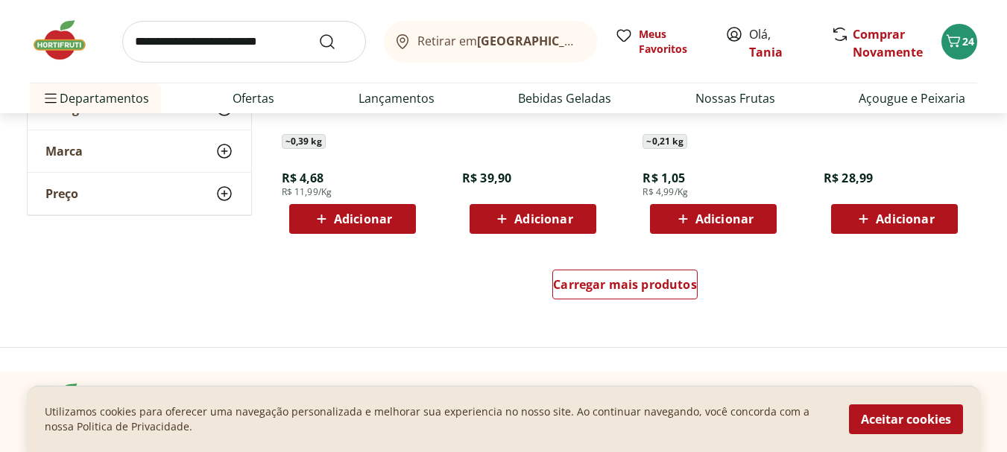
scroll to position [9765, 0]
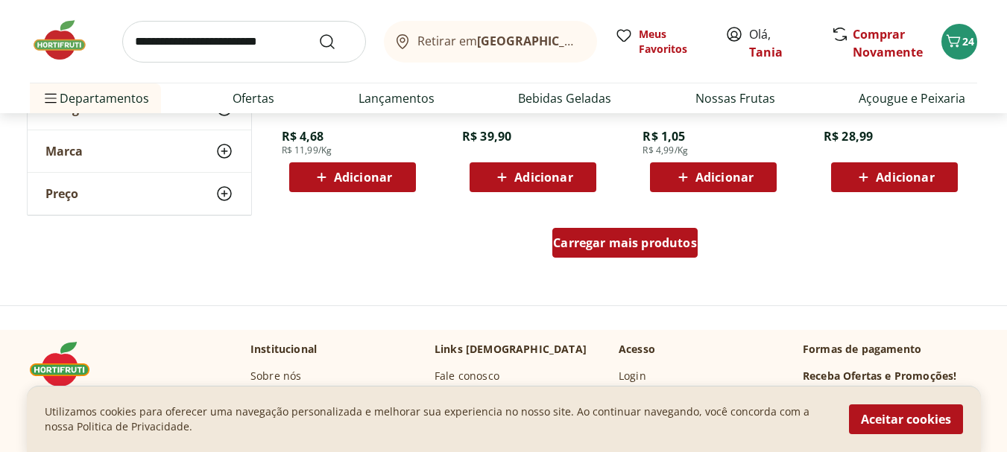
click at [651, 248] on span "Carregar mais produtos" at bounding box center [625, 243] width 144 height 12
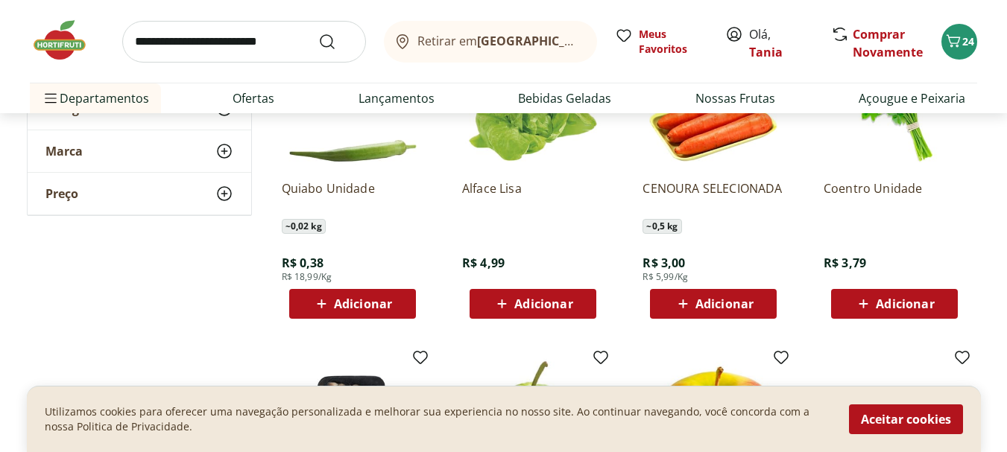
scroll to position [10287, 0]
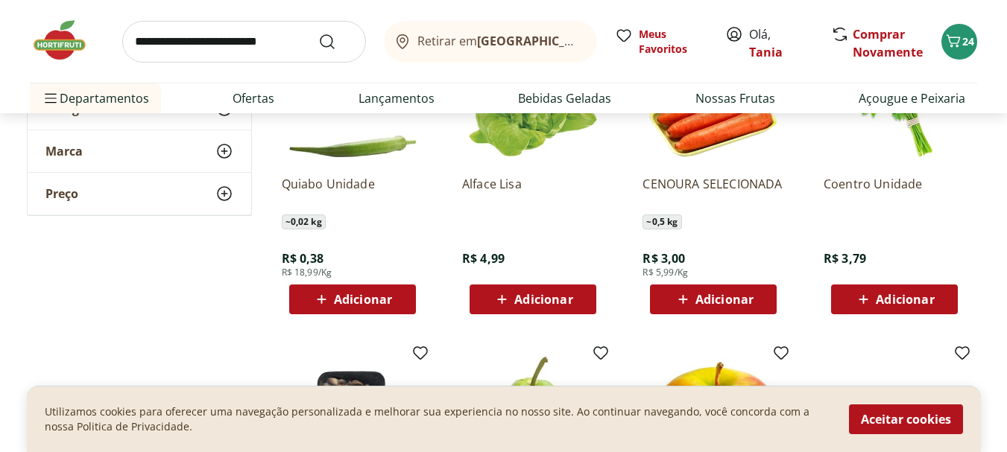
click at [728, 299] on span "Adicionar" at bounding box center [724, 300] width 58 height 12
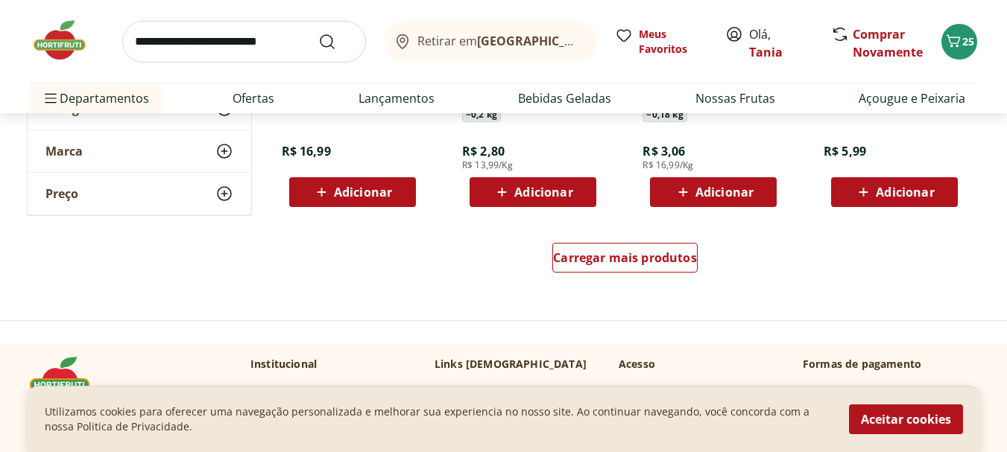
scroll to position [10734, 0]
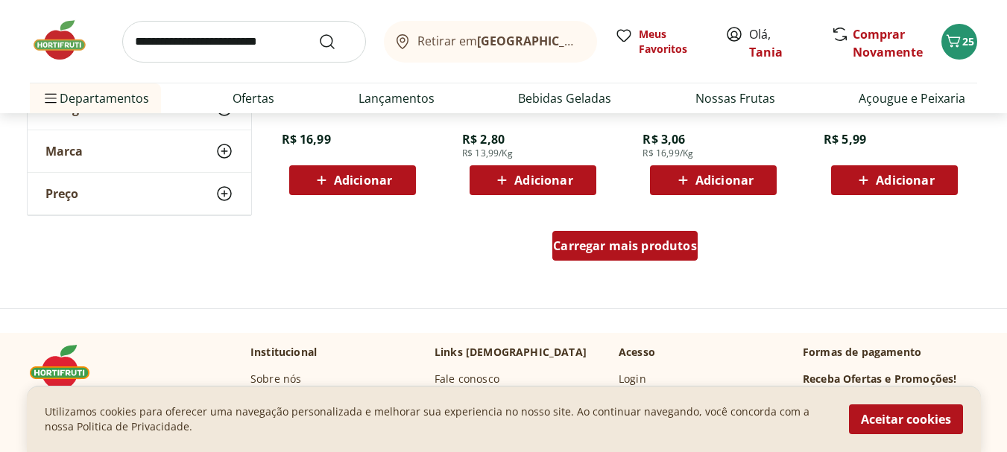
click at [672, 243] on span "Carregar mais produtos" at bounding box center [625, 246] width 144 height 12
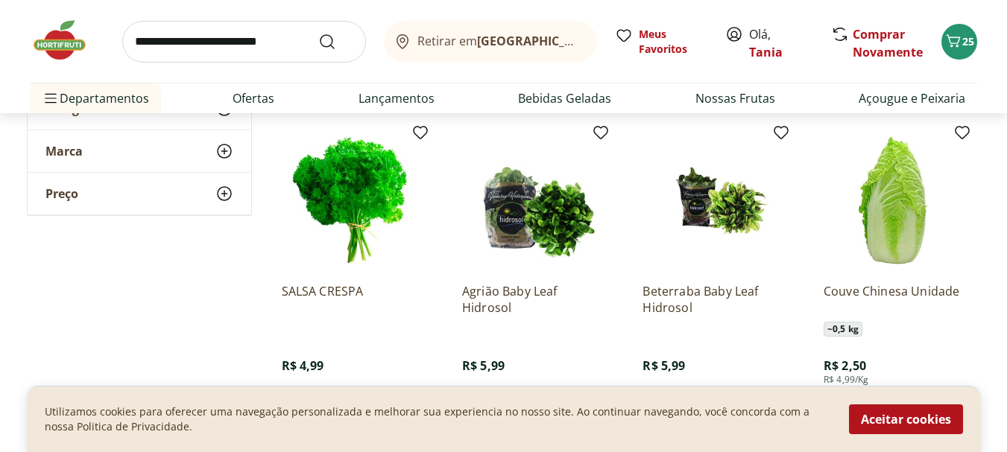
scroll to position [11629, 0]
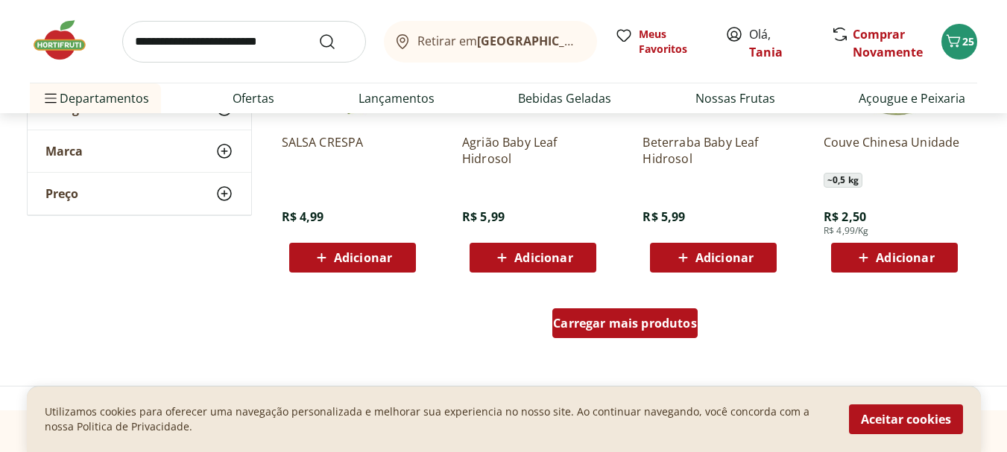
click at [646, 320] on span "Carregar mais produtos" at bounding box center [625, 324] width 144 height 12
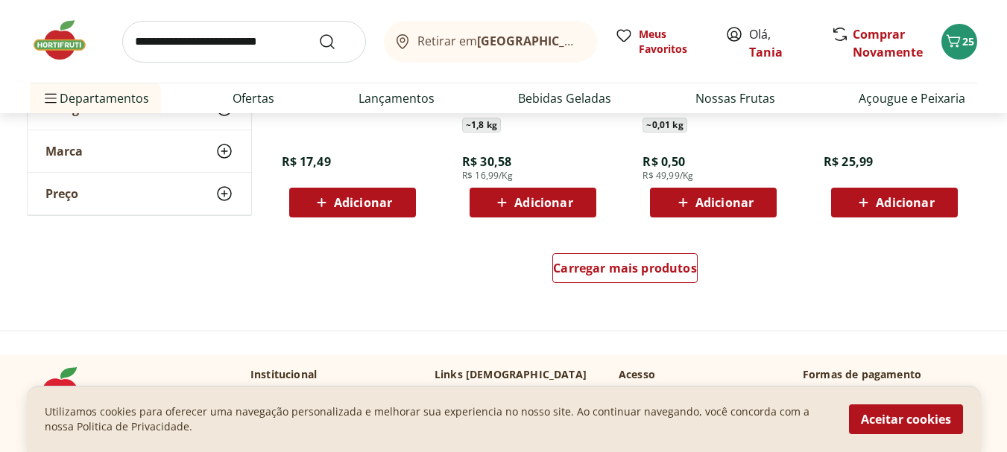
scroll to position [12672, 0]
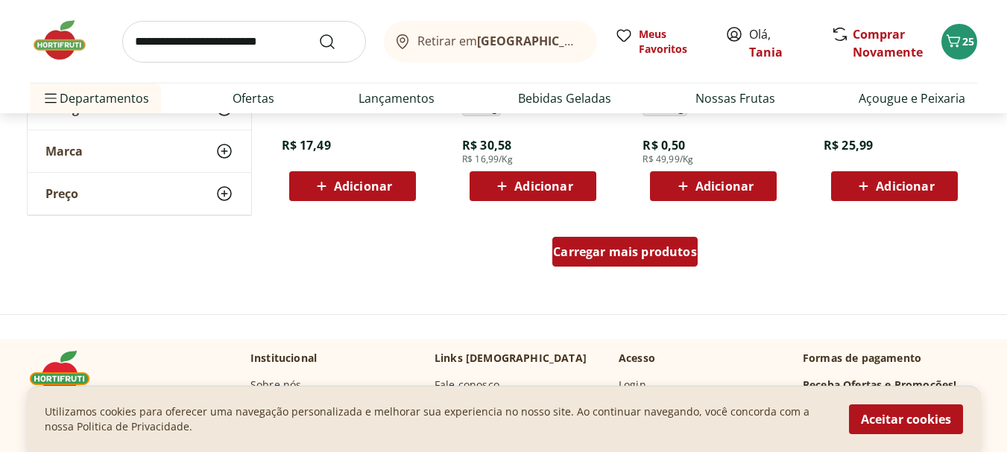
click at [631, 257] on span "Carregar mais produtos" at bounding box center [625, 252] width 144 height 12
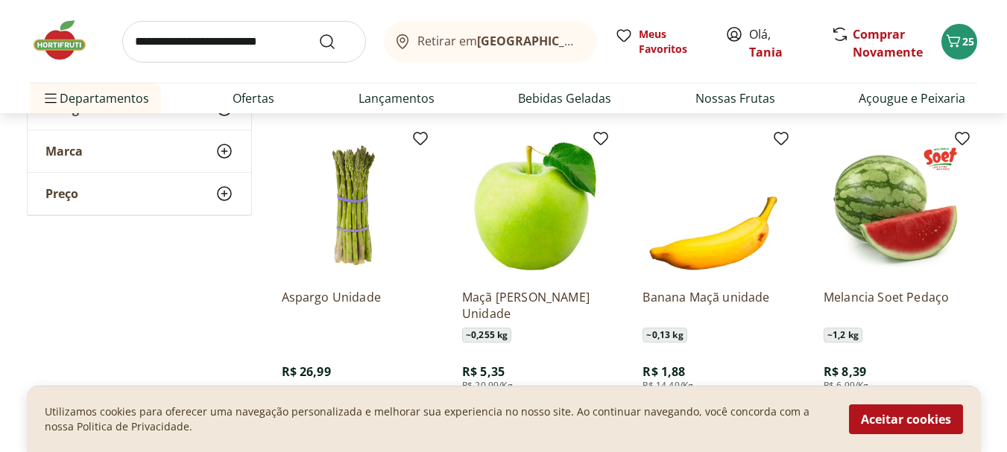
scroll to position [13492, 0]
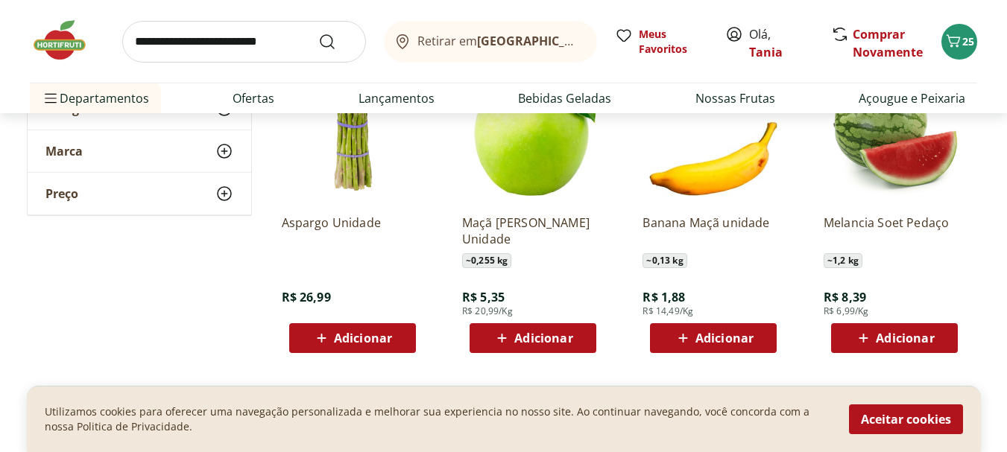
click at [334, 329] on div "Adicionar" at bounding box center [352, 338] width 103 height 27
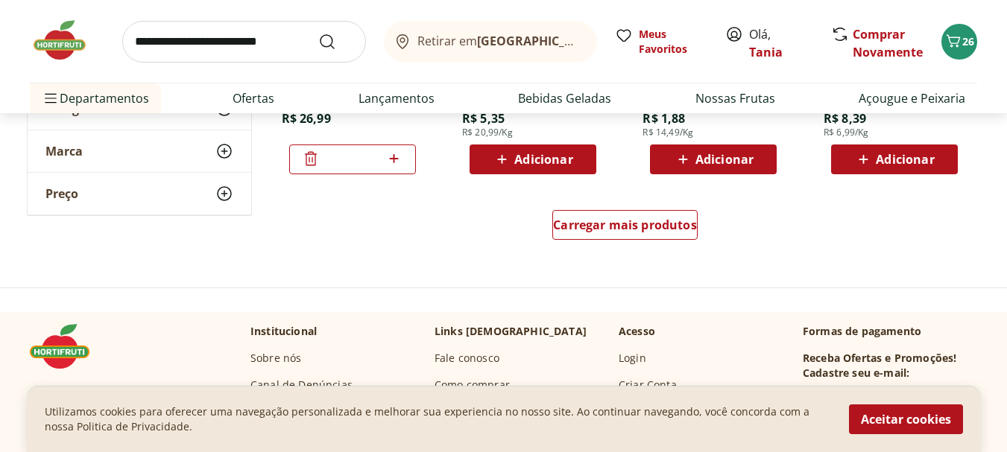
scroll to position [13716, 0]
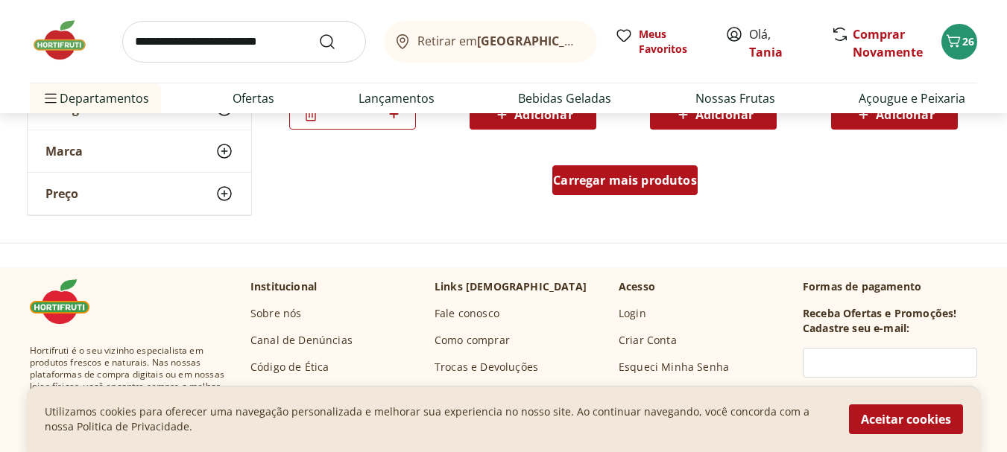
click at [657, 181] on span "Carregar mais produtos" at bounding box center [625, 180] width 144 height 12
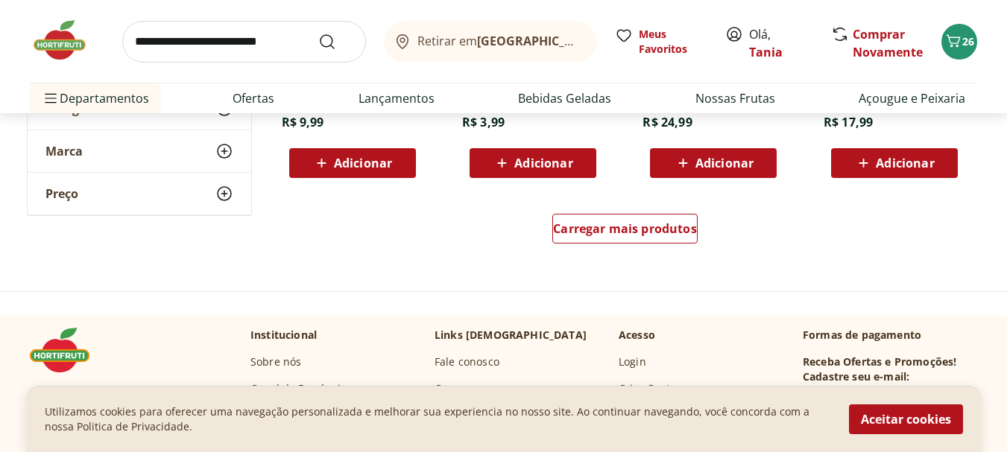
scroll to position [14685, 0]
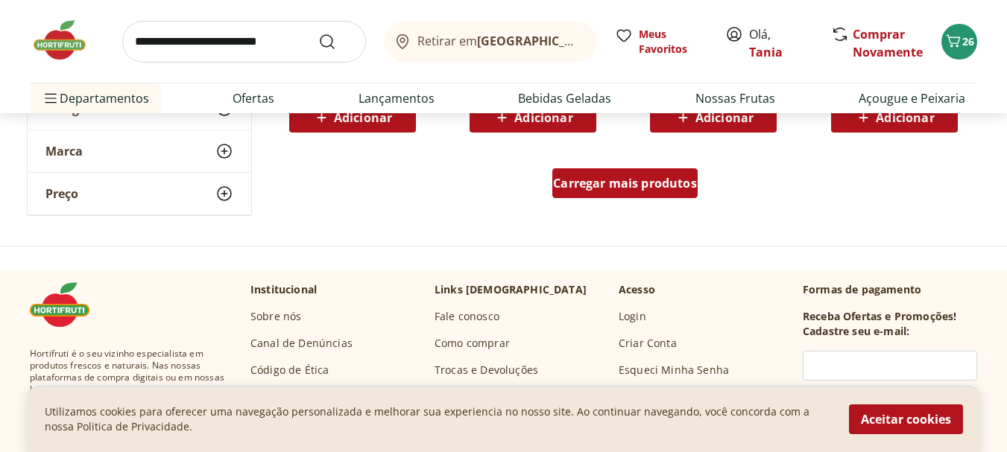
click at [656, 181] on span "Carregar mais produtos" at bounding box center [625, 183] width 144 height 12
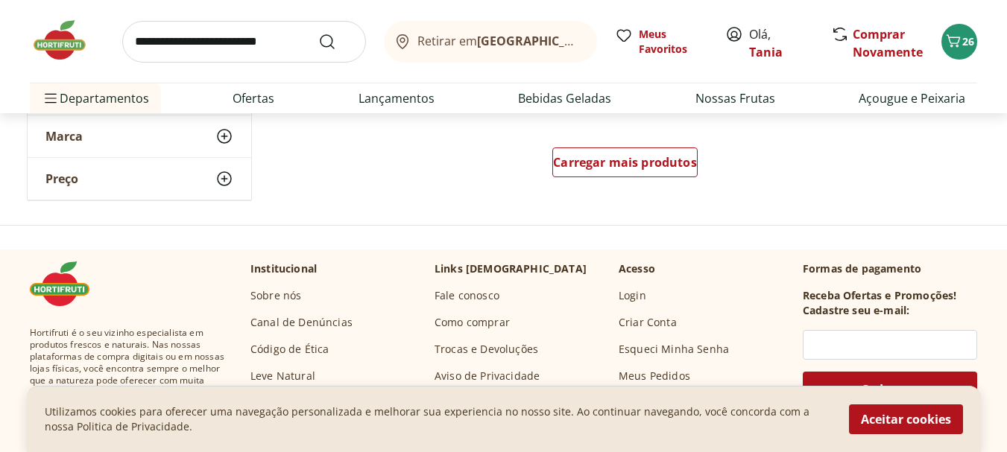
scroll to position [15654, 0]
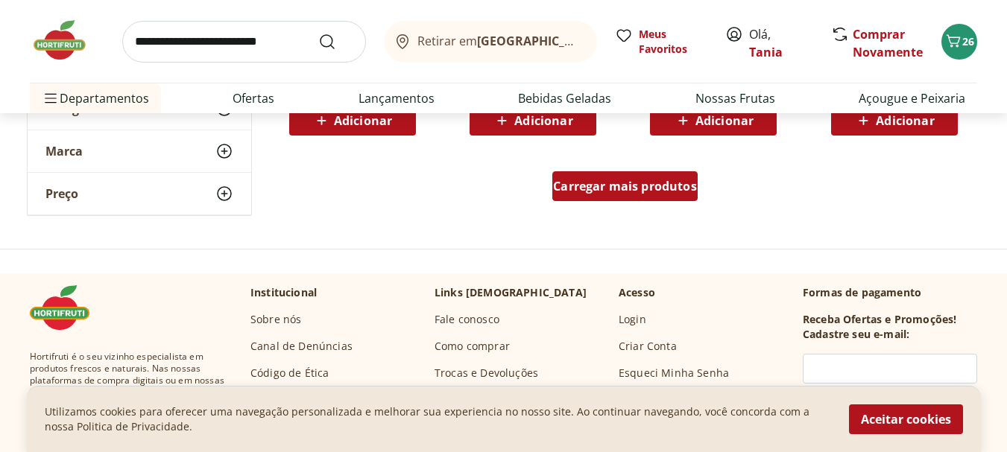
click at [628, 183] on span "Carregar mais produtos" at bounding box center [625, 186] width 144 height 12
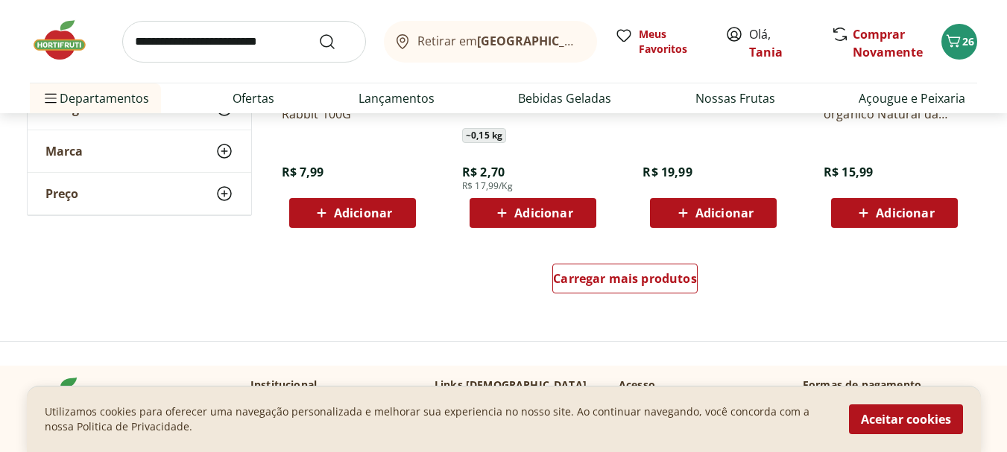
scroll to position [16548, 0]
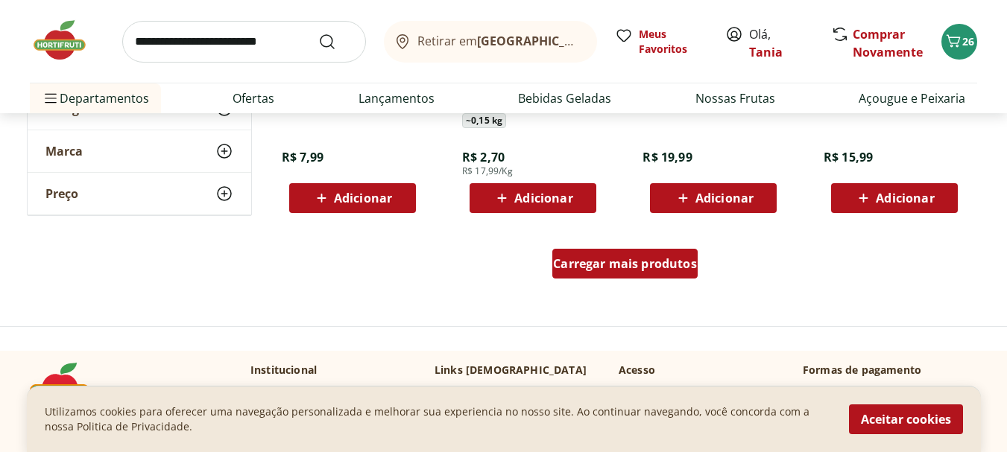
click at [623, 264] on span "Carregar mais produtos" at bounding box center [625, 264] width 144 height 12
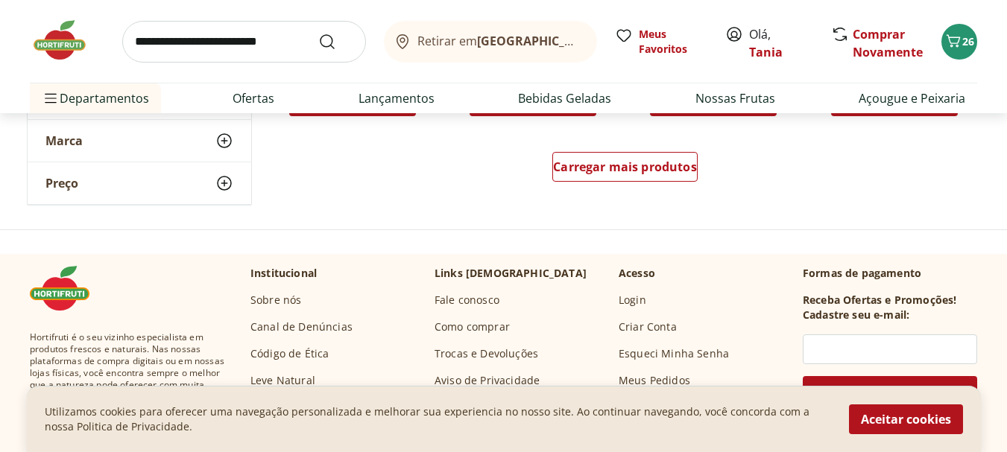
scroll to position [17666, 0]
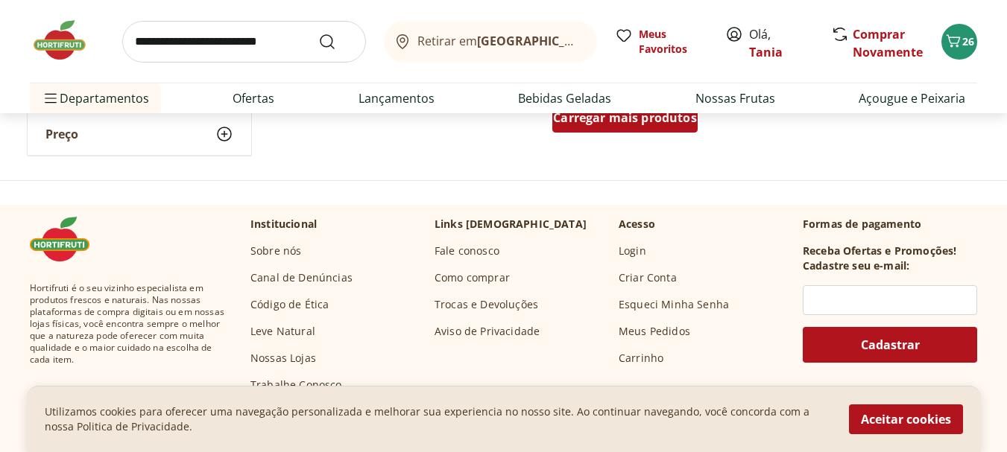
click at [663, 124] on span "Carregar mais produtos" at bounding box center [625, 118] width 144 height 12
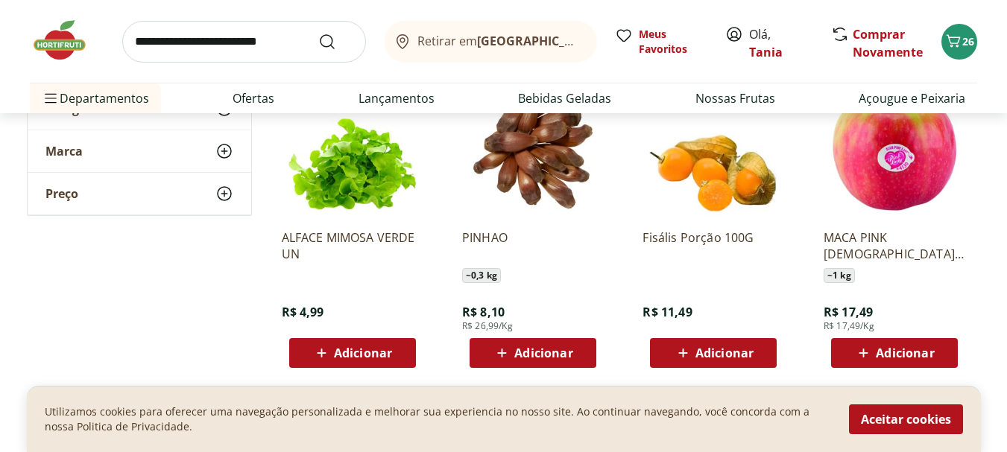
scroll to position [18412, 0]
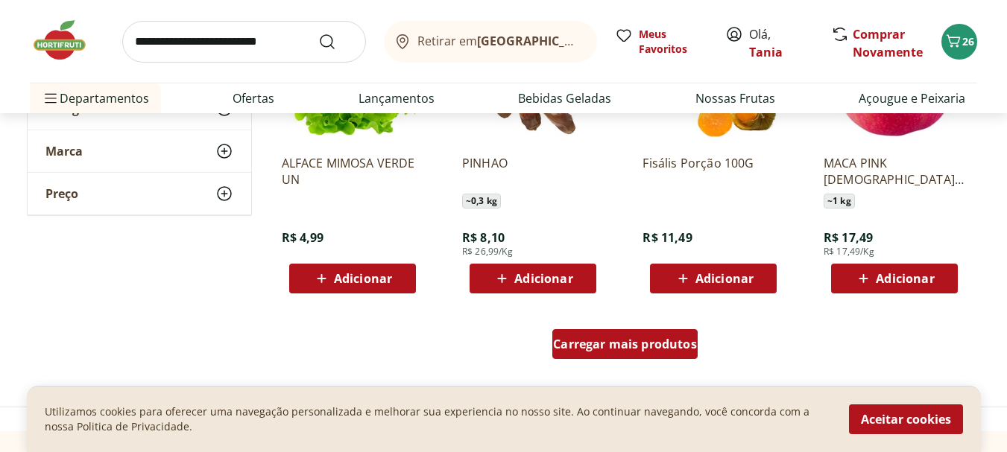
click at [591, 345] on span "Carregar mais produtos" at bounding box center [625, 344] width 144 height 12
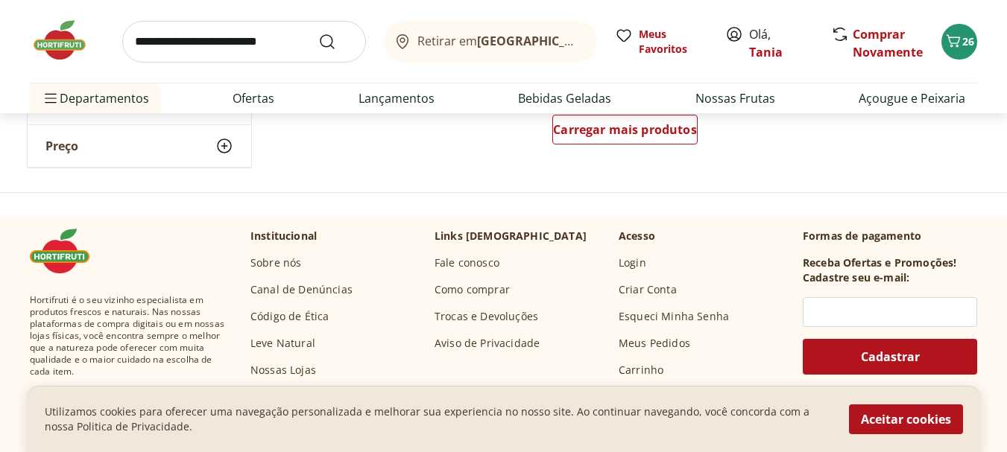
scroll to position [19604, 0]
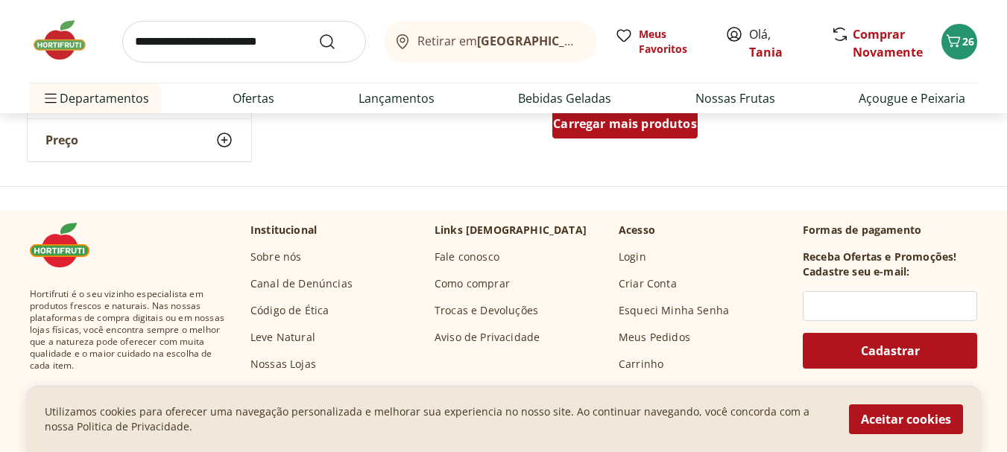
click at [605, 119] on span "Carregar mais produtos" at bounding box center [625, 124] width 144 height 12
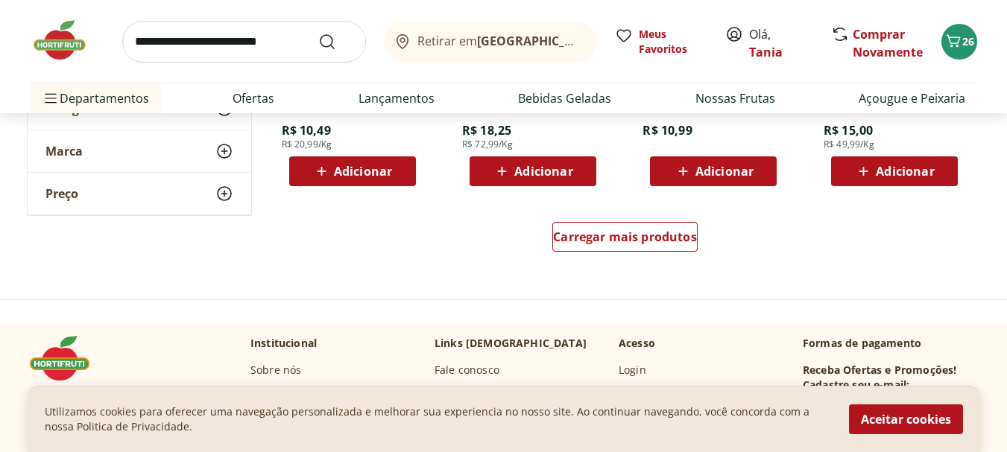
scroll to position [20499, 0]
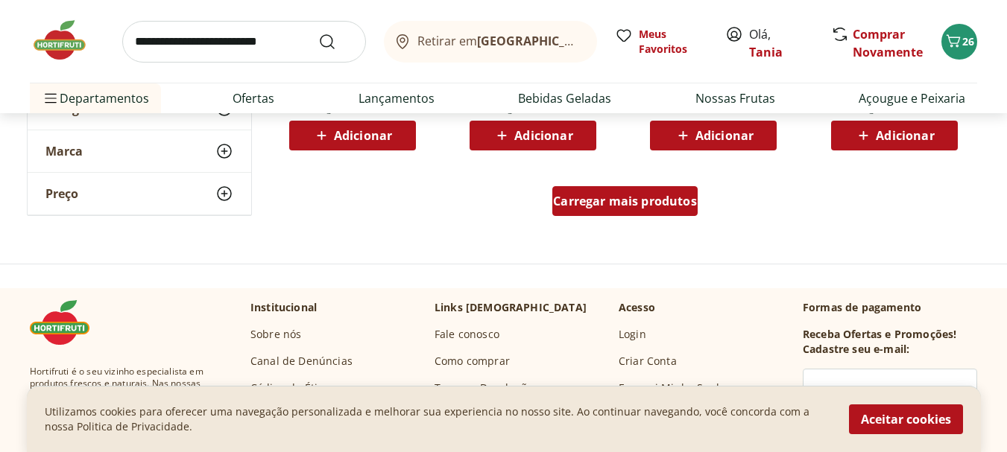
click at [669, 201] on span "Carregar mais produtos" at bounding box center [625, 201] width 144 height 12
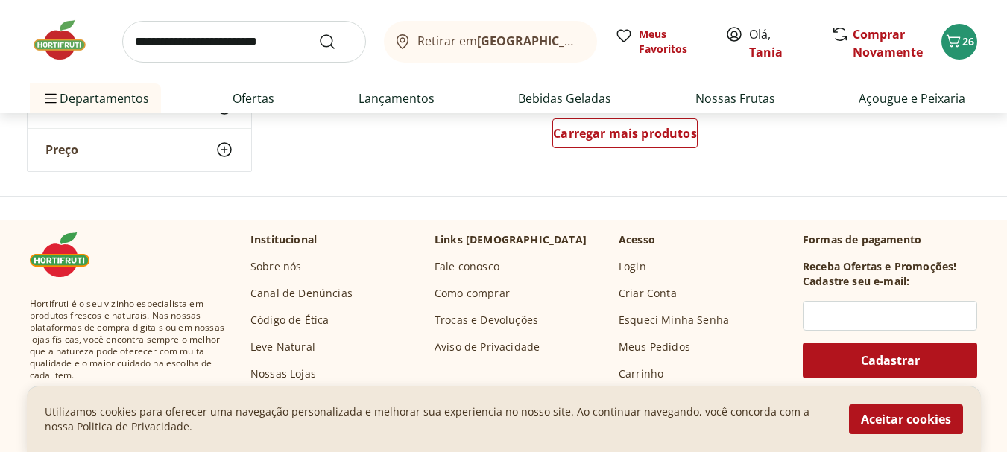
scroll to position [21543, 0]
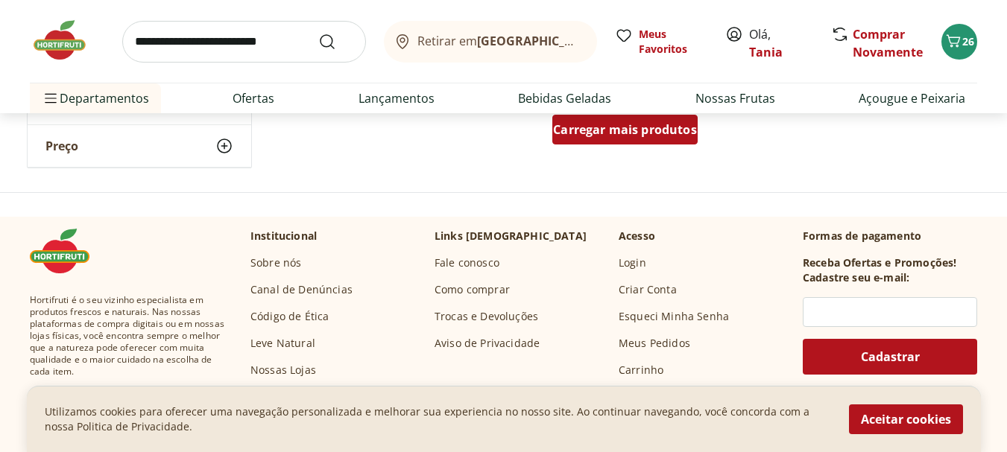
click at [643, 139] on div "Carregar mais produtos" at bounding box center [624, 130] width 145 height 30
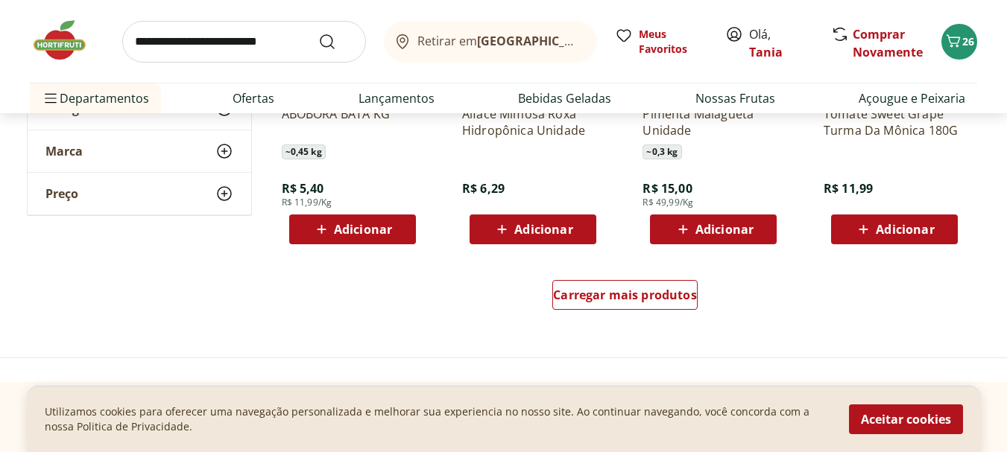
scroll to position [22363, 0]
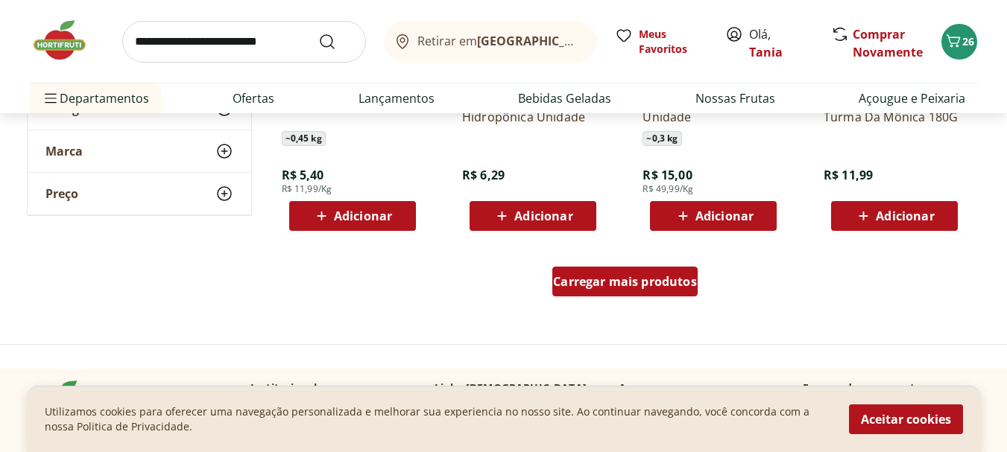
click at [651, 279] on span "Carregar mais produtos" at bounding box center [625, 282] width 144 height 12
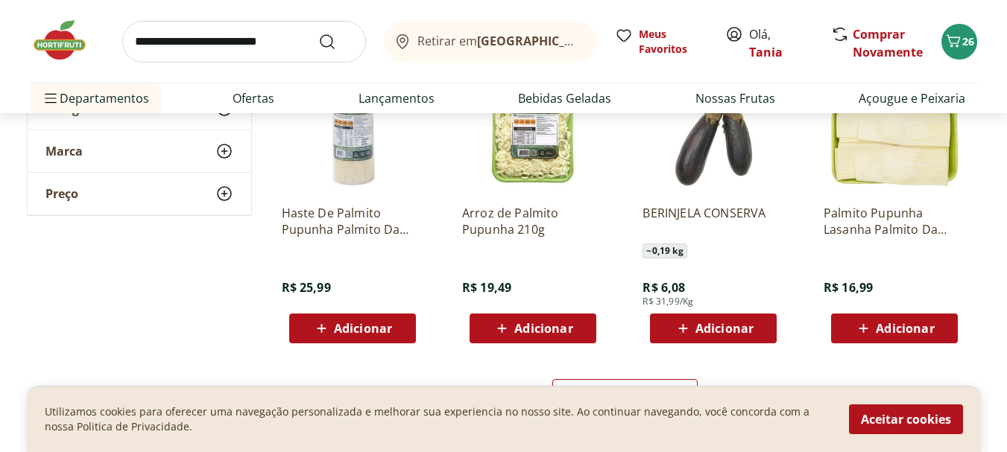
scroll to position [23257, 0]
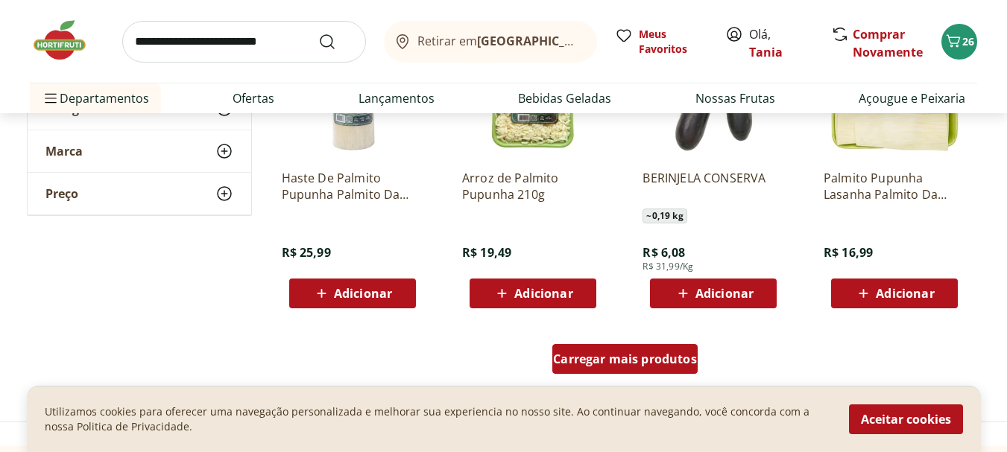
click at [631, 361] on span "Carregar mais produtos" at bounding box center [625, 359] width 144 height 12
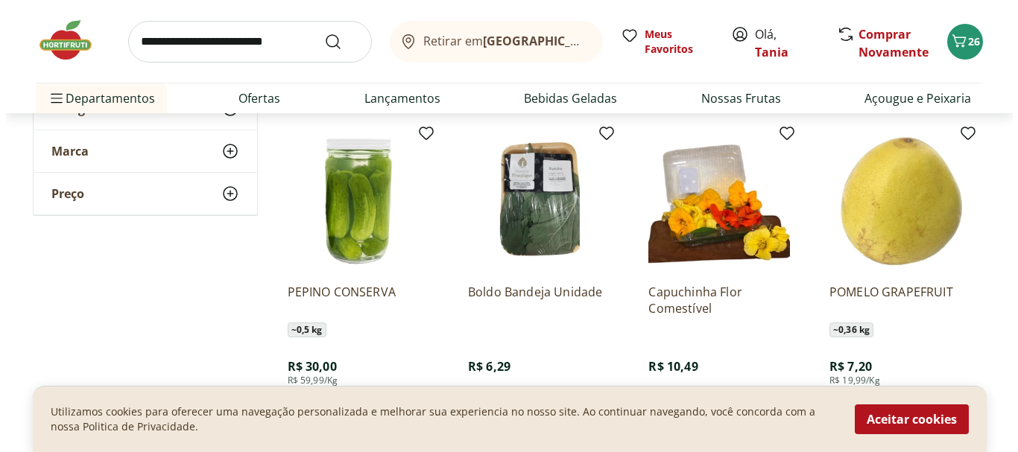
scroll to position [23779, 0]
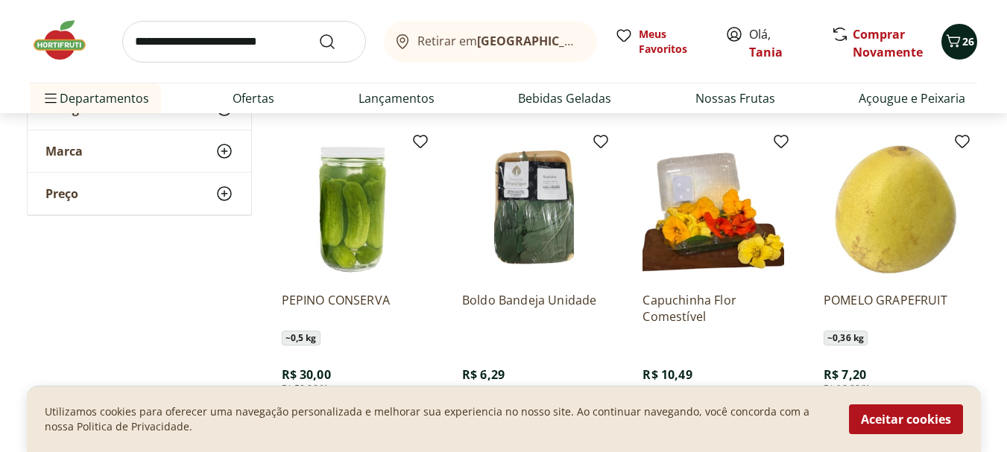
click at [969, 33] on button "26" at bounding box center [959, 42] width 36 height 36
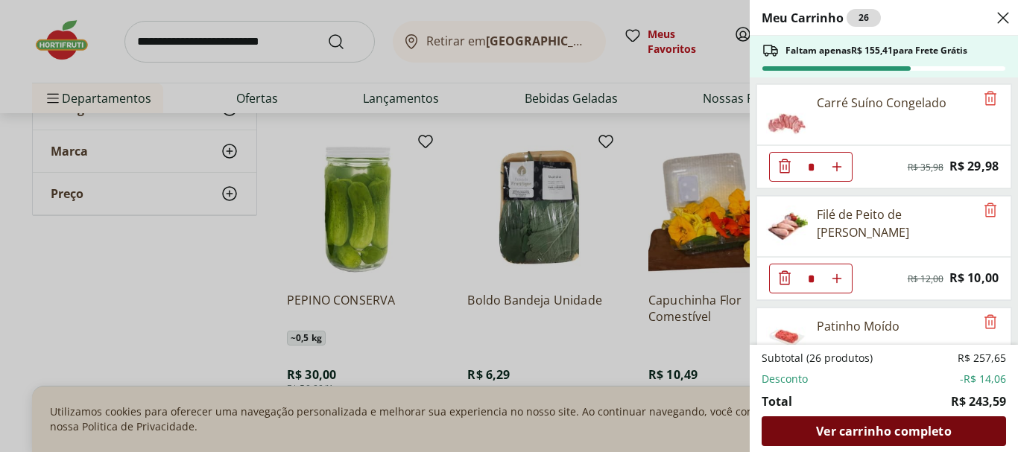
click at [873, 434] on span "Ver carrinho completo" at bounding box center [883, 432] width 135 height 12
